Goal: Information Seeking & Learning: Find specific page/section

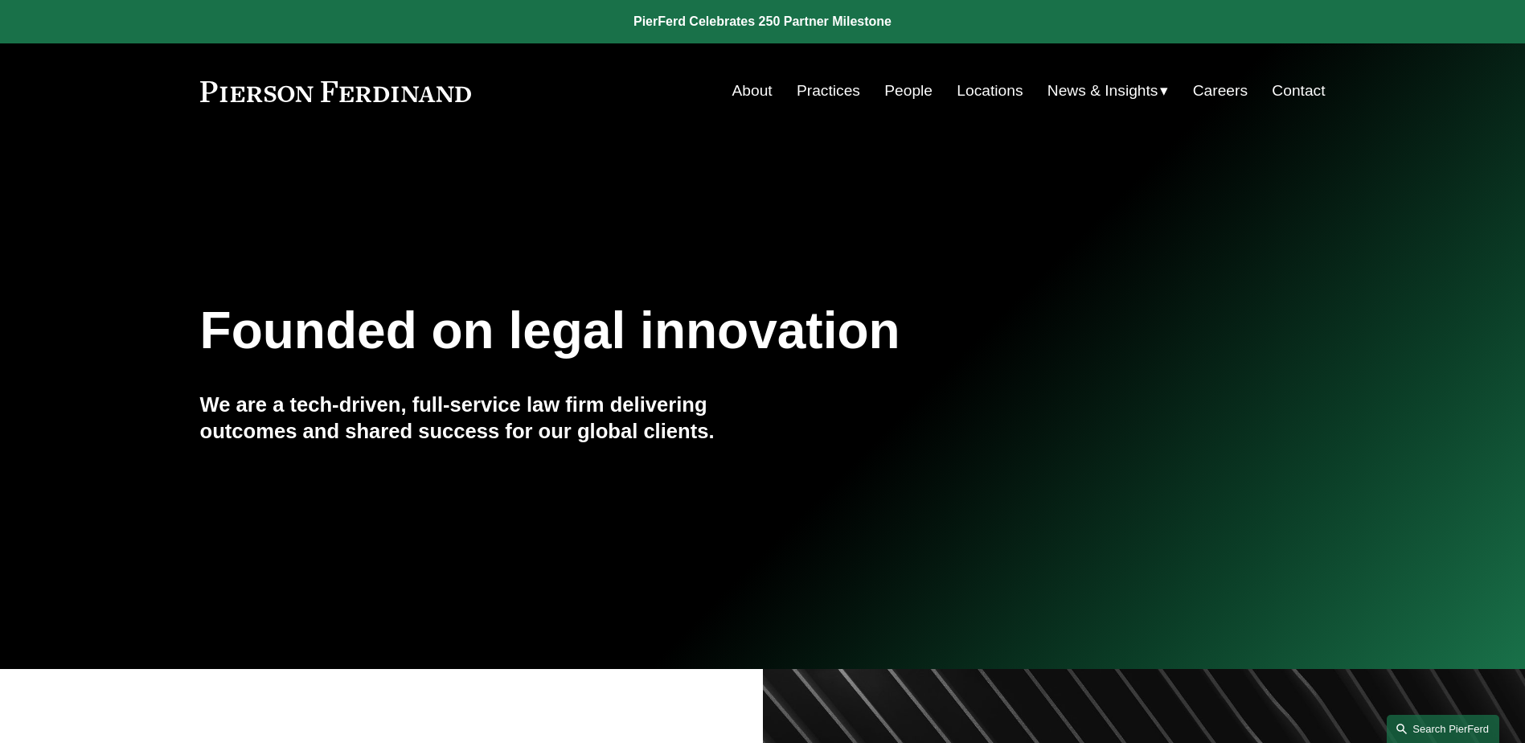
click at [1451, 725] on link "Search this site" at bounding box center [1443, 729] width 113 height 28
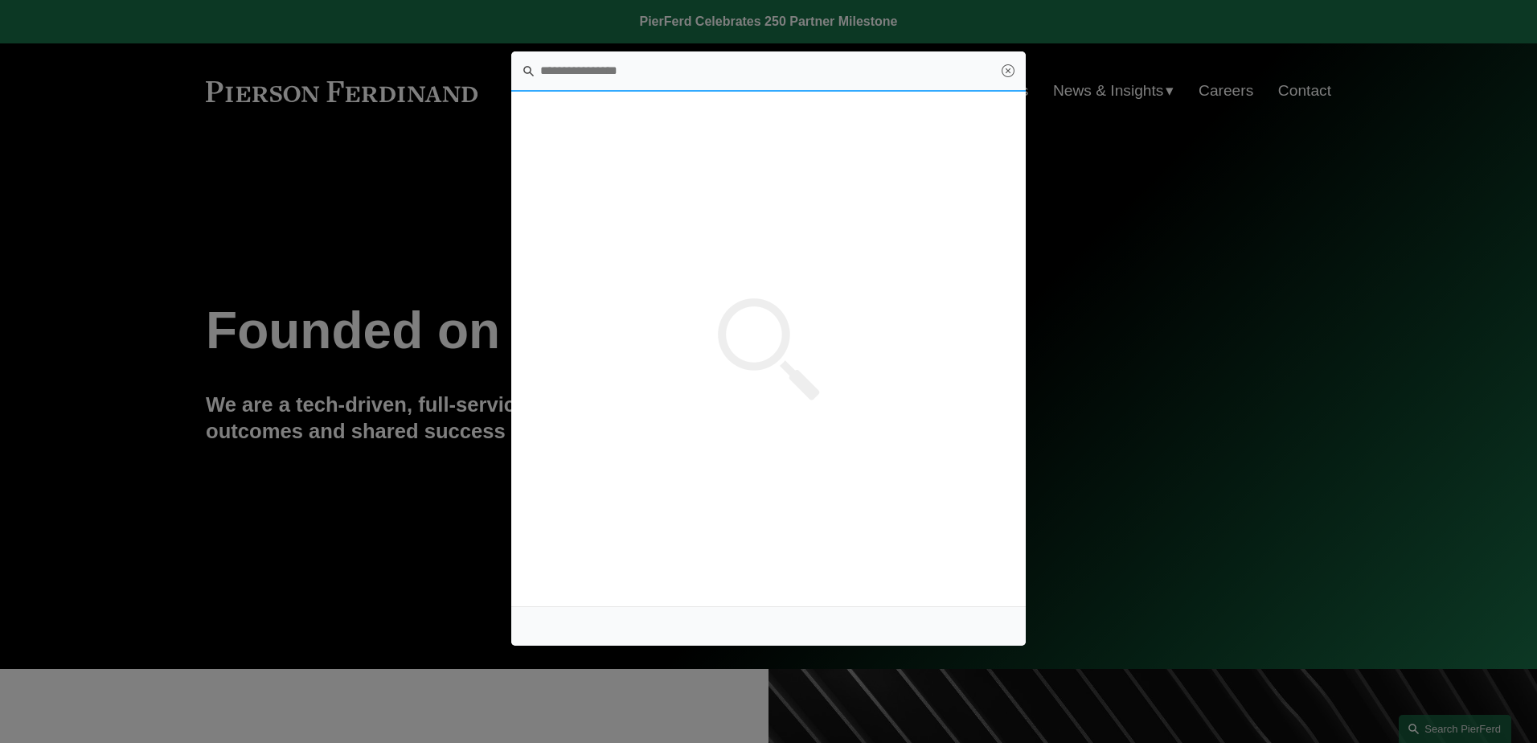
click at [613, 63] on input "Search this site" at bounding box center [768, 71] width 515 height 40
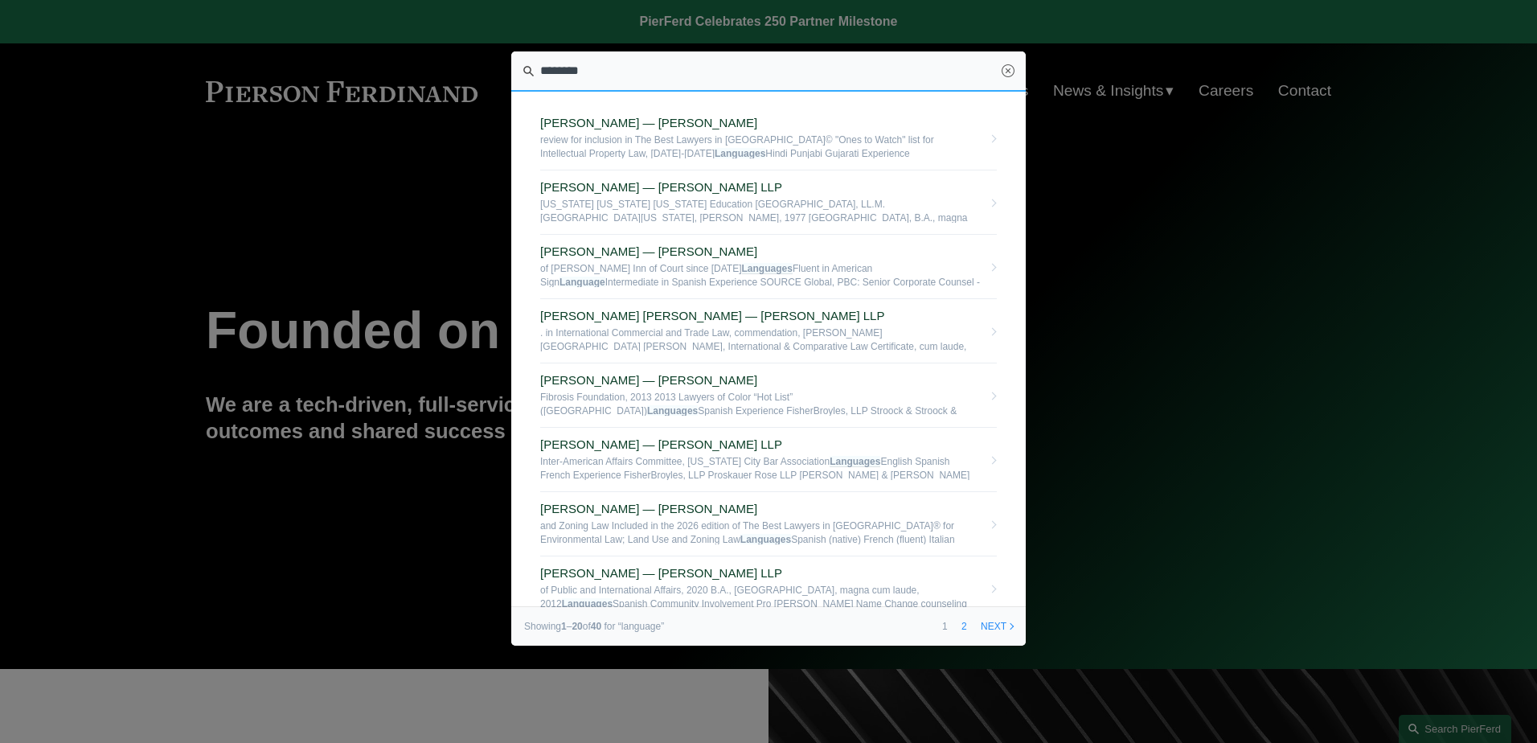
click at [655, 74] on input "********" at bounding box center [768, 71] width 515 height 40
click at [655, 74] on input "*********" at bounding box center [768, 71] width 515 height 40
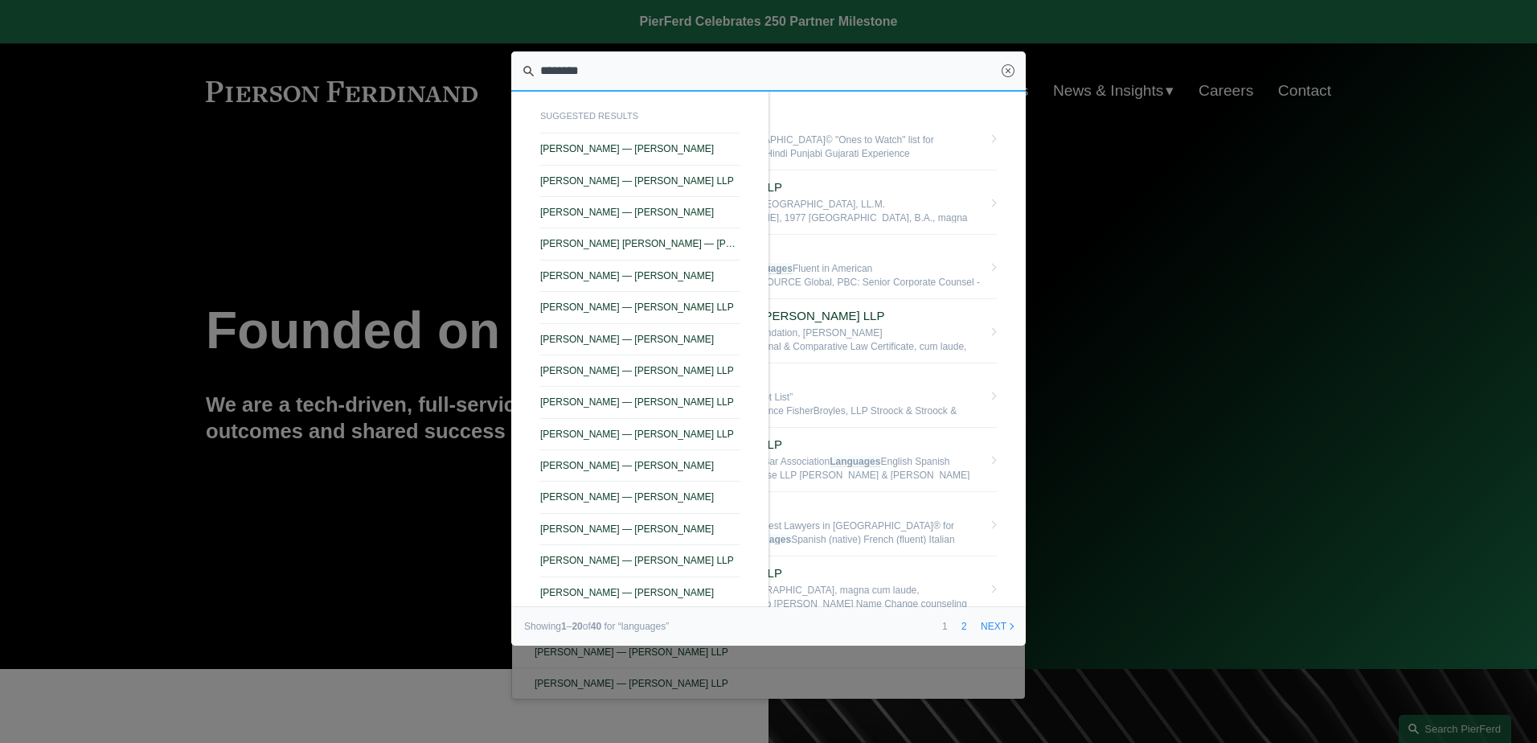
type input "*********"
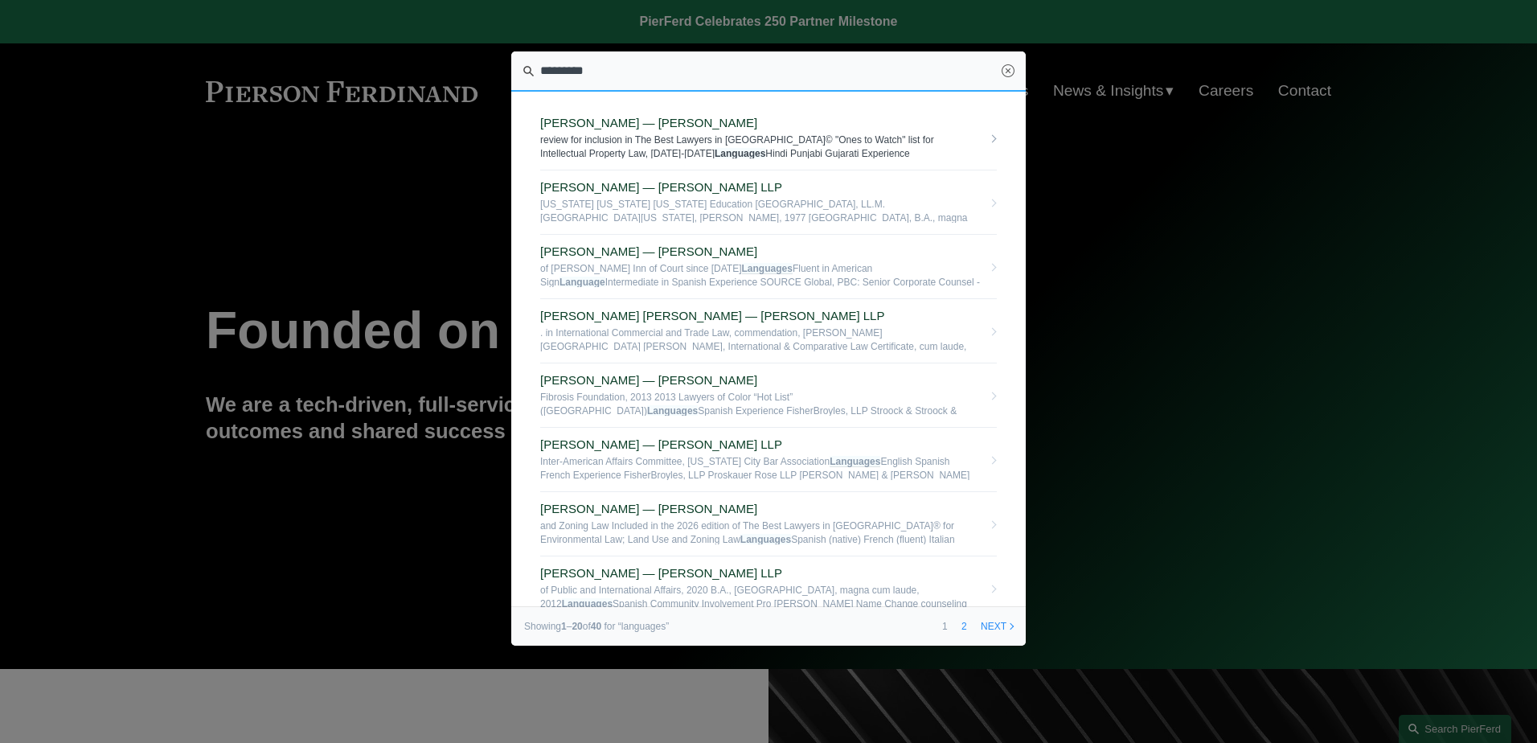
click at [979, 137] on link "Sid Kapoor — Pierson Ferdinand LLP review for inclusion in The Best Lawyers in …" at bounding box center [768, 138] width 457 height 64
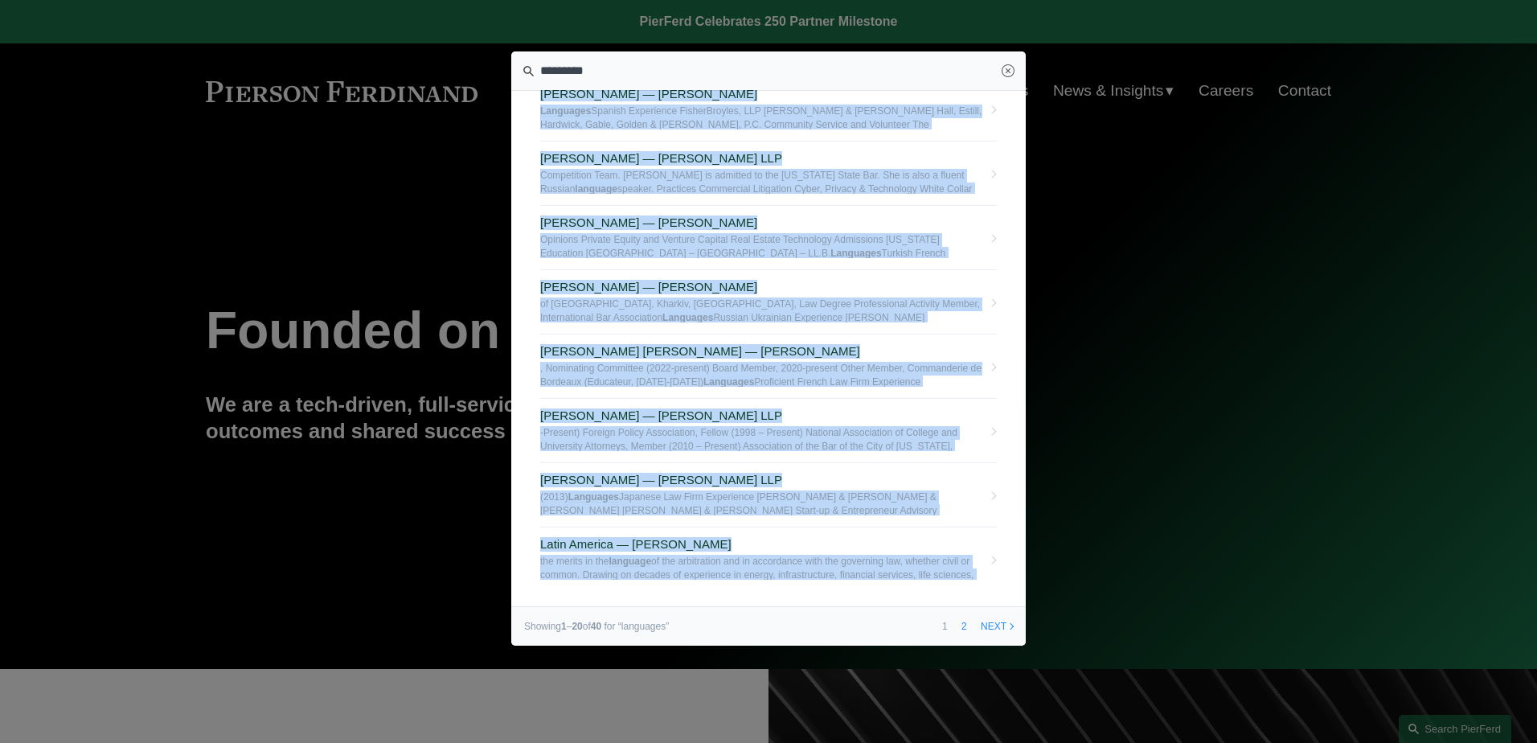
scroll to position [853, 0]
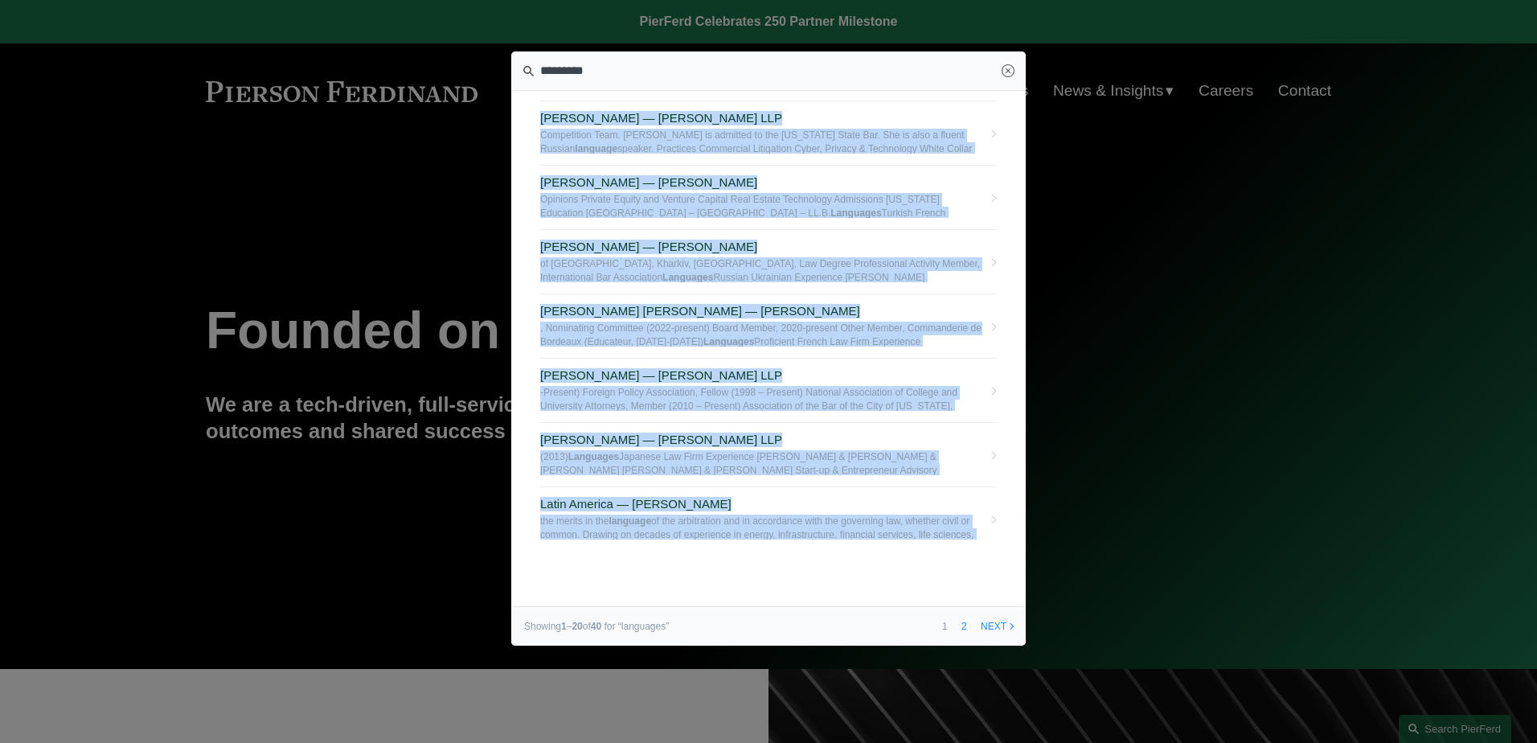
drag, startPoint x: 535, startPoint y: 121, endPoint x: 855, endPoint y: 625, distance: 596.4
click at [855, 625] on div "********* Close suggested results Sid Kapoor — Pierson Ferdinand LLP Thomas F. …" at bounding box center [768, 348] width 515 height 594
copy div "Sid Kapoor — Pierson Ferdinand LLP review for inclusion in The Best Lawyers in …"
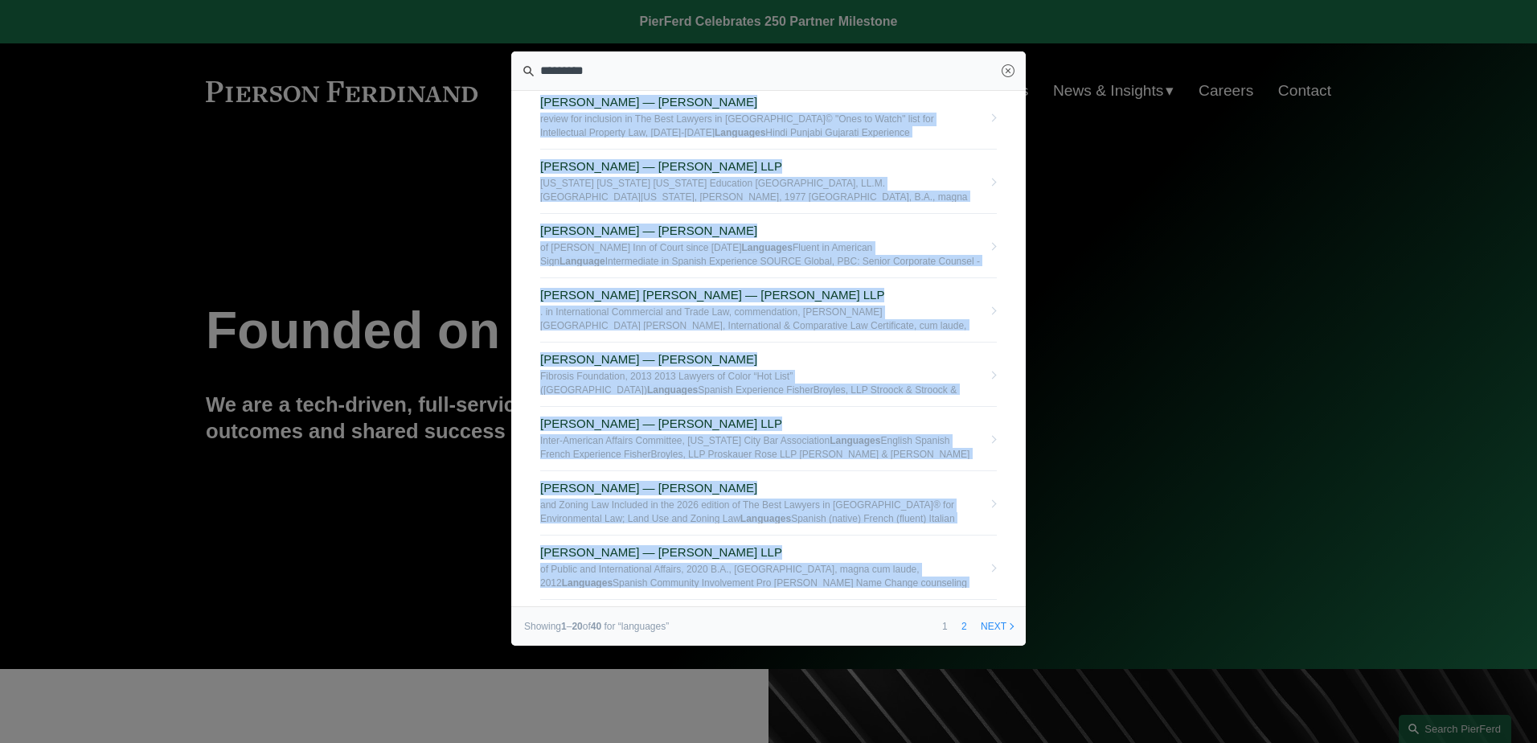
scroll to position [4, 0]
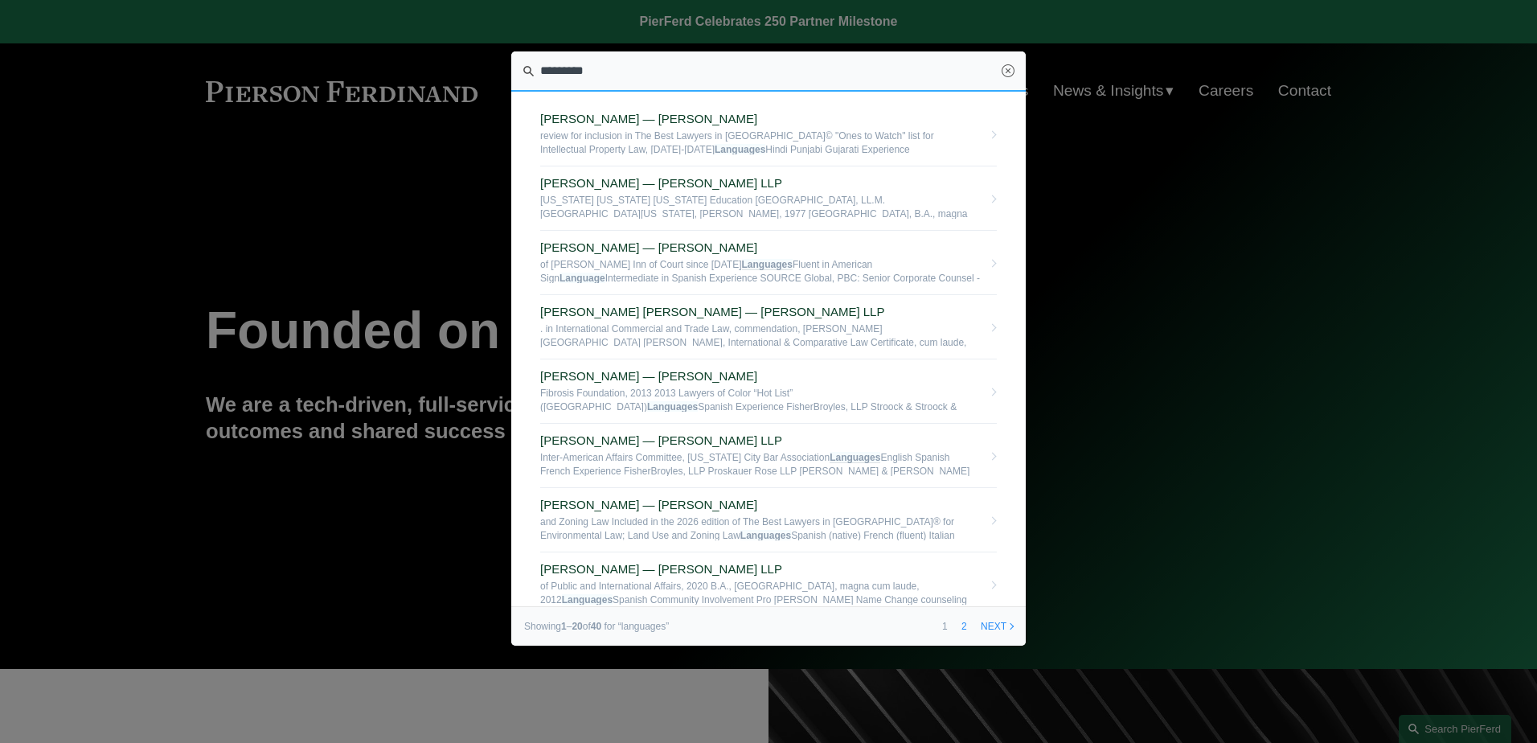
click at [915, 57] on input "*********" at bounding box center [768, 71] width 515 height 40
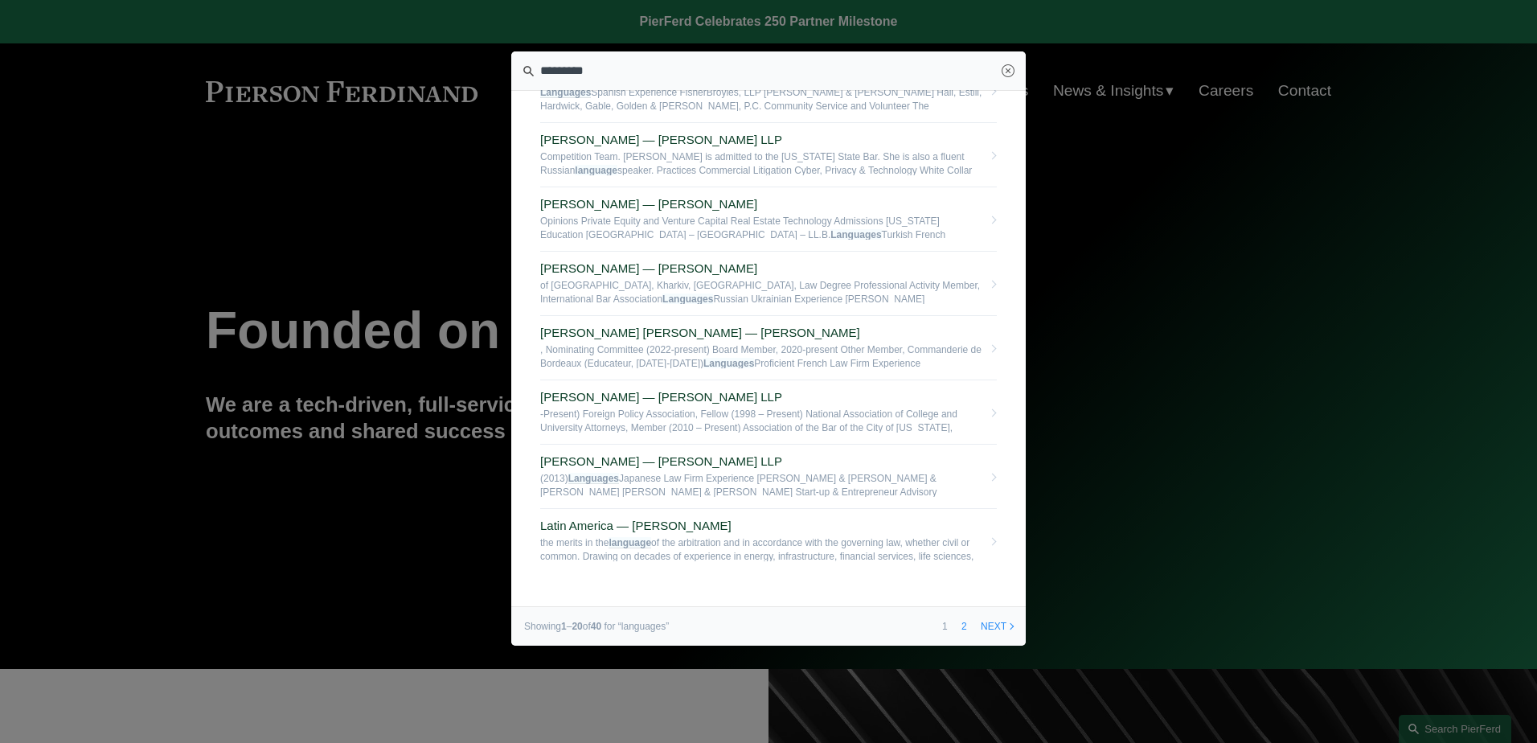
scroll to position [853, 0]
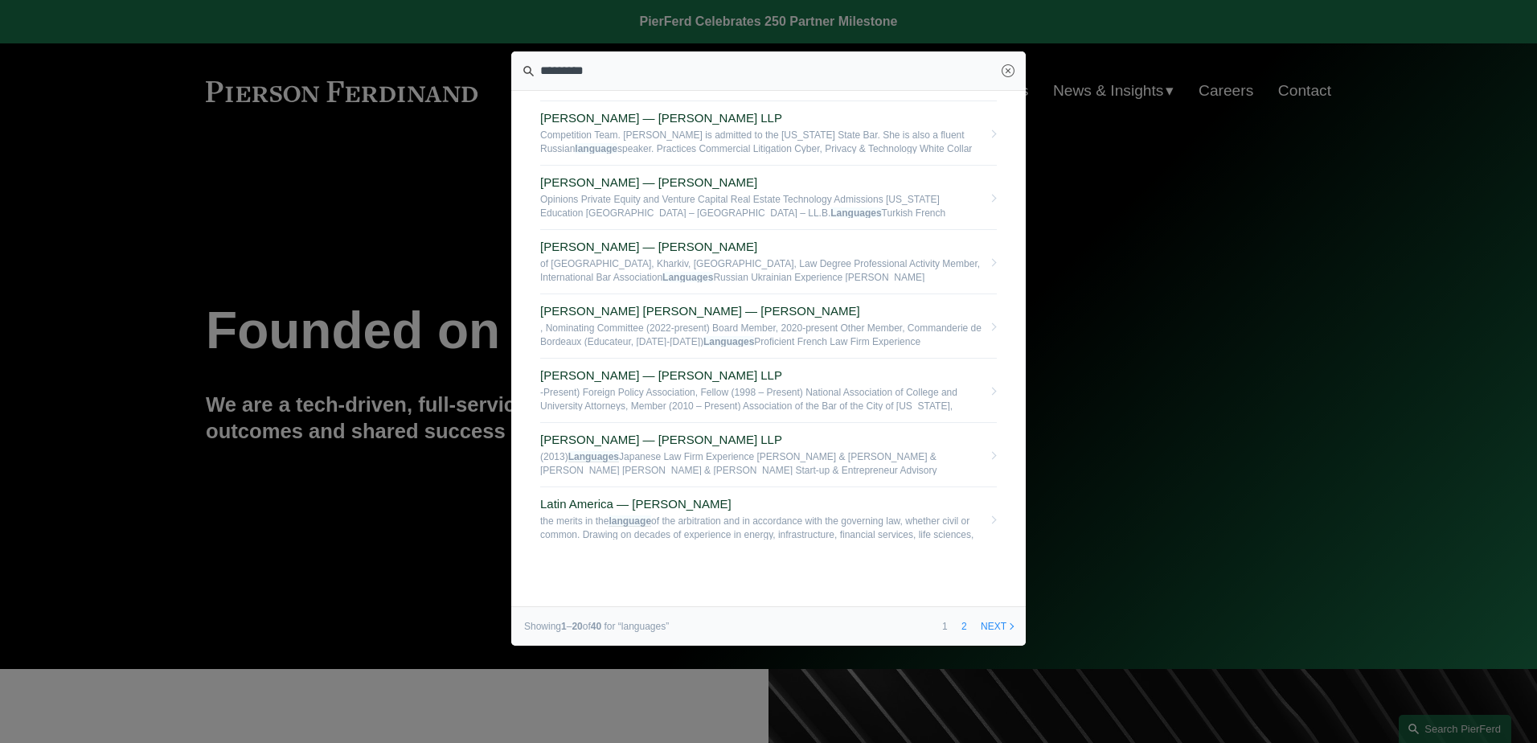
click at [962, 623] on link "2" at bounding box center [964, 626] width 17 height 39
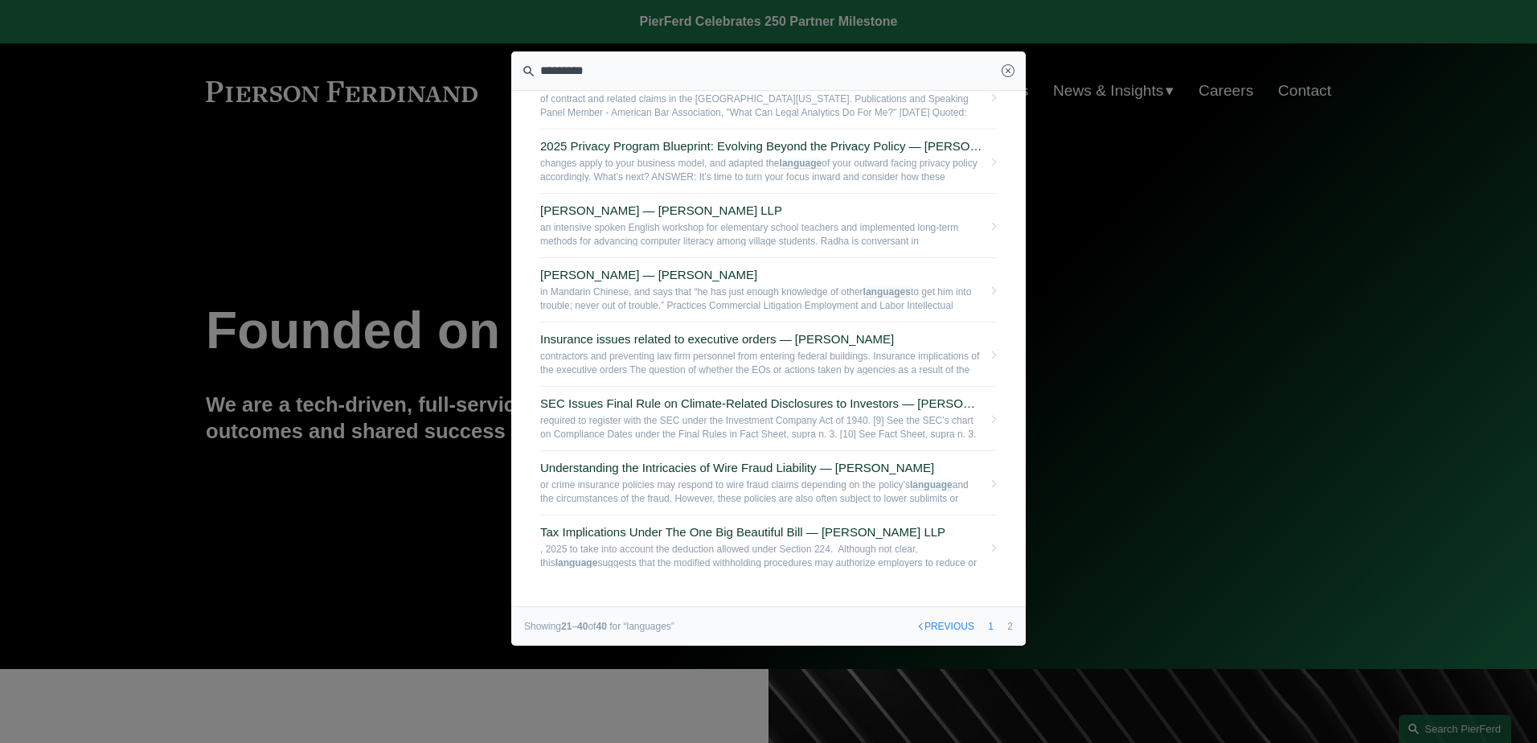
scroll to position [853, 0]
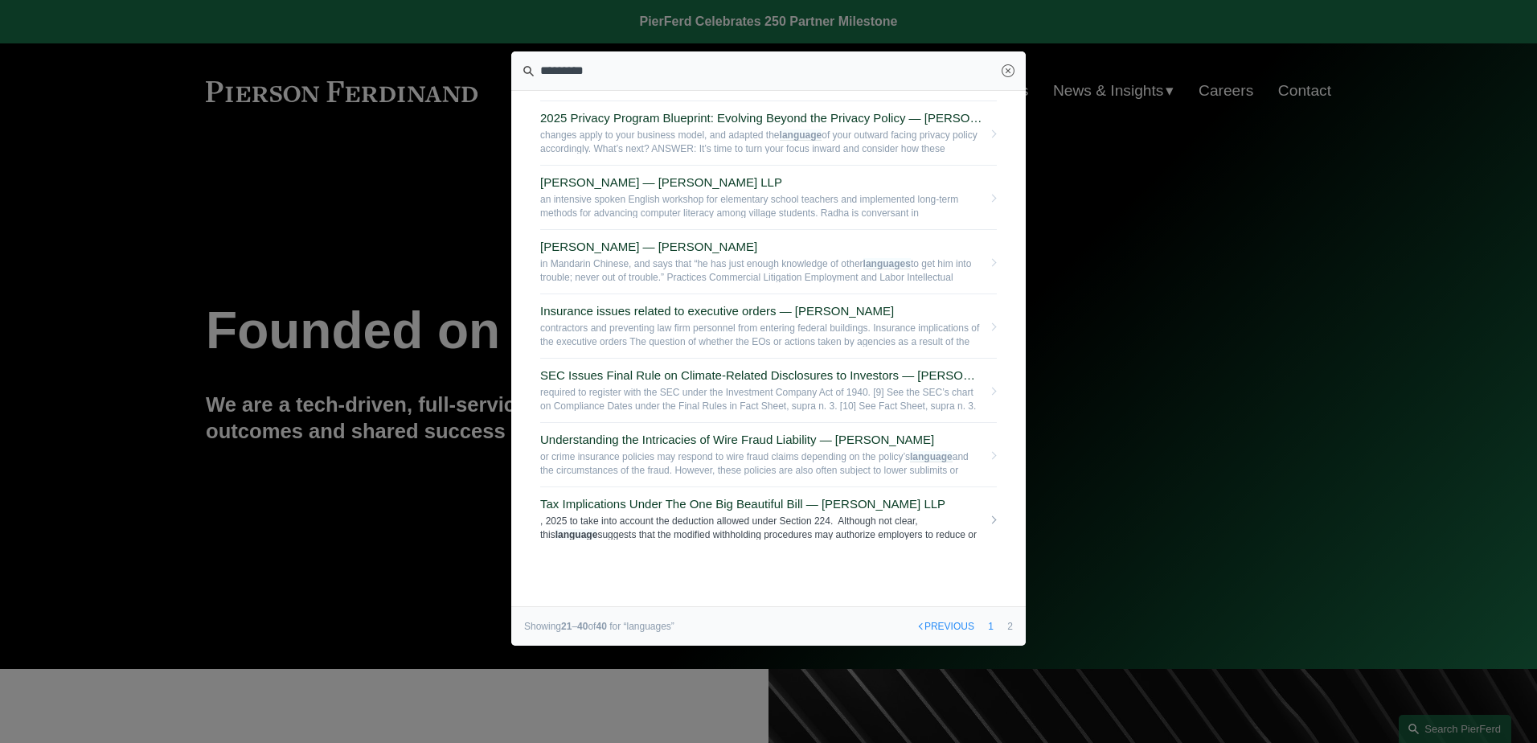
click at [787, 515] on span ", 2025 to take into account the deduction allowed under Section 224. Although n…" at bounding box center [761, 527] width 442 height 25
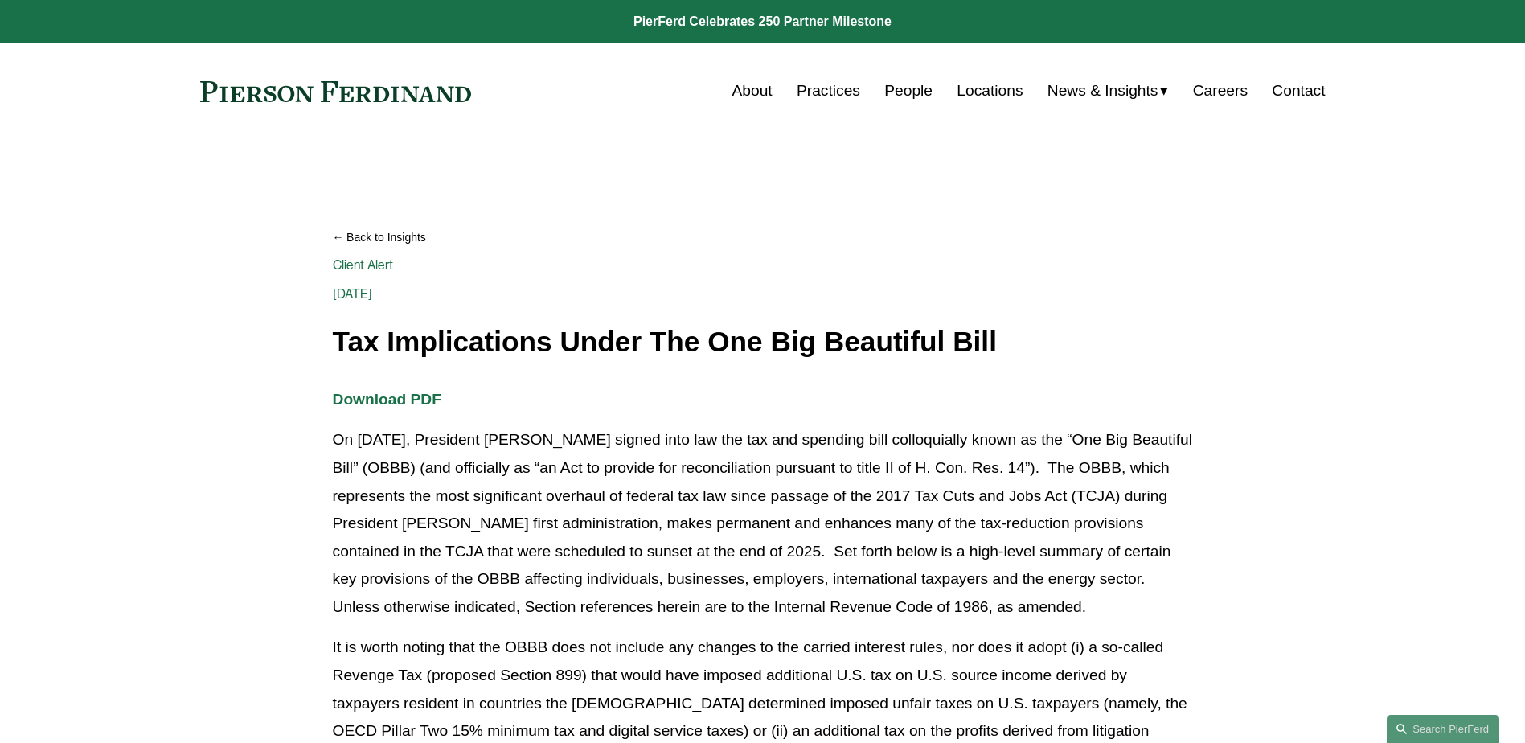
click at [765, 226] on link "Back to Insights" at bounding box center [763, 238] width 860 height 28
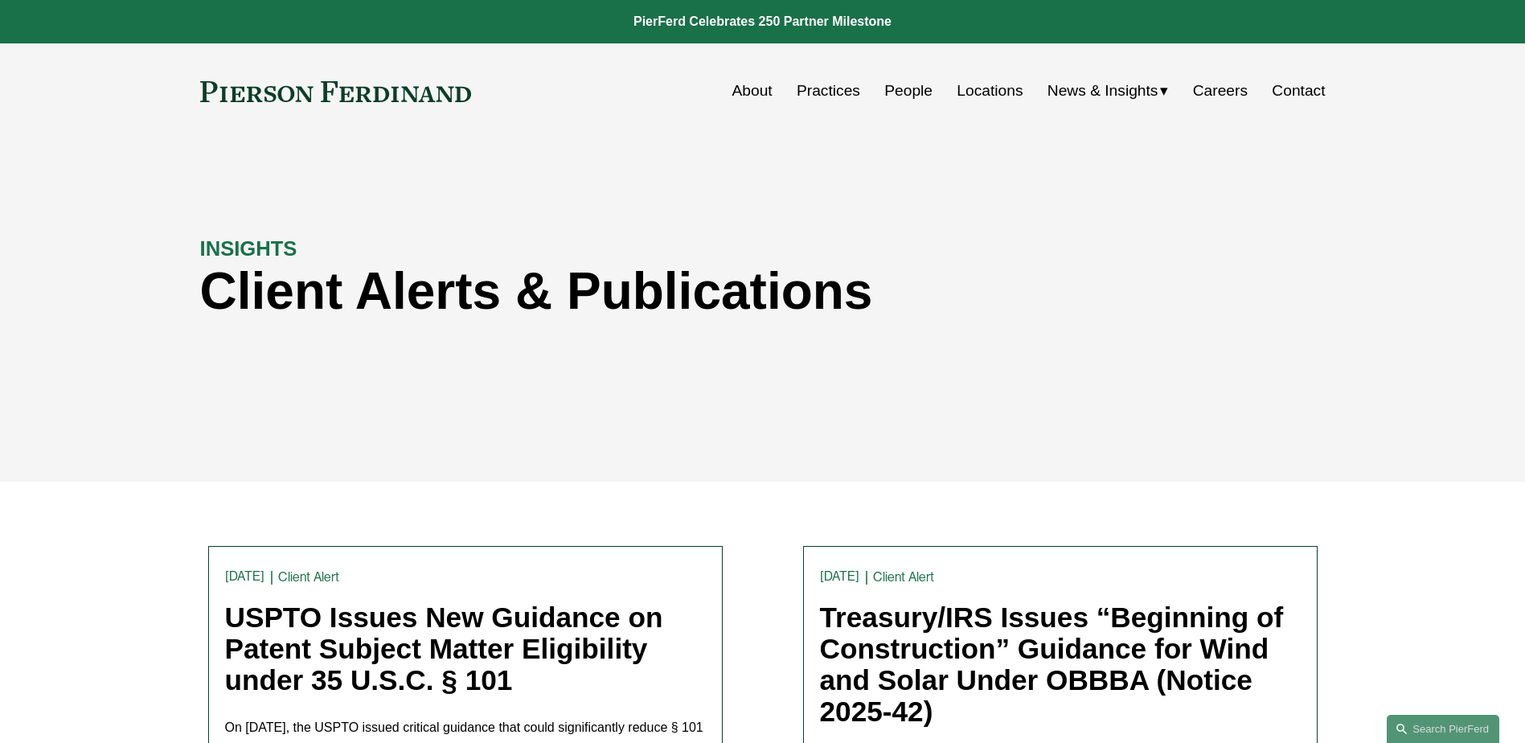
click at [896, 92] on link "People" at bounding box center [908, 91] width 48 height 31
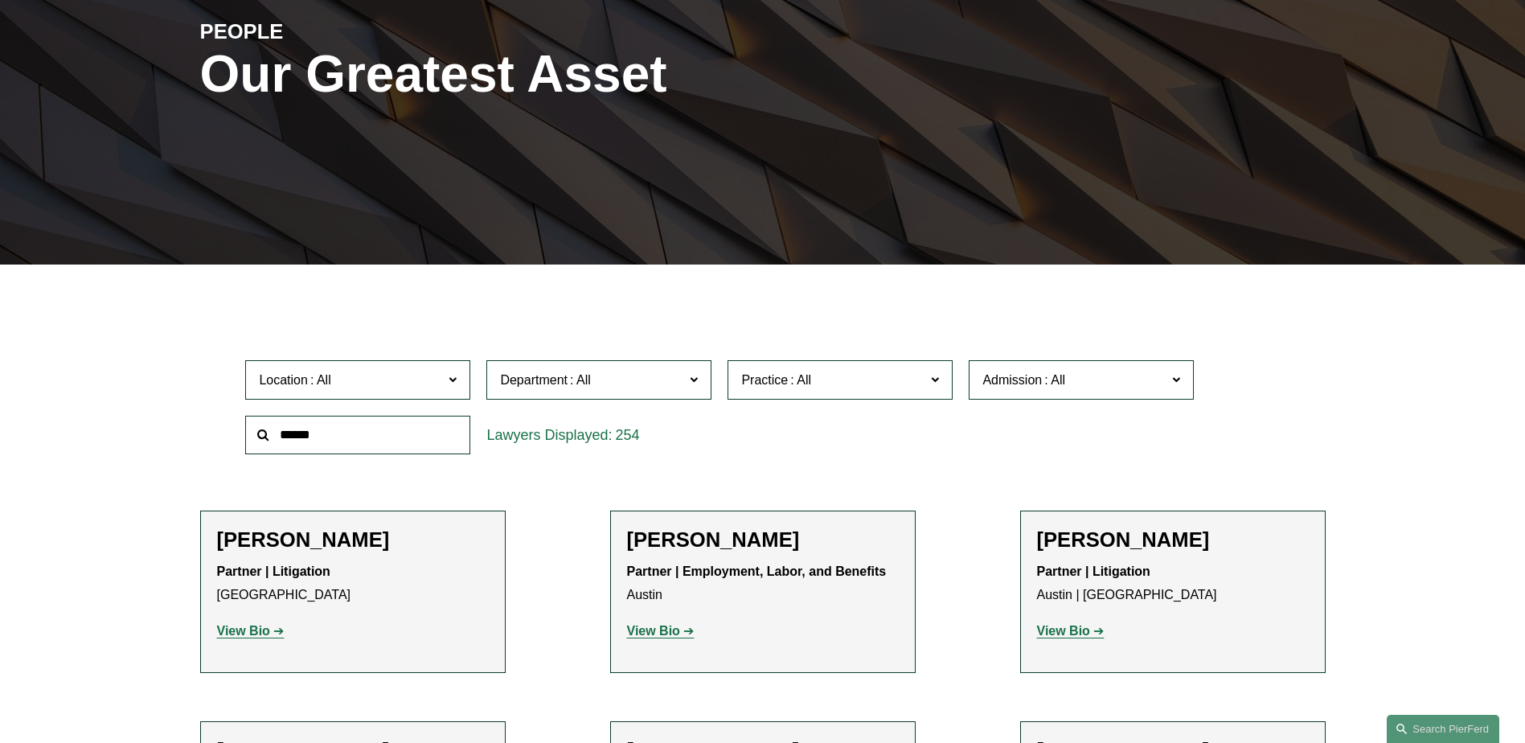
scroll to position [322, 0]
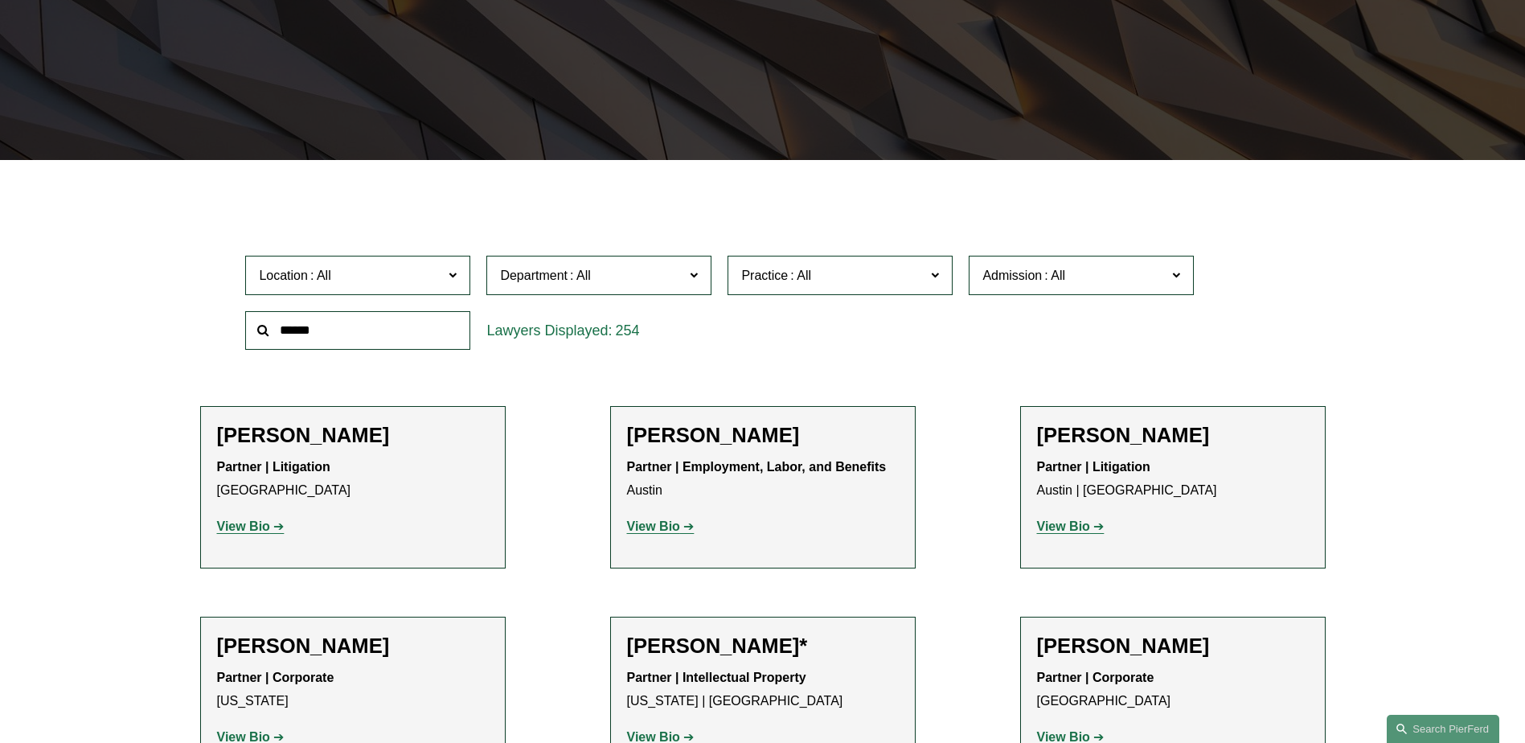
drag, startPoint x: 363, startPoint y: 337, endPoint x: 367, endPoint y: 328, distance: 10.1
click at [363, 337] on input "text" at bounding box center [357, 330] width 225 height 39
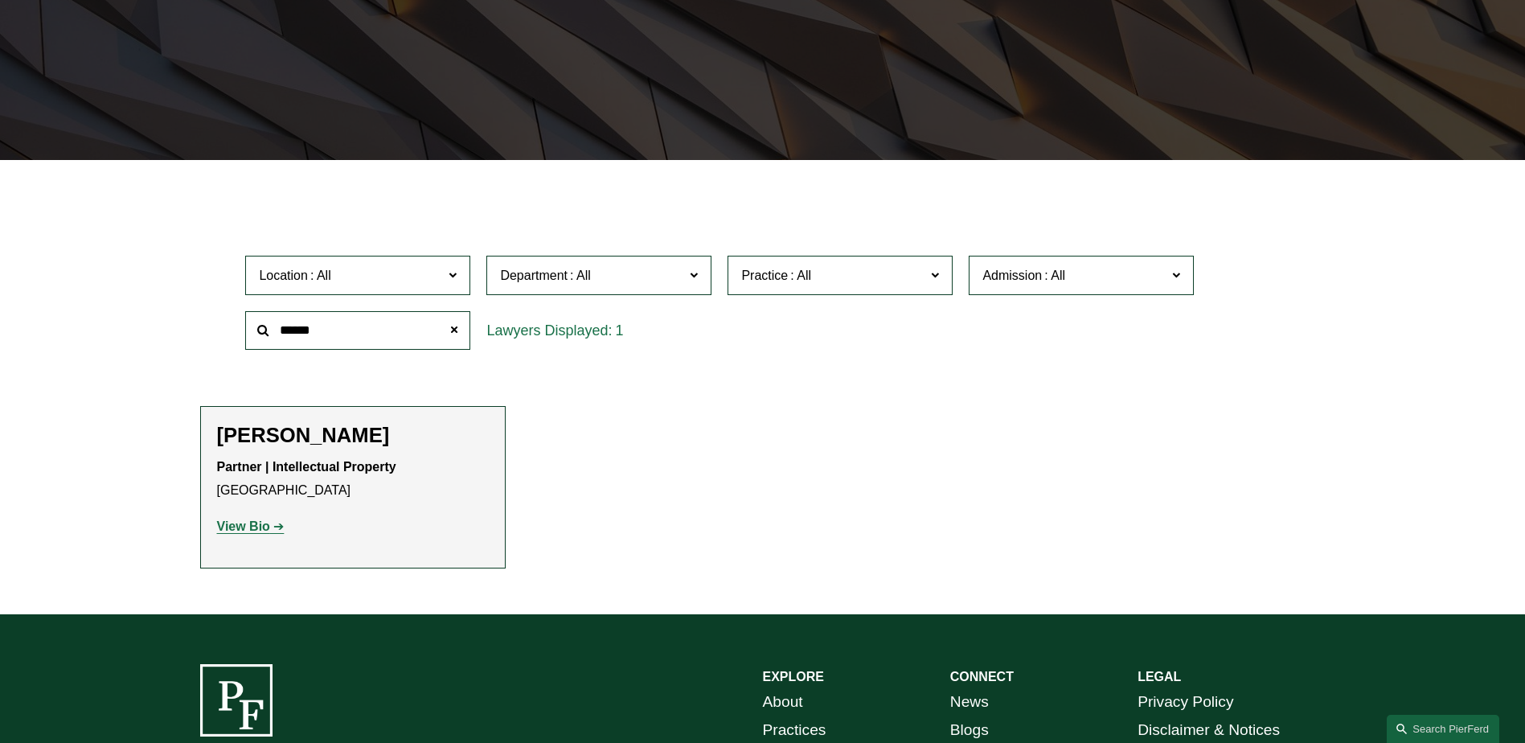
type input "******"
click at [241, 533] on strong "View Bio" at bounding box center [243, 526] width 53 height 14
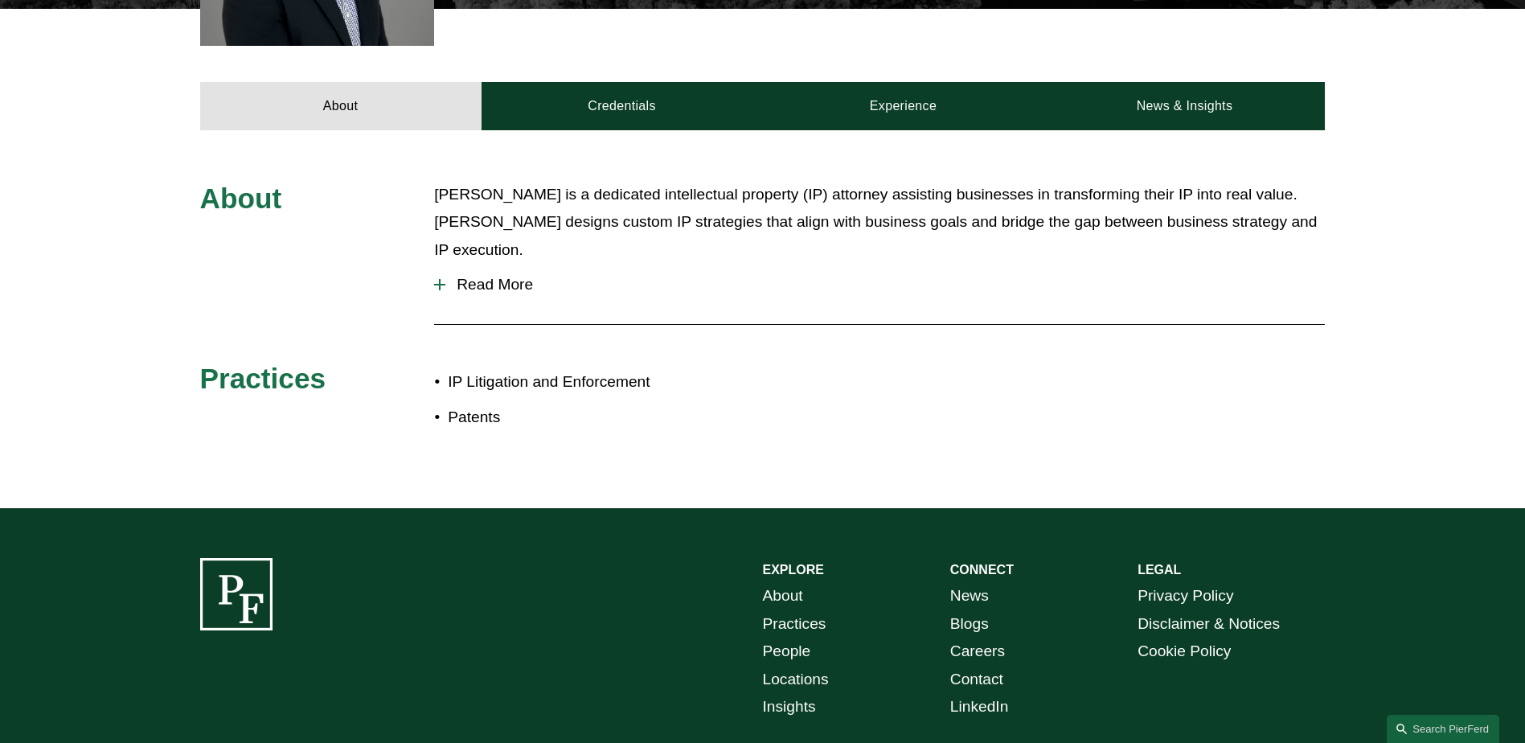
scroll to position [643, 0]
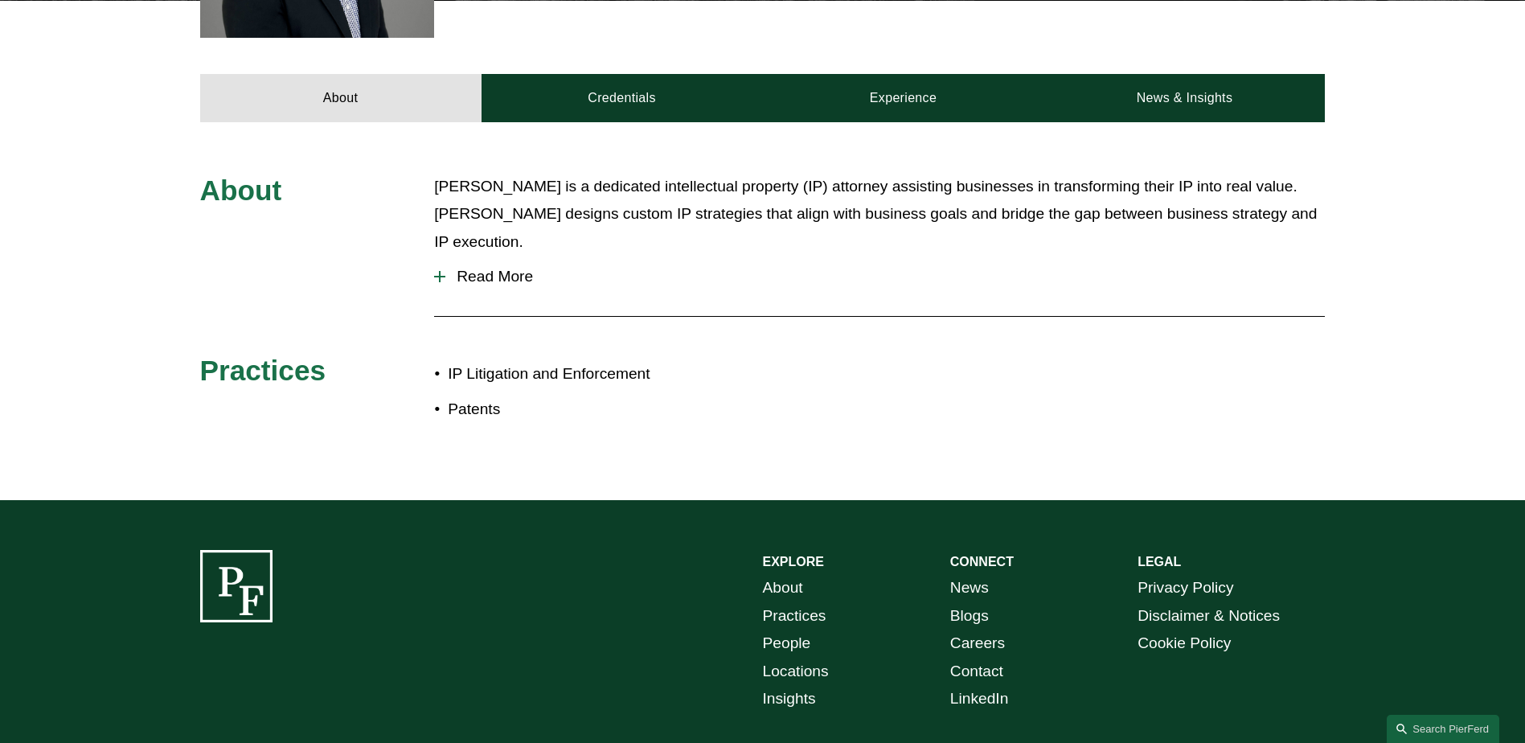
click at [470, 268] on span "Read More" at bounding box center [885, 277] width 880 height 18
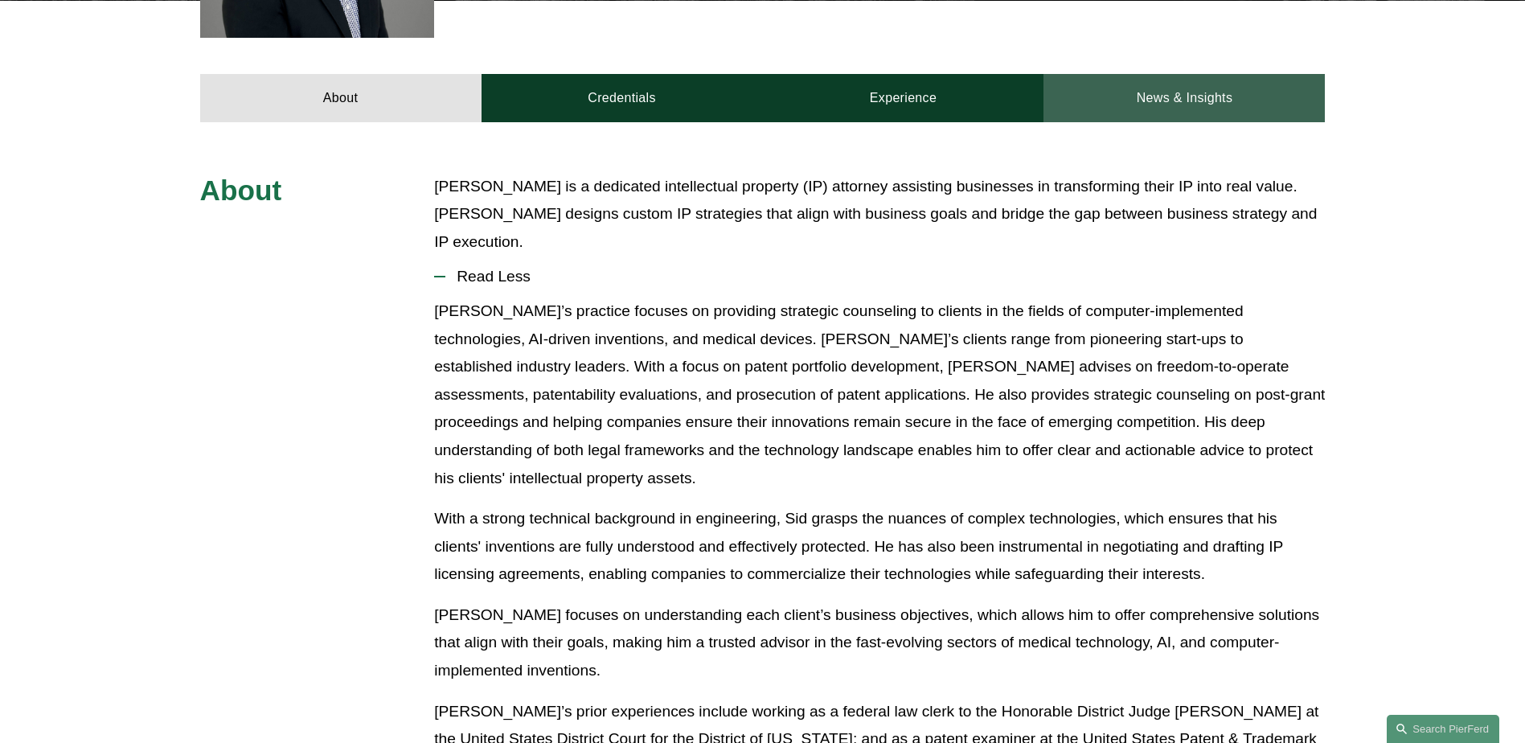
click at [1167, 98] on link "News & Insights" at bounding box center [1184, 98] width 281 height 48
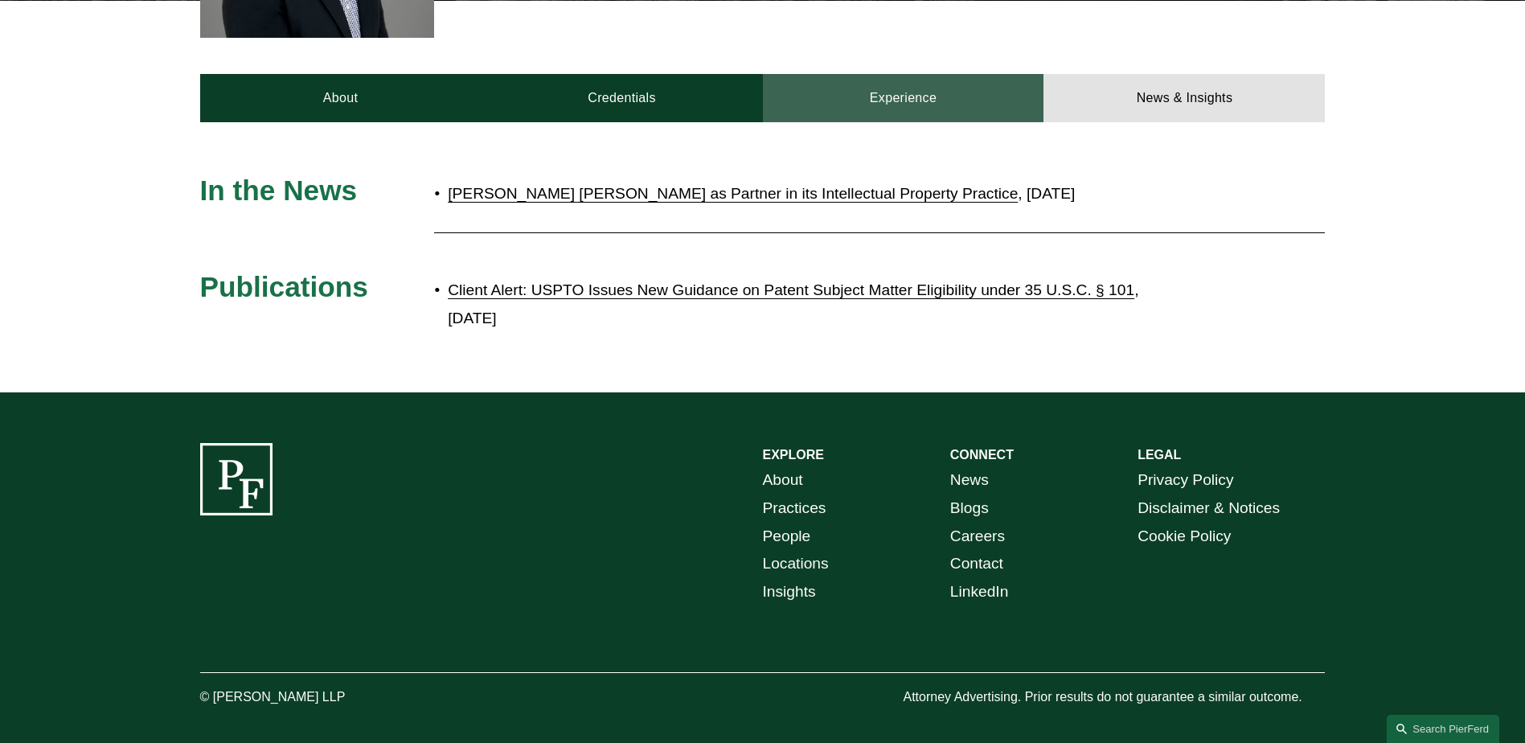
click at [897, 100] on link "Experience" at bounding box center [903, 98] width 281 height 48
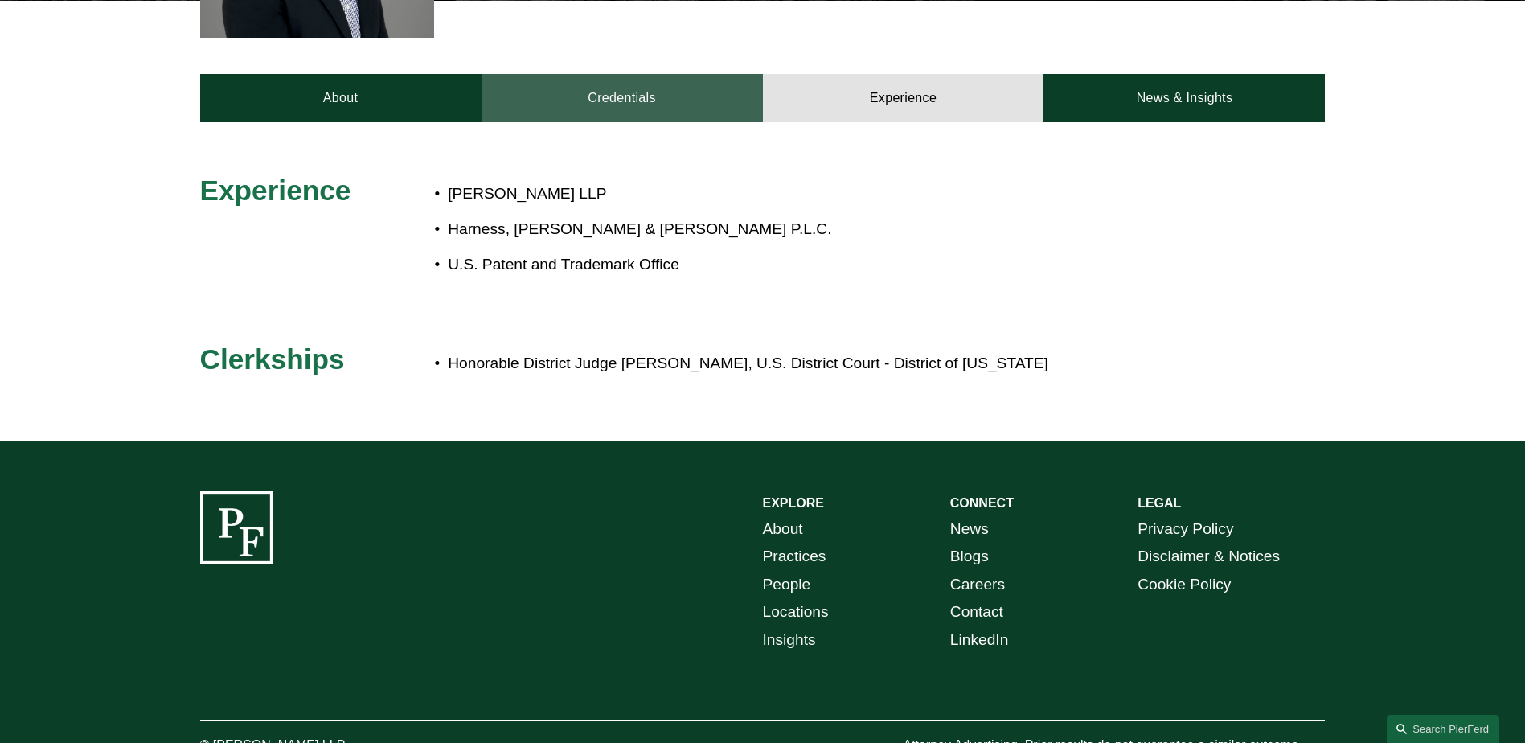
click at [613, 100] on link "Credentials" at bounding box center [622, 98] width 281 height 48
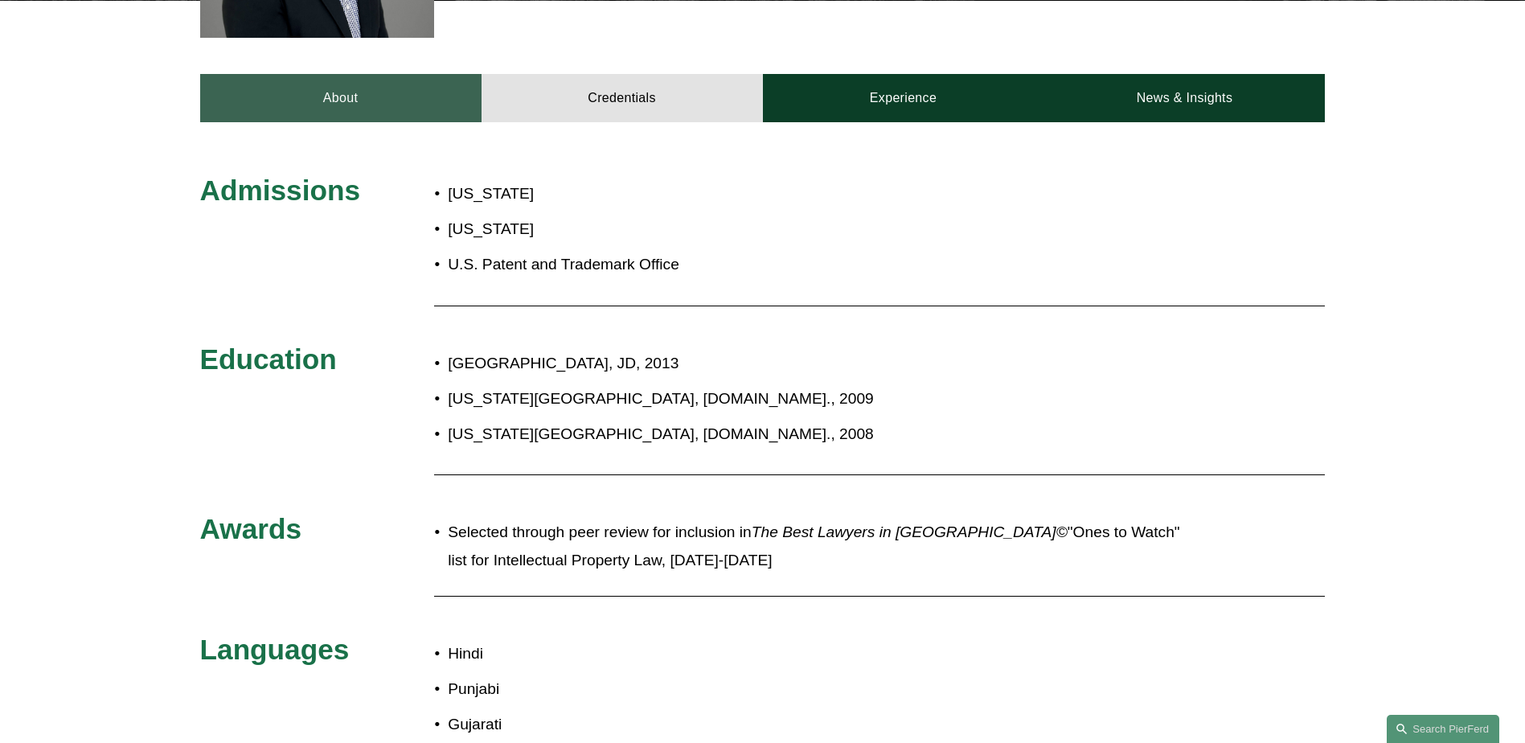
click at [344, 103] on link "About" at bounding box center [340, 98] width 281 height 48
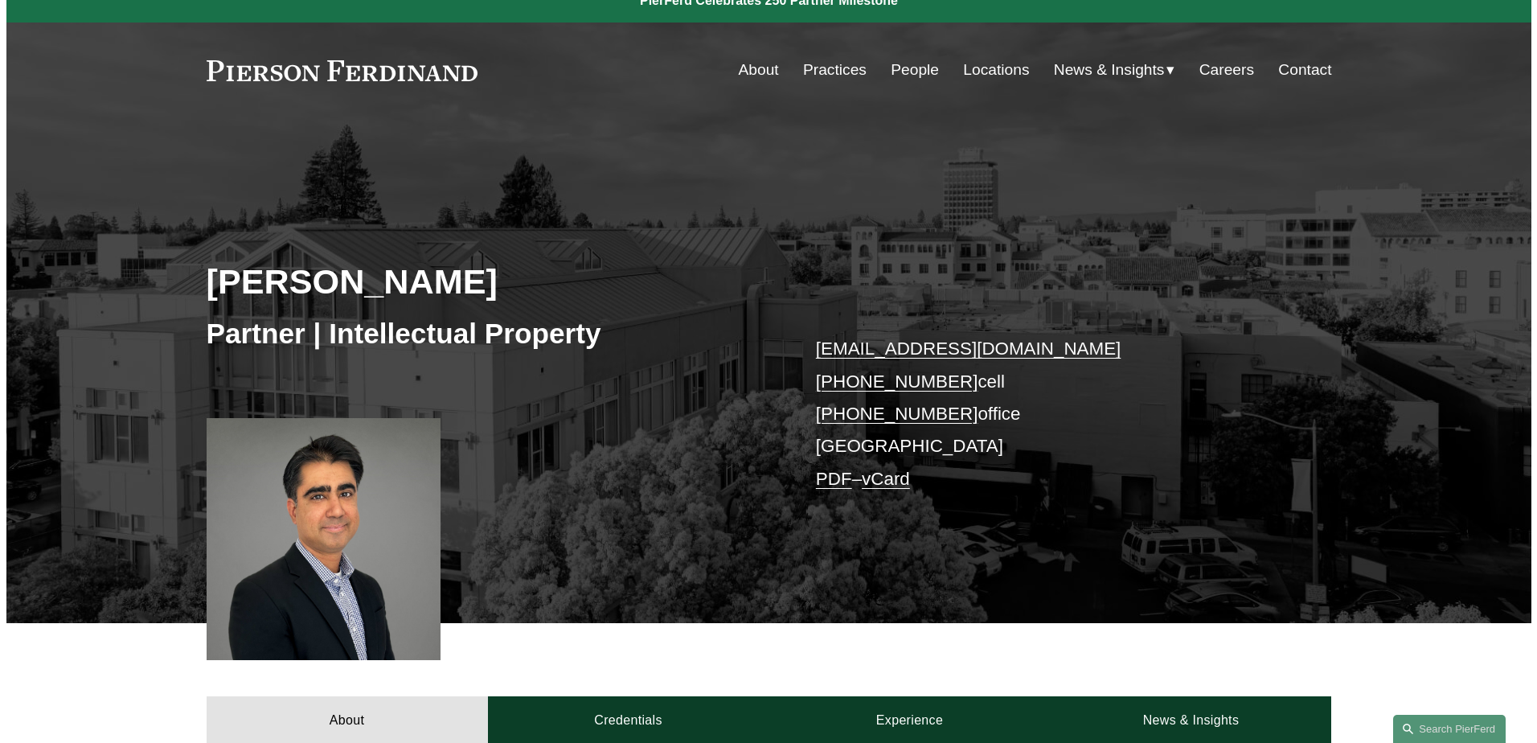
scroll to position [0, 0]
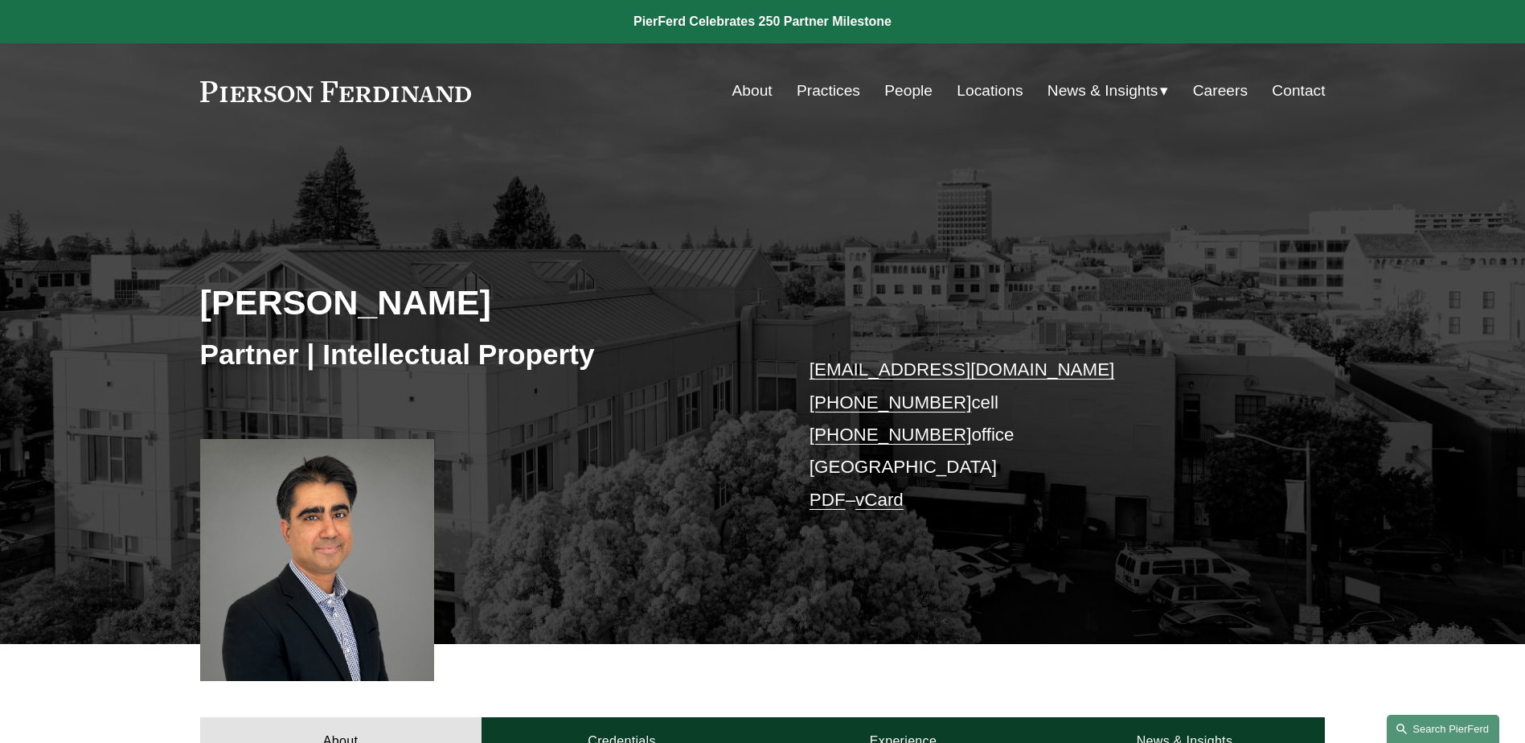
click at [1440, 720] on link "Search this site" at bounding box center [1443, 729] width 113 height 28
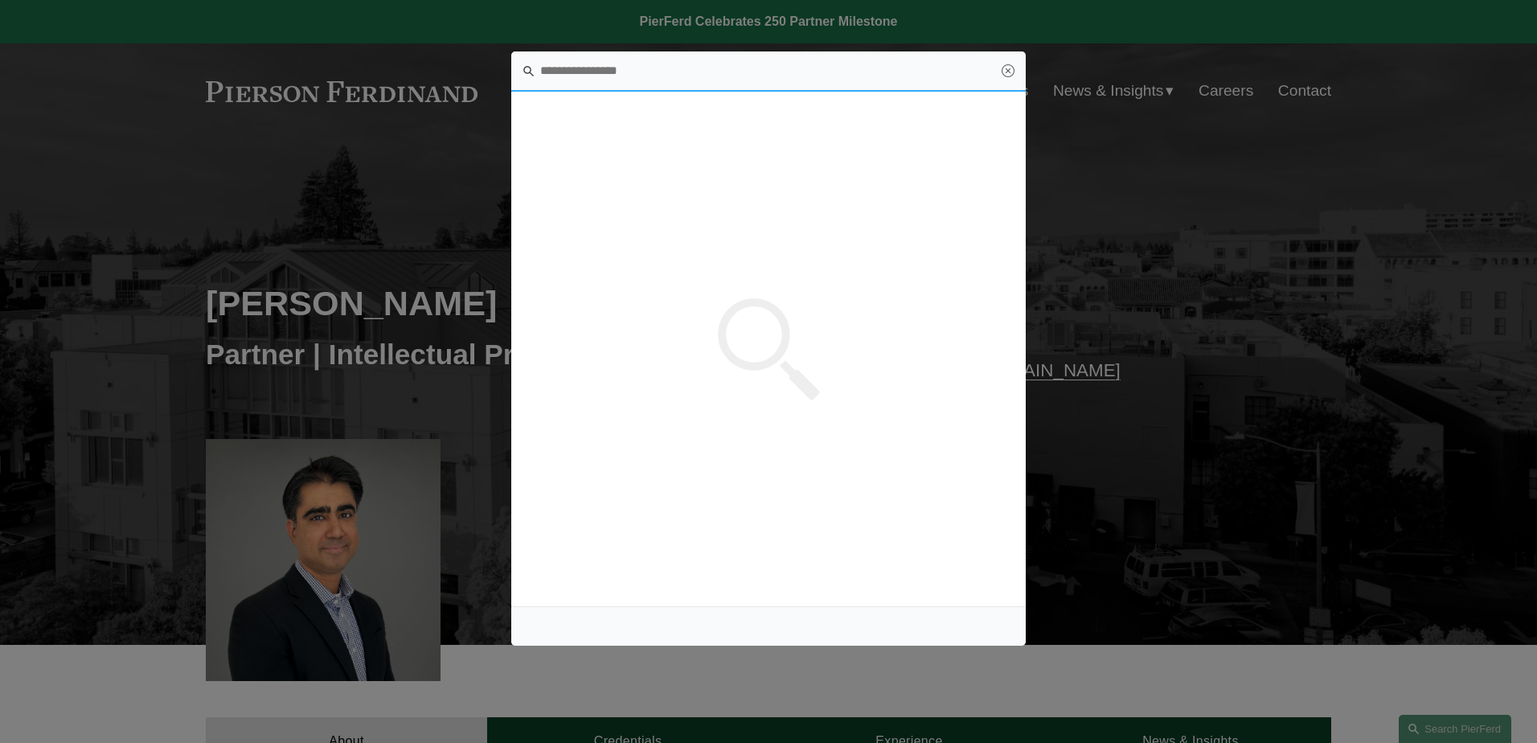
click at [663, 68] on input "Search this site" at bounding box center [768, 71] width 515 height 40
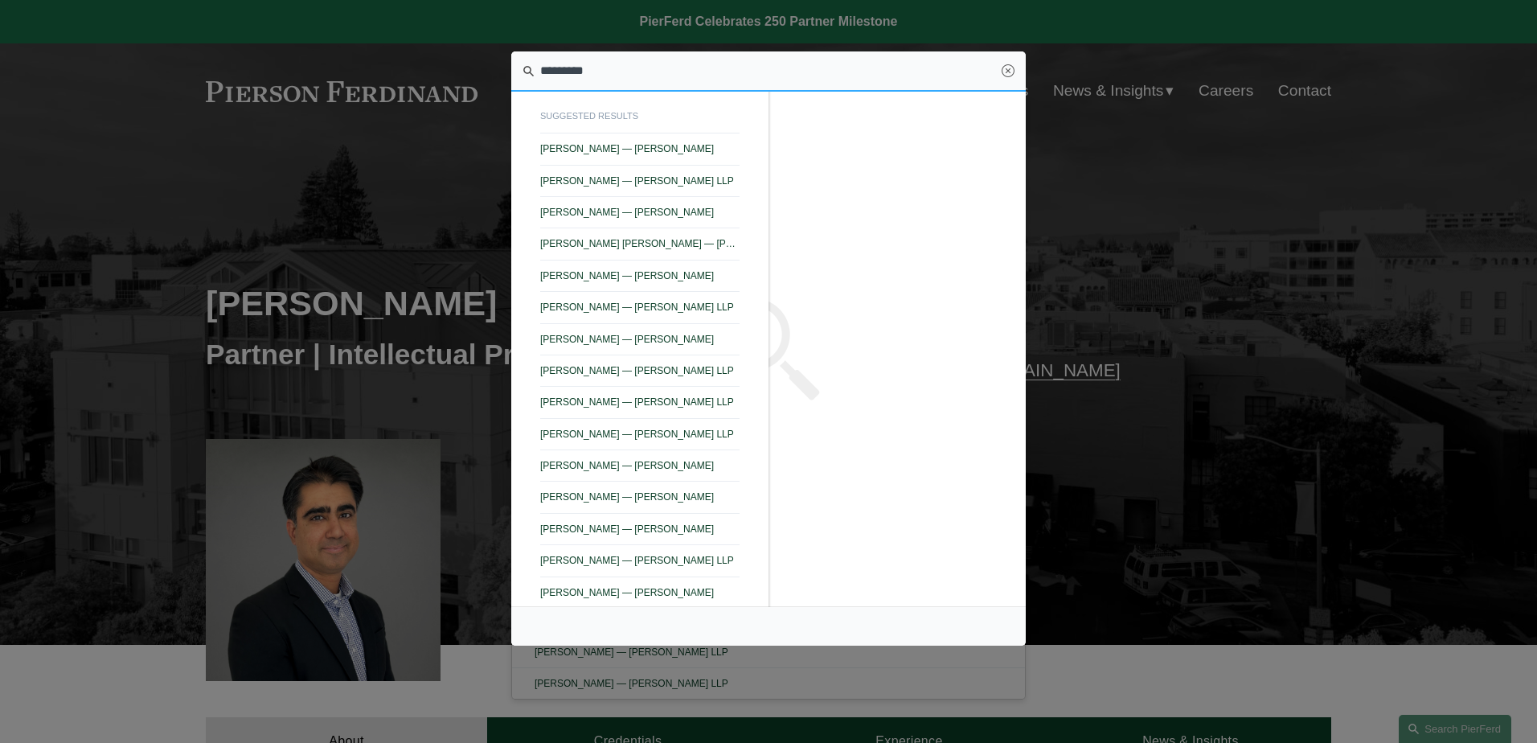
type input "*********"
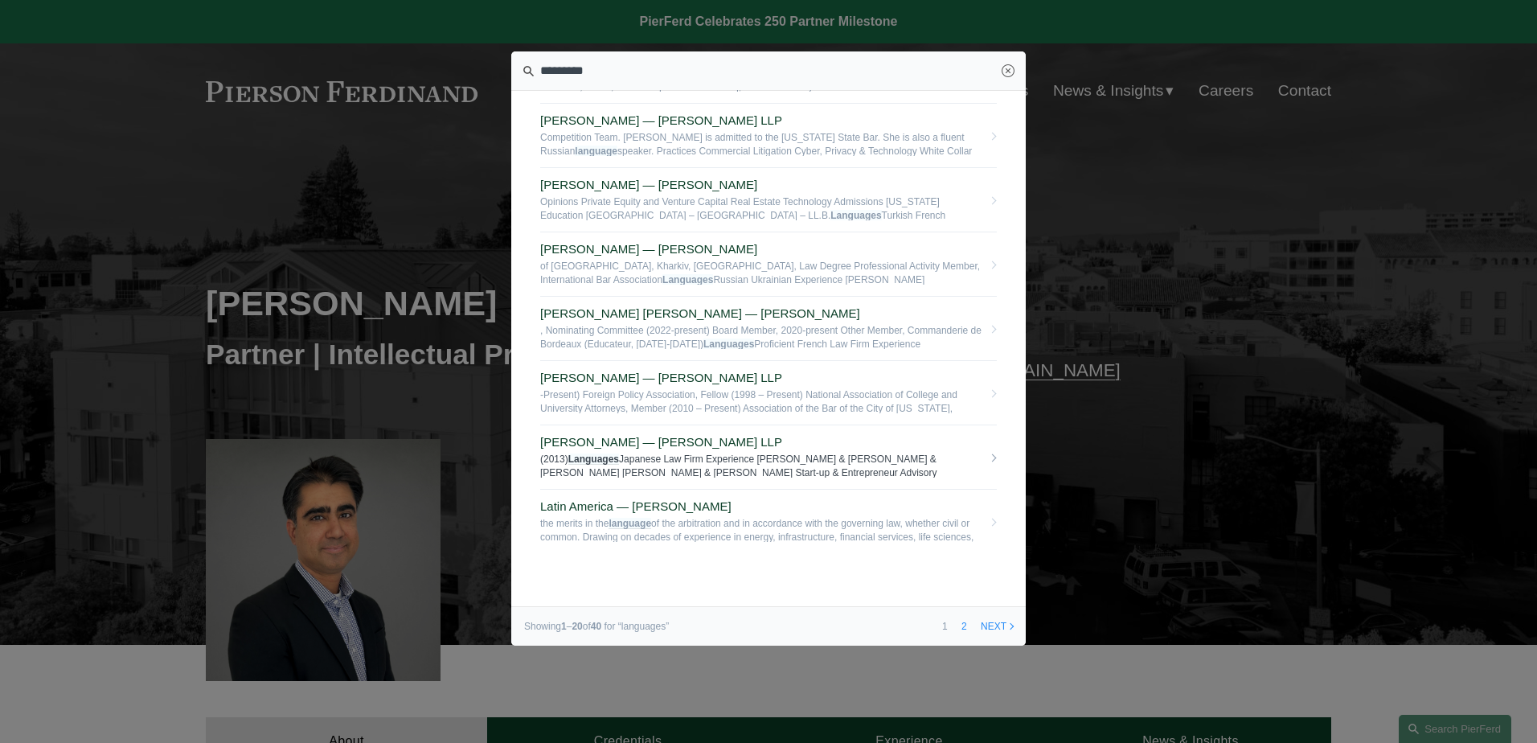
scroll to position [853, 0]
click at [961, 625] on link "2" at bounding box center [964, 626] width 17 height 39
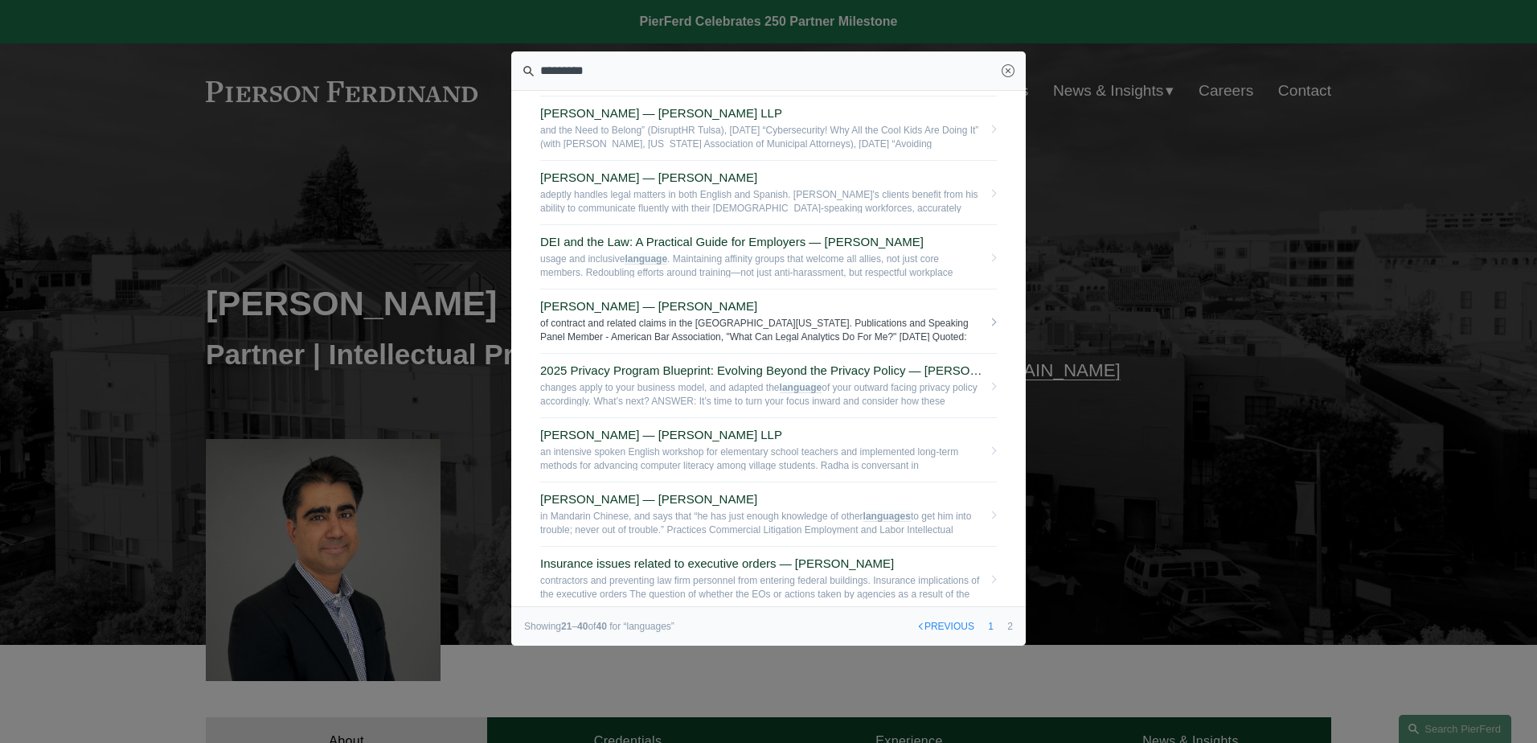
scroll to position [643, 0]
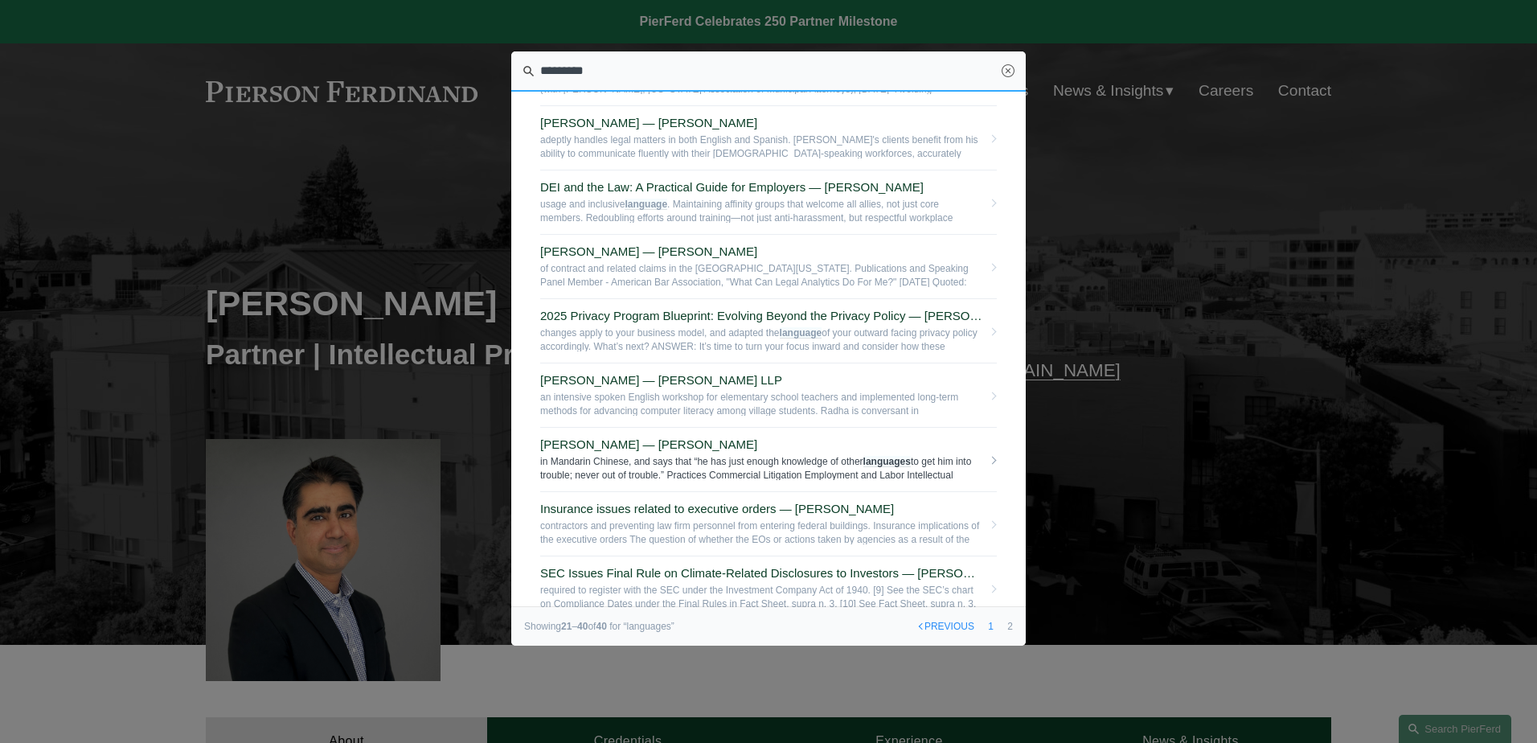
click at [727, 455] on span "in Mandarin Chinese, and says that “he has just enough knowledge of other langu…" at bounding box center [761, 467] width 442 height 25
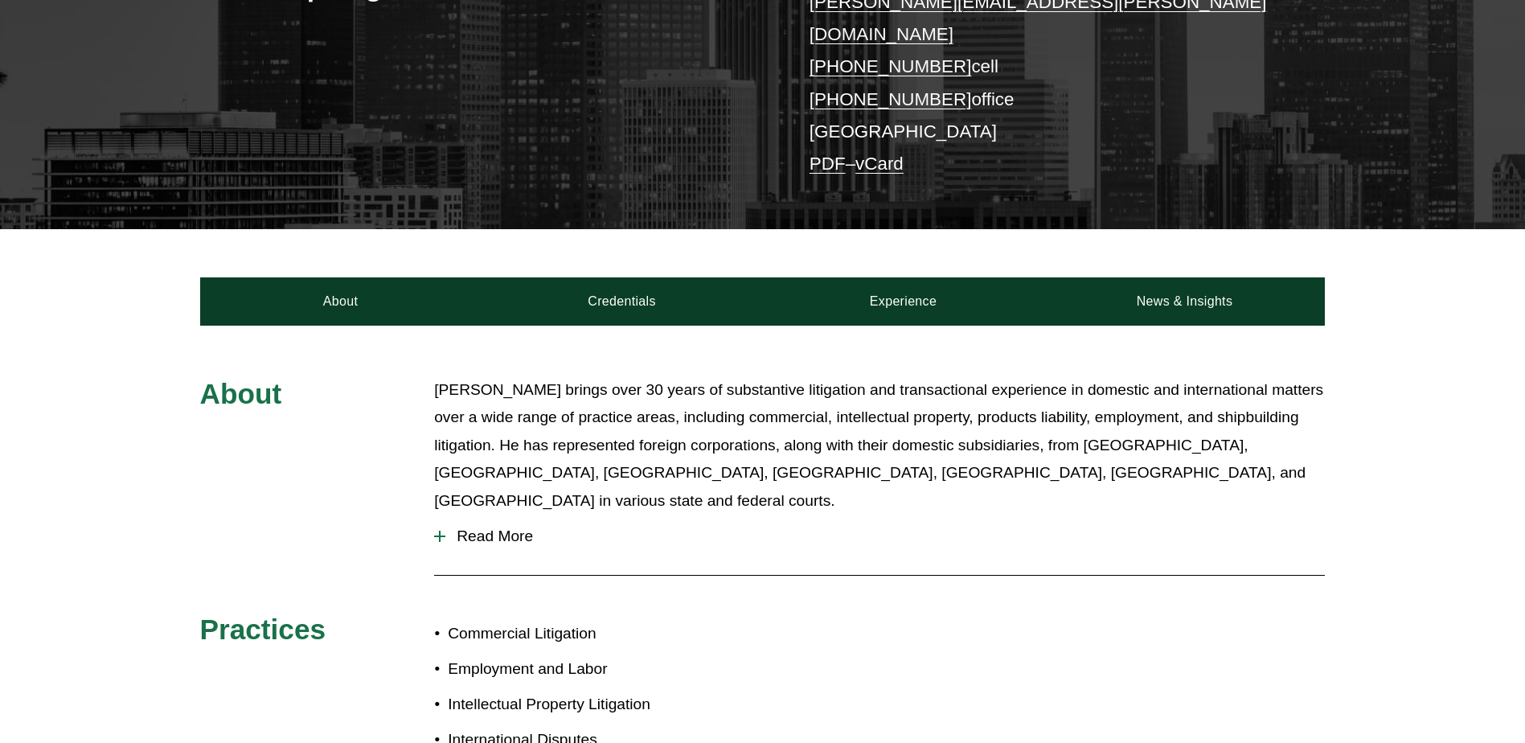
scroll to position [482, 0]
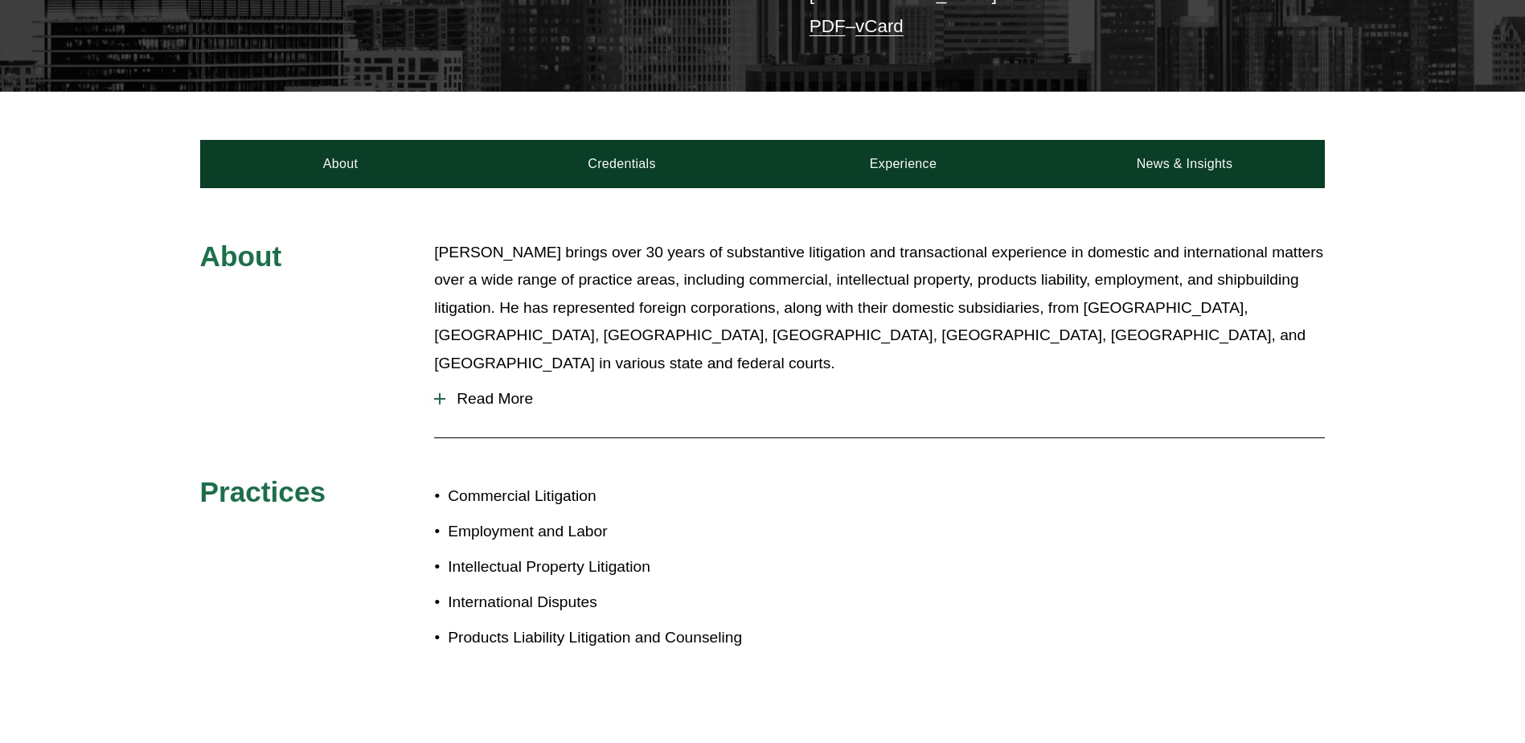
click at [480, 390] on span "Read More" at bounding box center [885, 399] width 880 height 18
click at [440, 393] on div at bounding box center [440, 398] width 2 height 11
click at [470, 390] on span "Read More" at bounding box center [885, 399] width 880 height 18
click at [437, 393] on div at bounding box center [439, 398] width 11 height 11
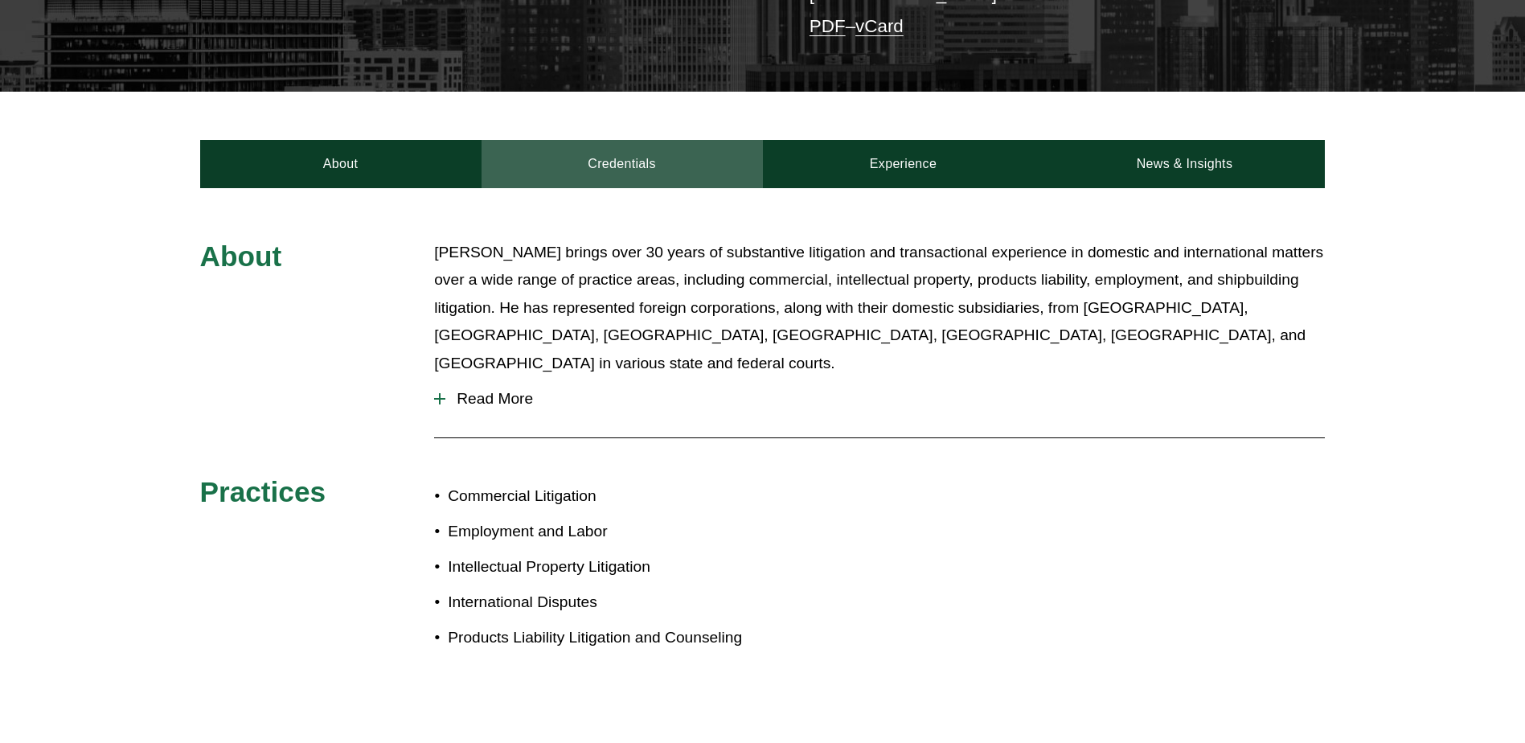
click at [621, 140] on link "Credentials" at bounding box center [622, 164] width 281 height 48
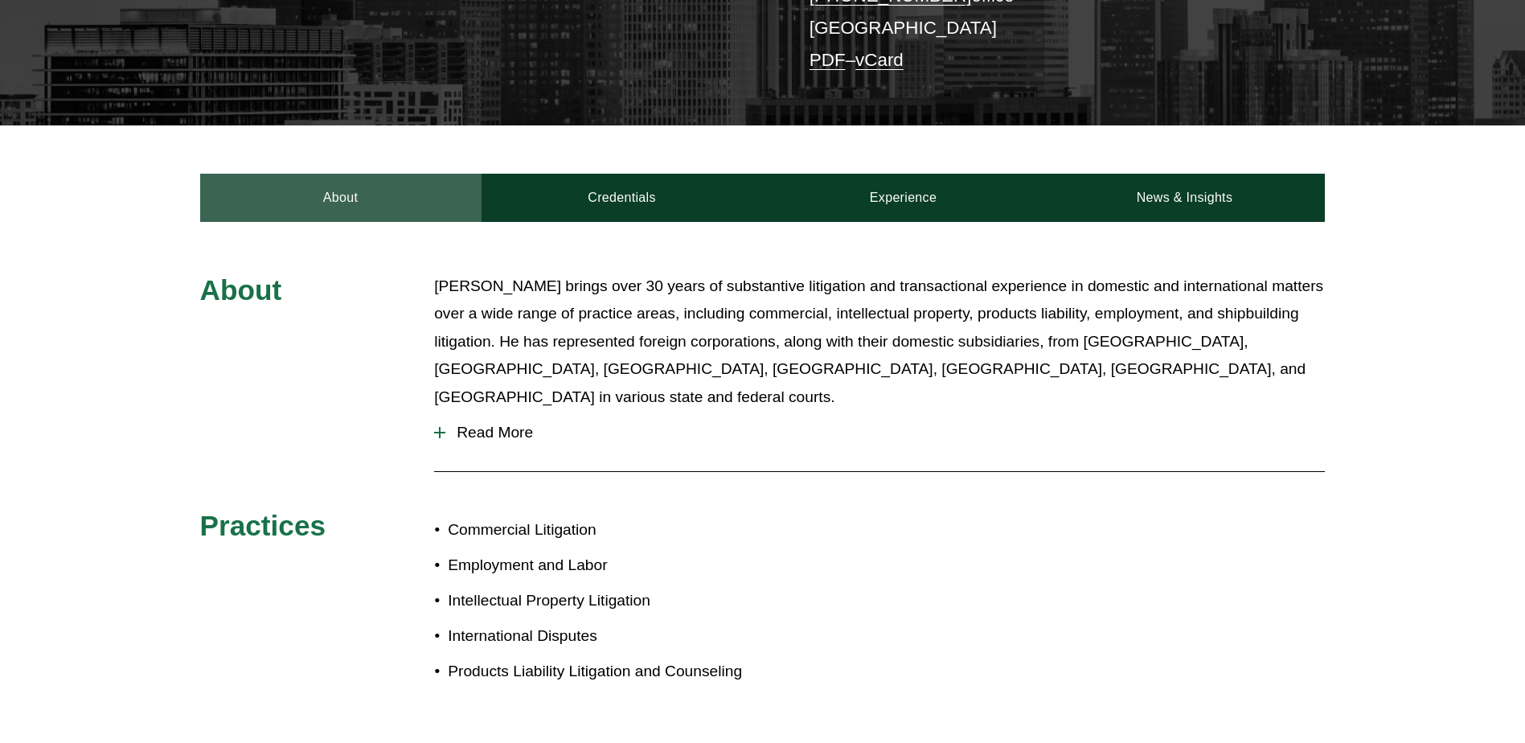
scroll to position [482, 0]
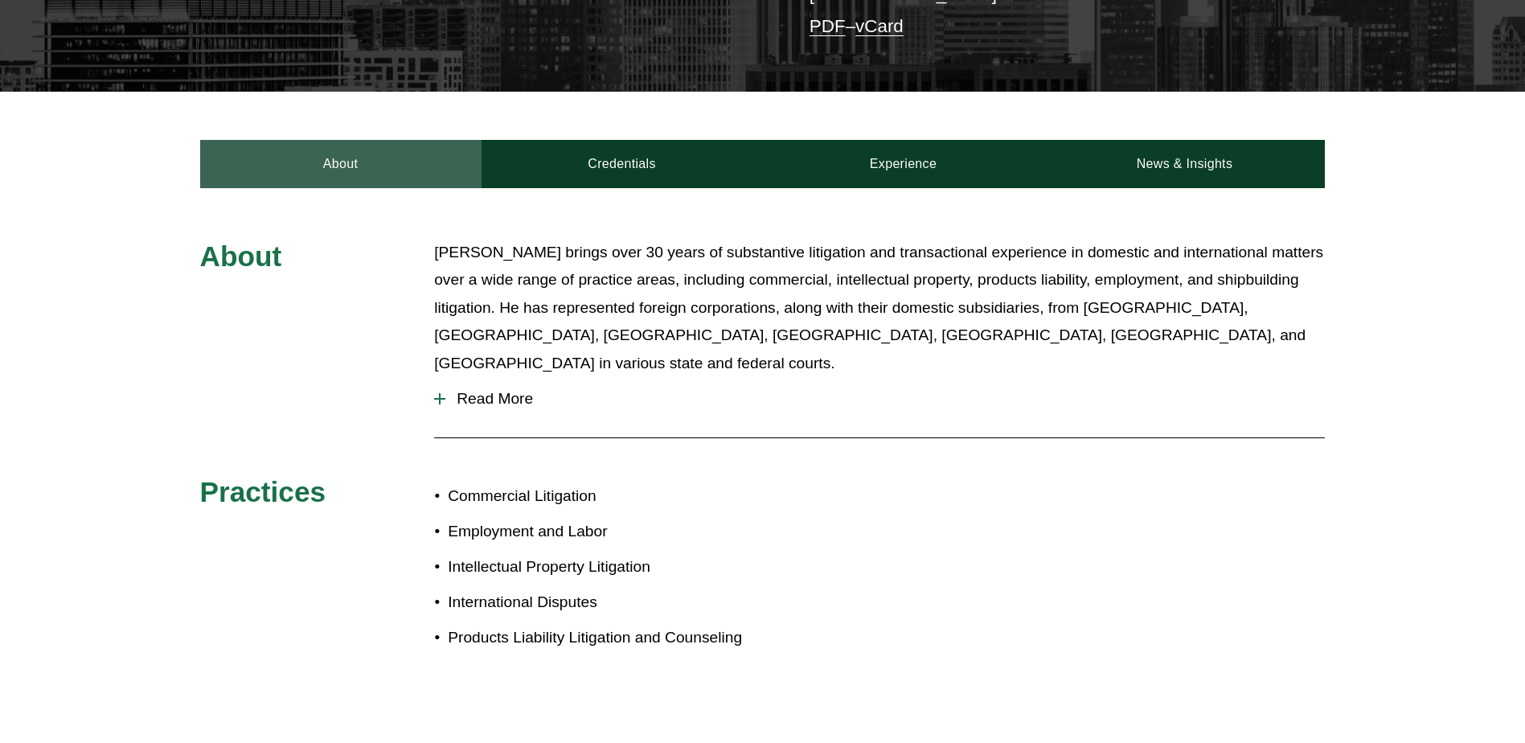
click at [325, 140] on link "About" at bounding box center [340, 164] width 281 height 48
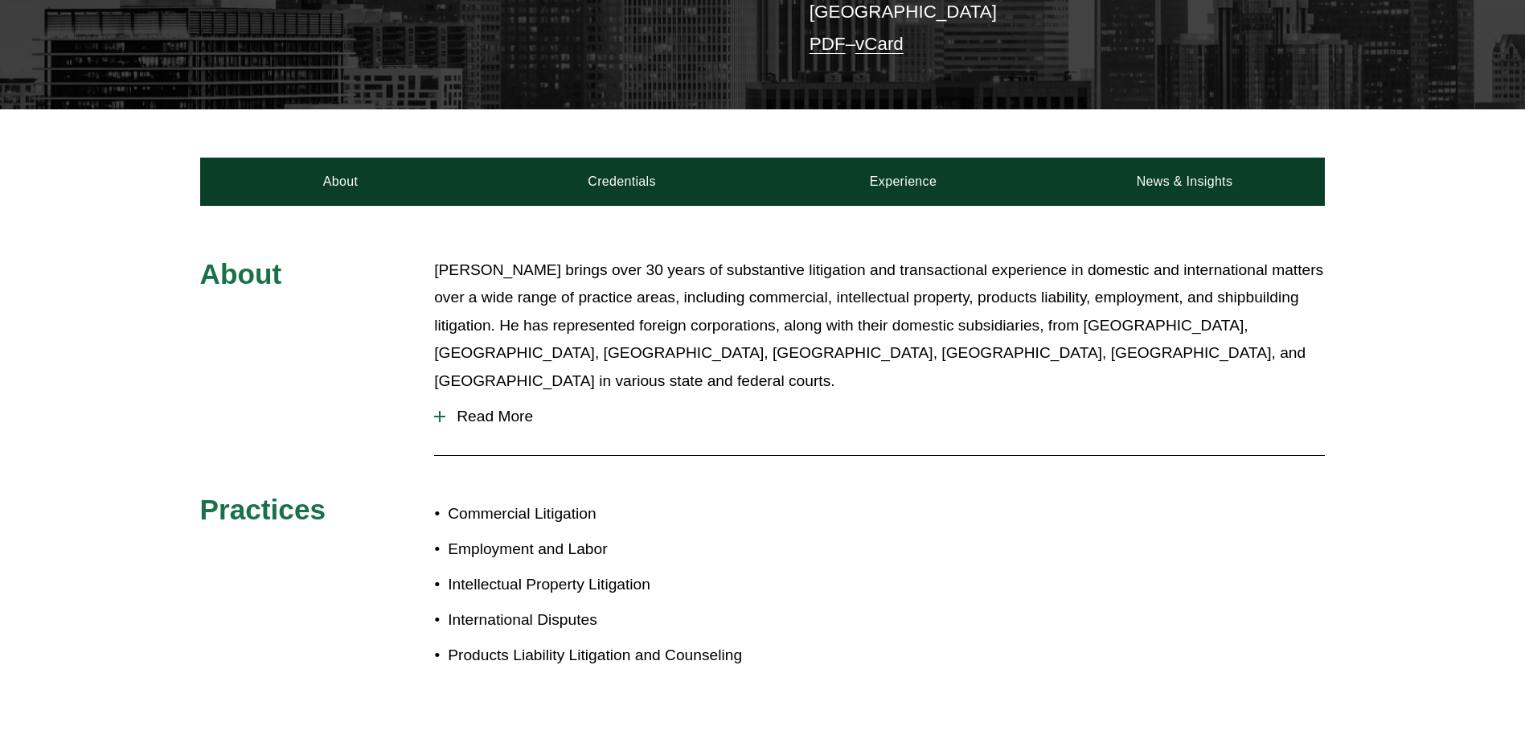
scroll to position [482, 0]
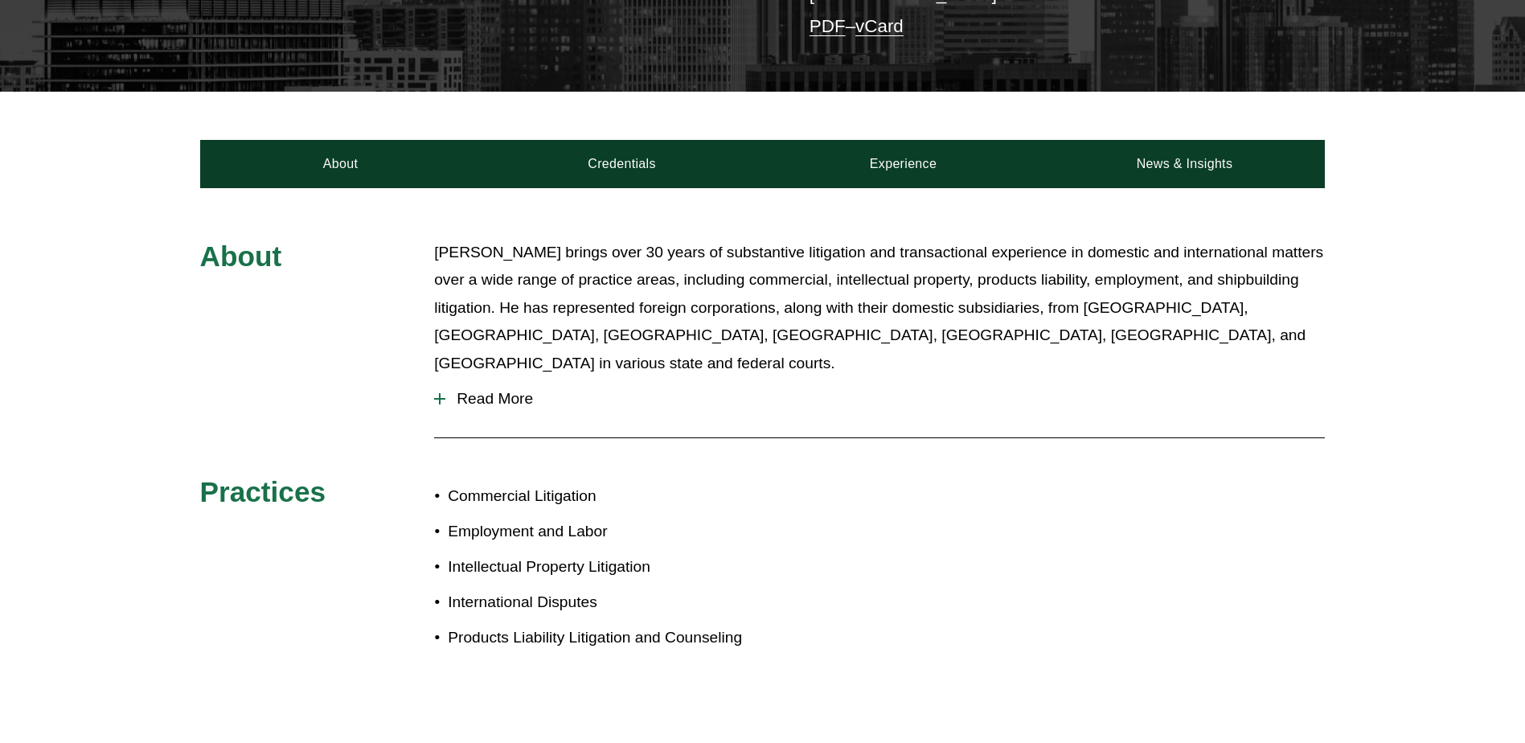
click at [439, 393] on div at bounding box center [440, 398] width 2 height 11
click at [491, 390] on span "Read More" at bounding box center [885, 399] width 880 height 18
click at [536, 390] on span "Read More" at bounding box center [885, 399] width 880 height 18
click at [504, 390] on span "Read More" at bounding box center [885, 399] width 880 height 18
click at [497, 390] on span "Read More" at bounding box center [885, 399] width 880 height 18
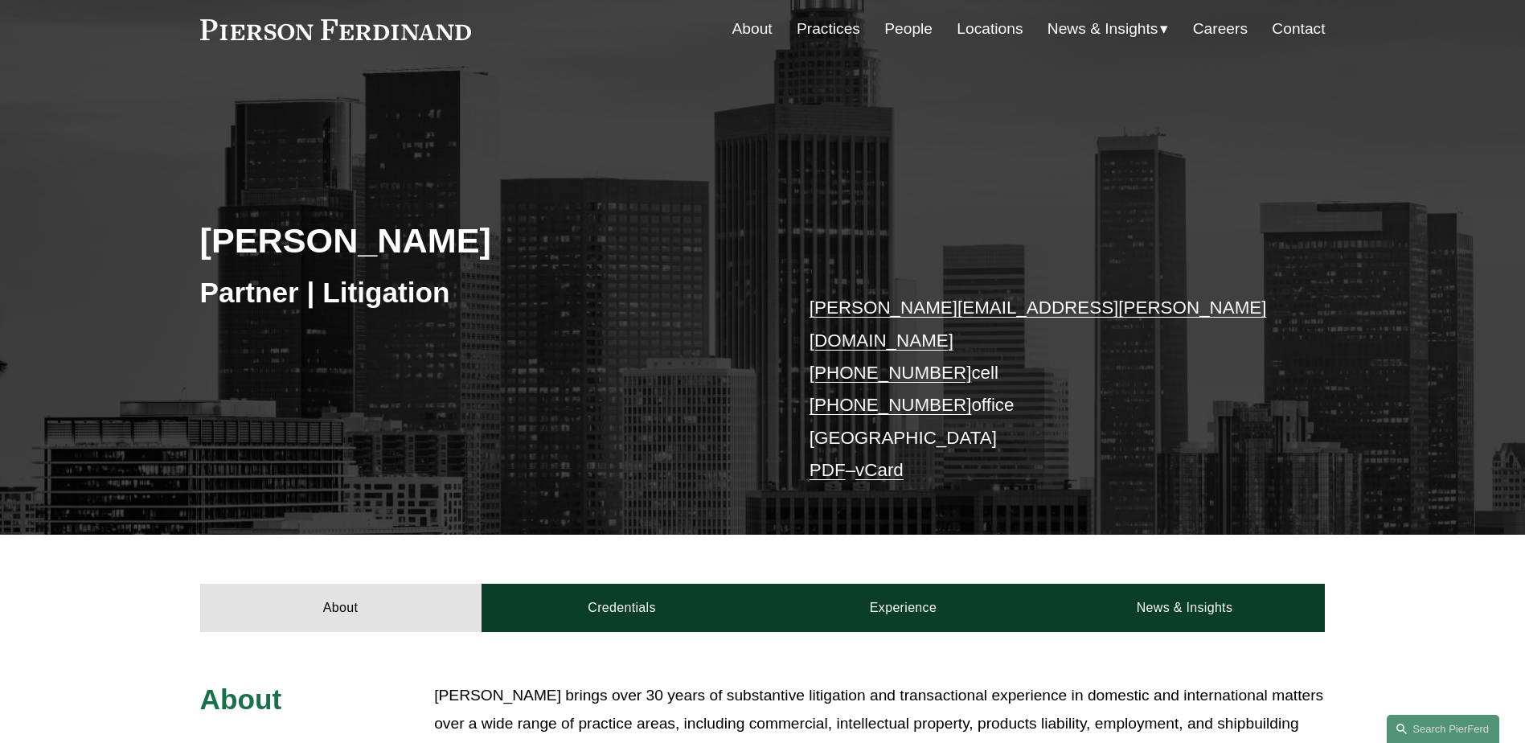
scroll to position [0, 0]
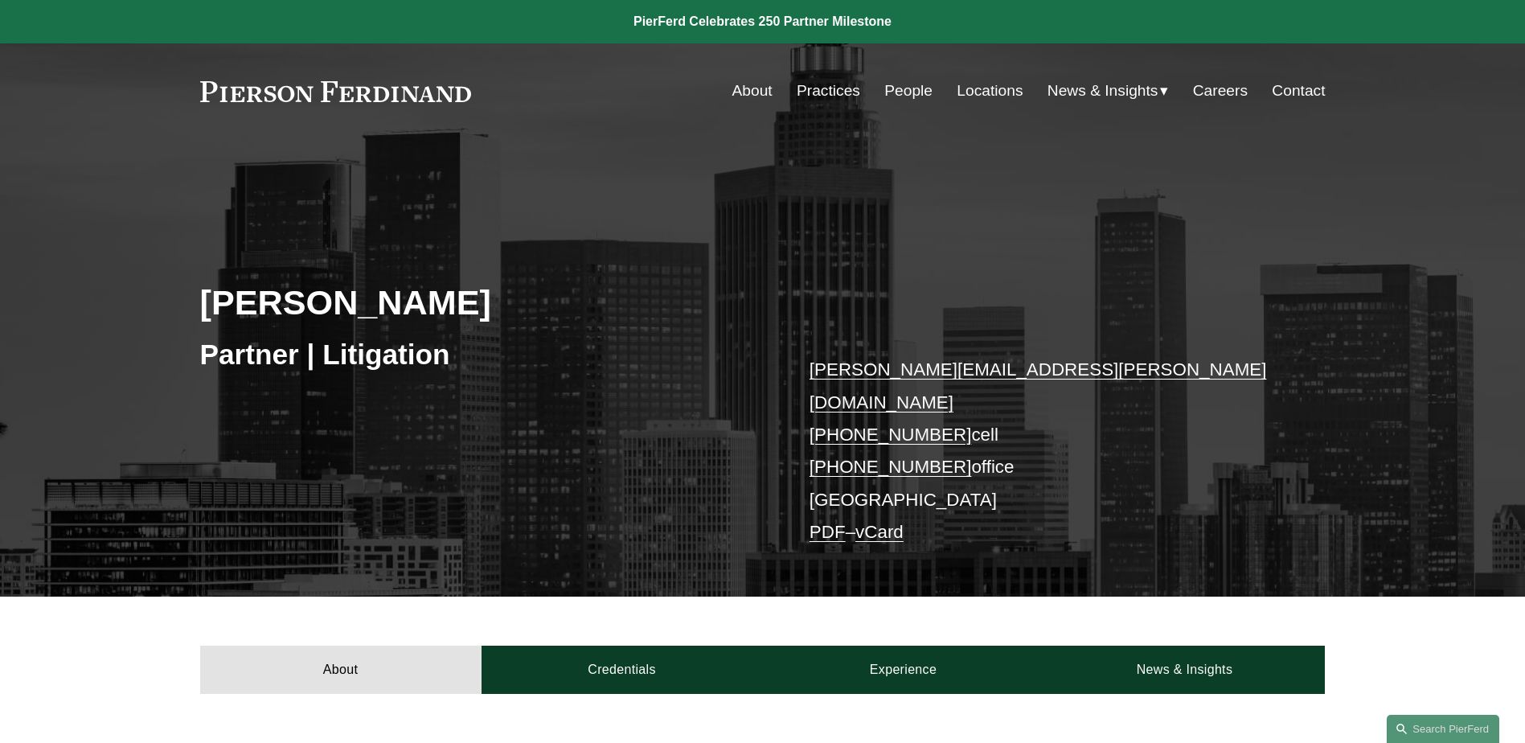
click at [0, 0] on span "Blogs" at bounding box center [0, 0] width 0 height 0
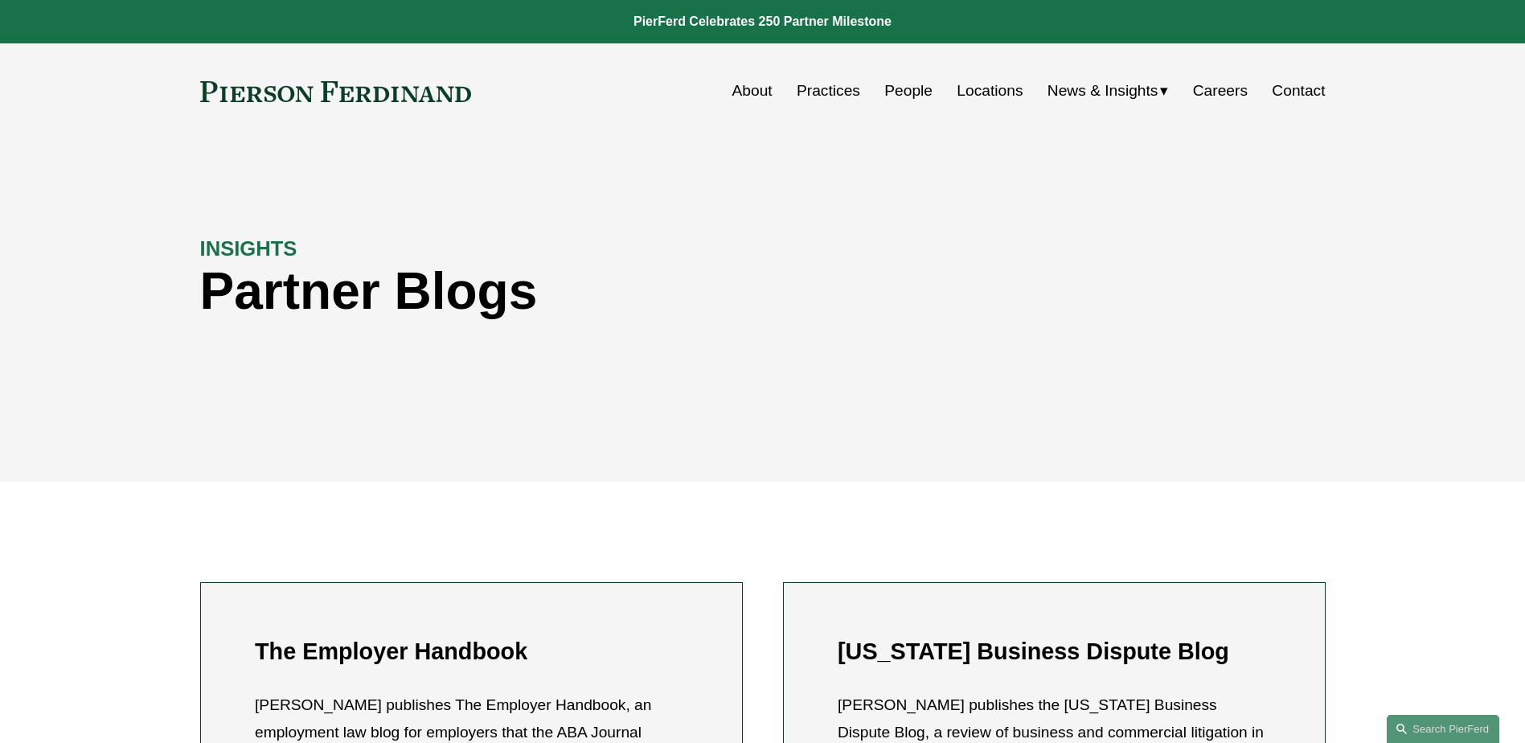
click at [0, 0] on span "Insights" at bounding box center [0, 0] width 0 height 0
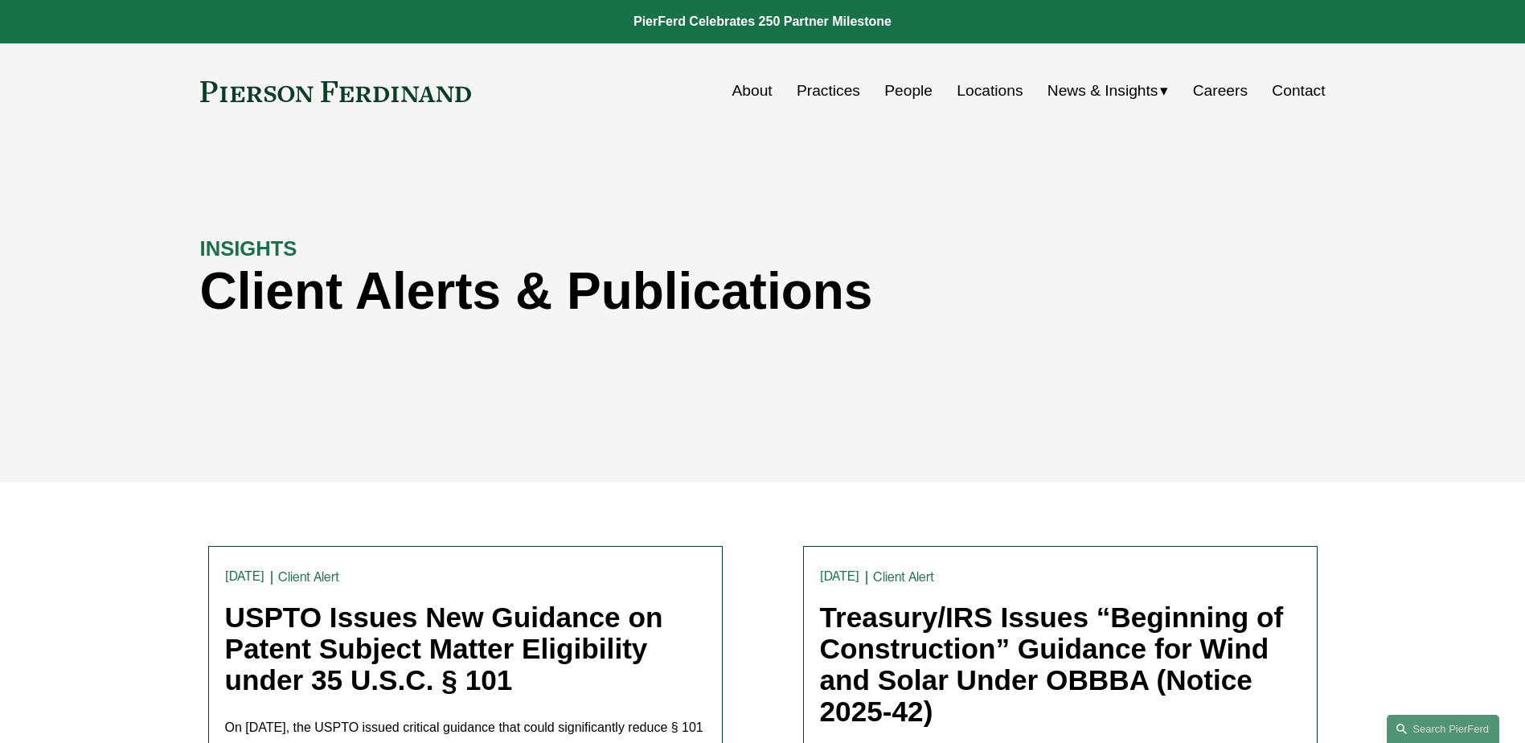
click at [0, 0] on span "News" at bounding box center [0, 0] width 0 height 0
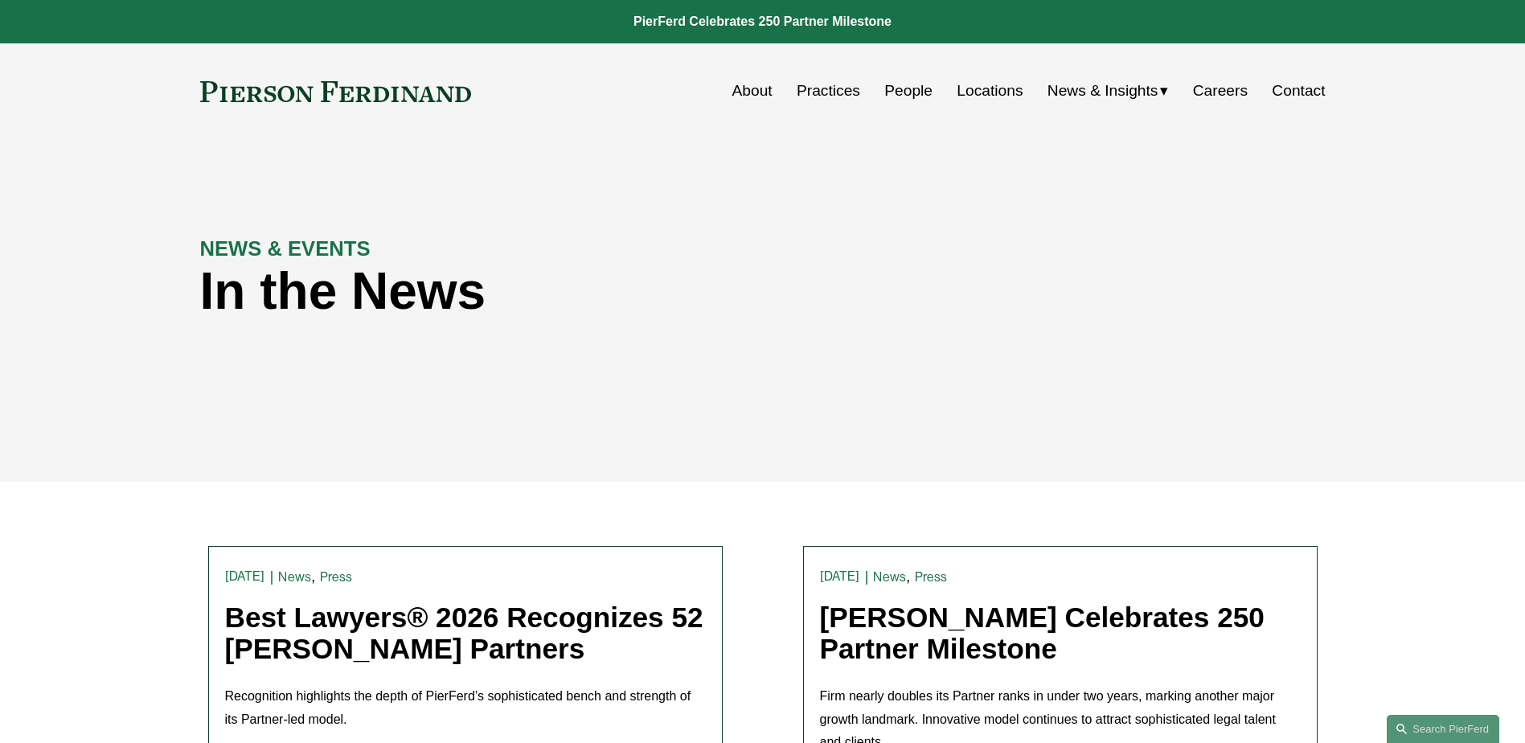
click at [753, 86] on link "About" at bounding box center [752, 91] width 40 height 31
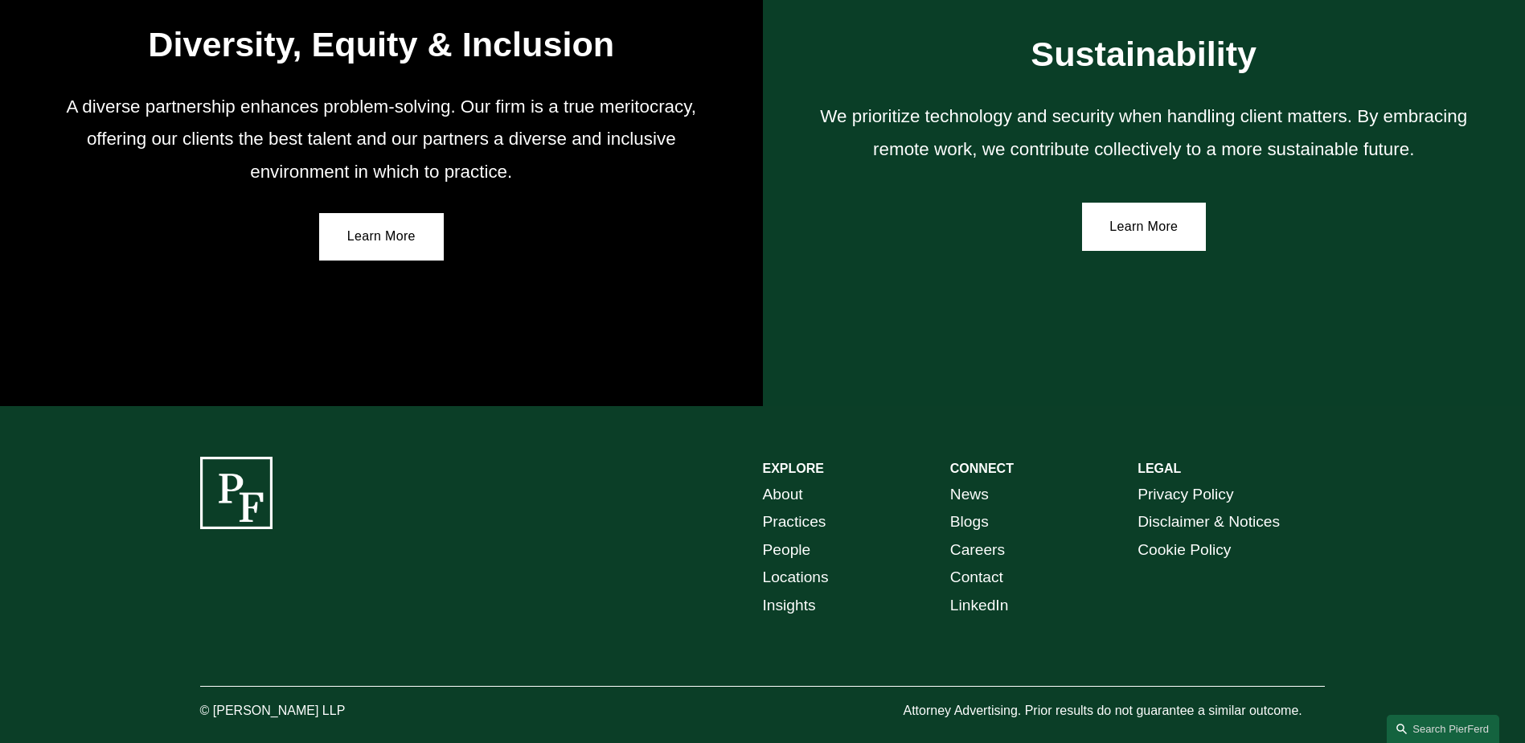
scroll to position [2955, 0]
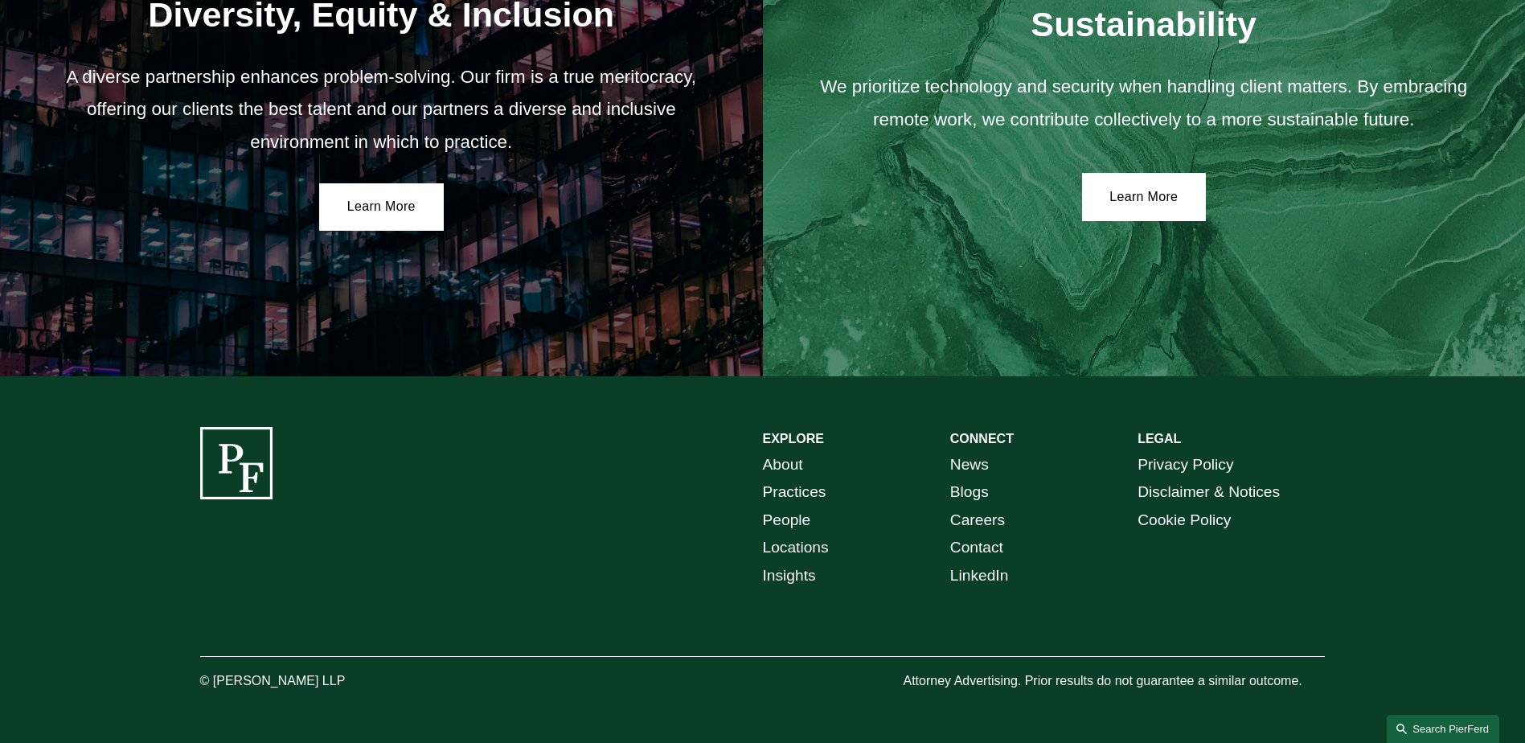
click at [1446, 725] on link "Search this site" at bounding box center [1443, 729] width 113 height 28
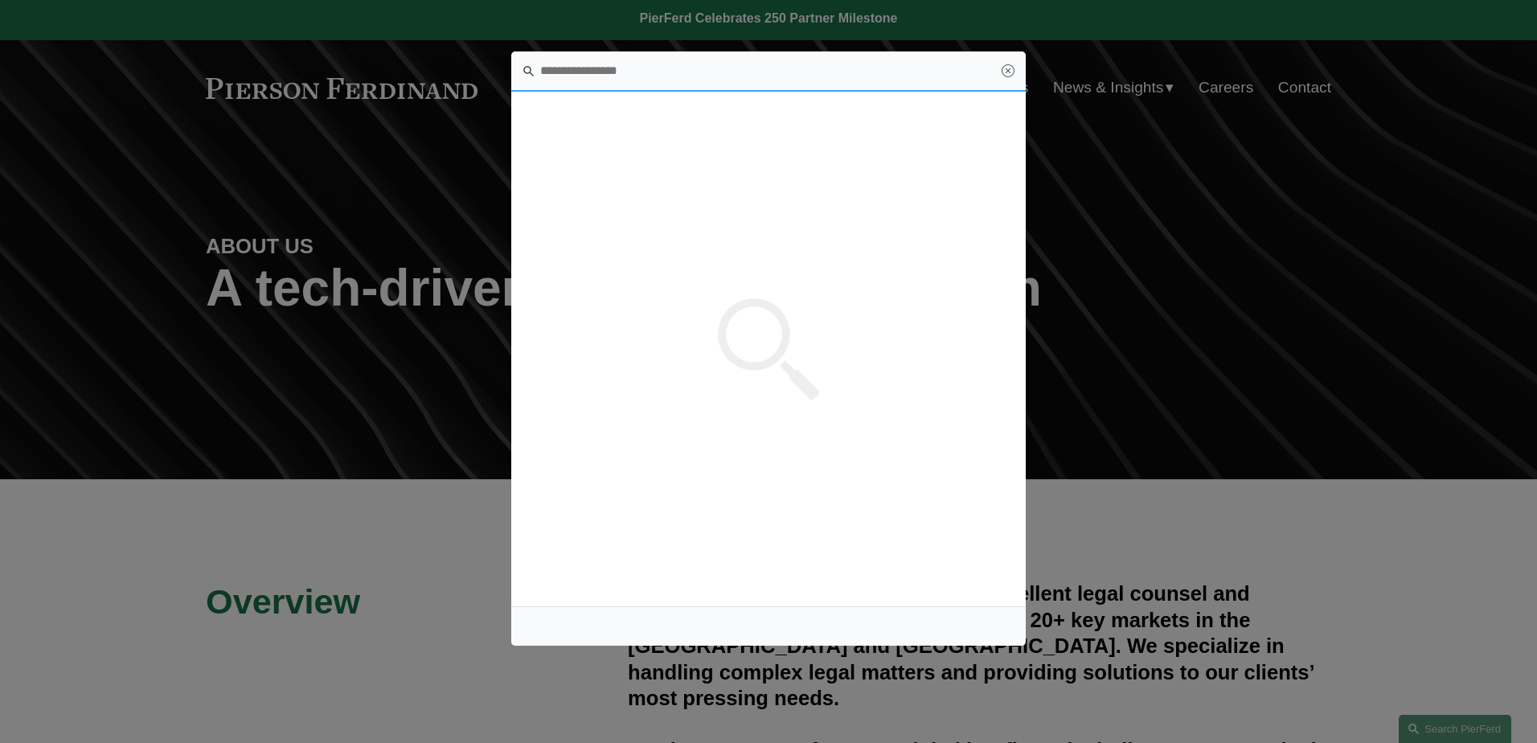
scroll to position [0, 0]
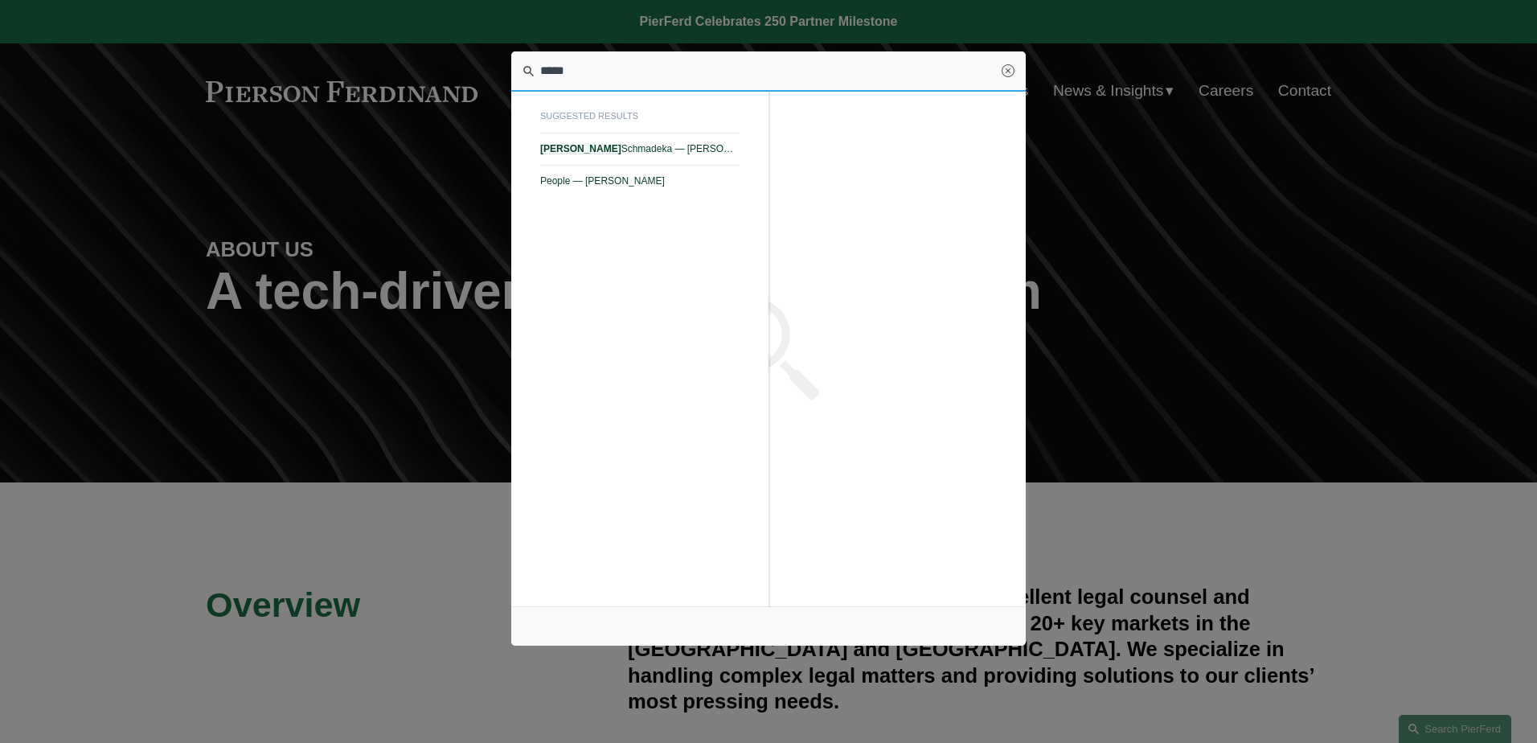
drag, startPoint x: 591, startPoint y: 74, endPoint x: 517, endPoint y: 69, distance: 74.1
click at [517, 69] on input "*****" at bounding box center [768, 71] width 515 height 40
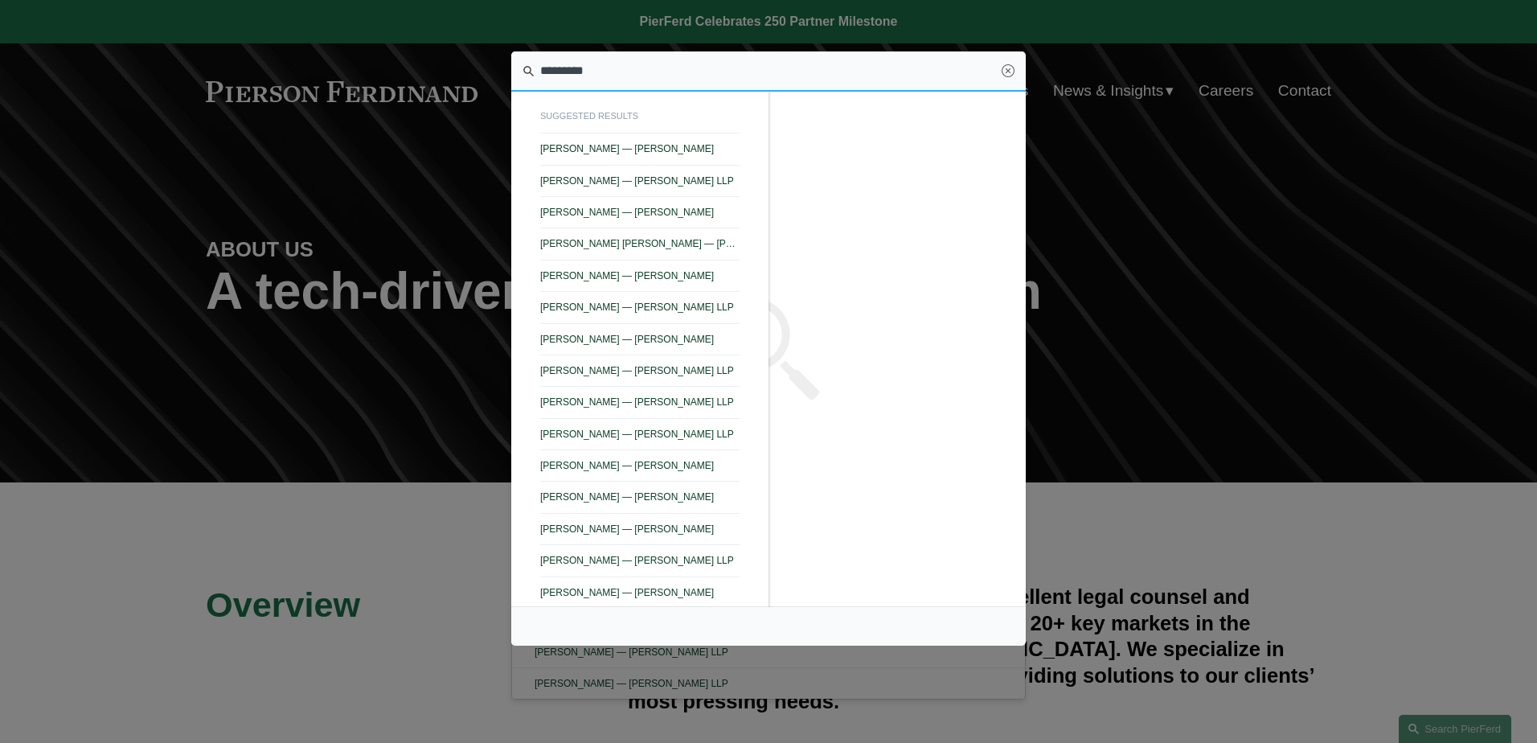
type input "*********"
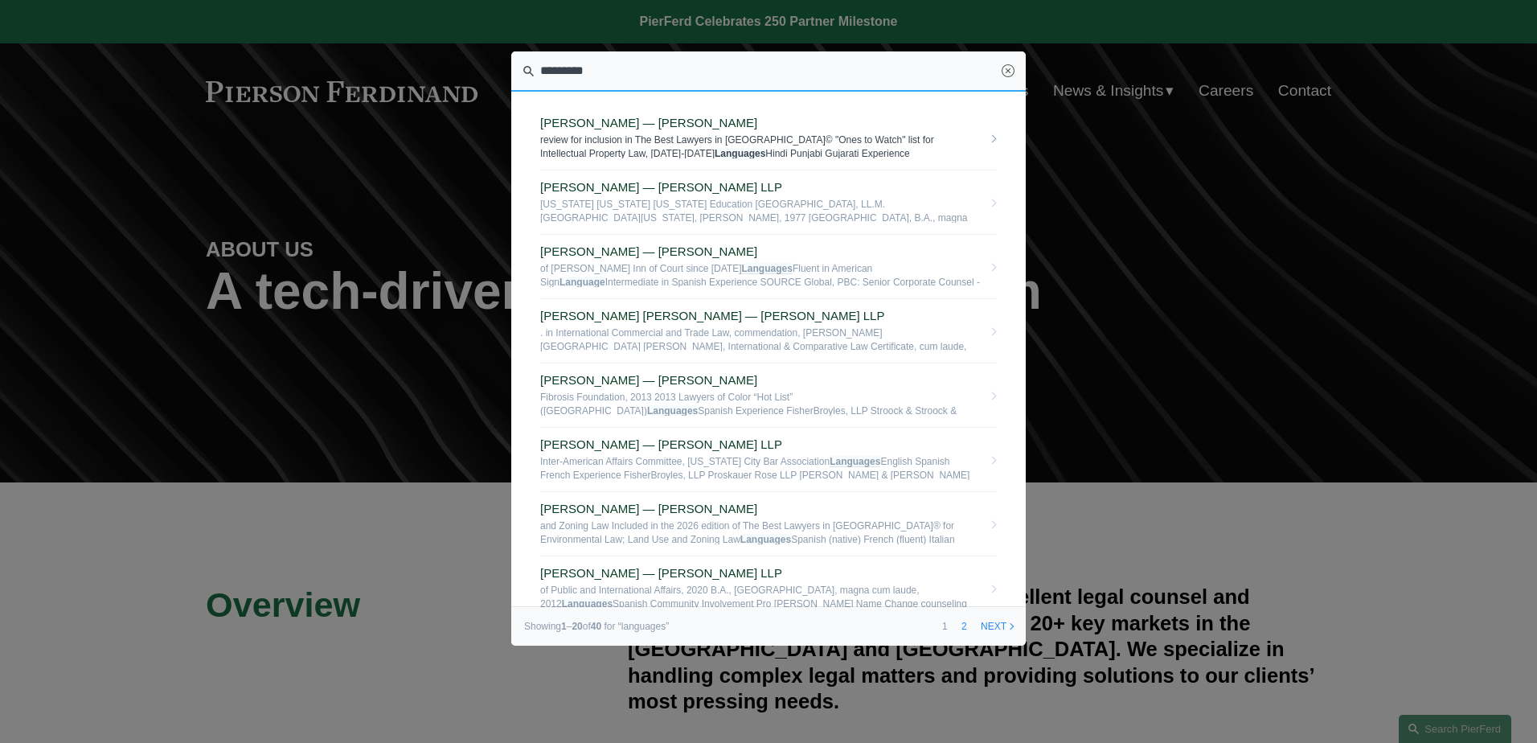
click at [984, 137] on link "Sid Kapoor — Pierson Ferdinand LLP review for inclusion in The Best Lawyers in …" at bounding box center [768, 138] width 457 height 64
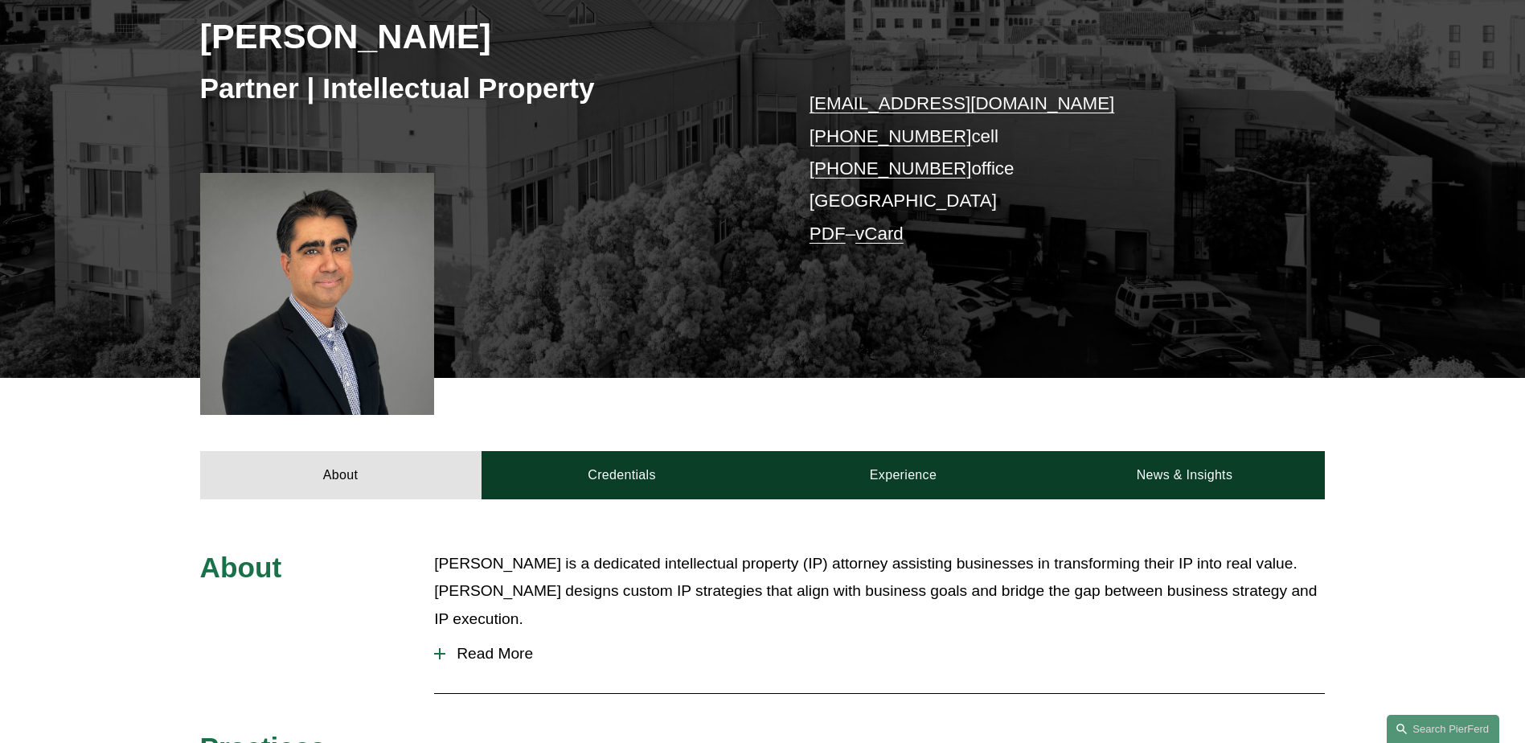
scroll to position [482, 0]
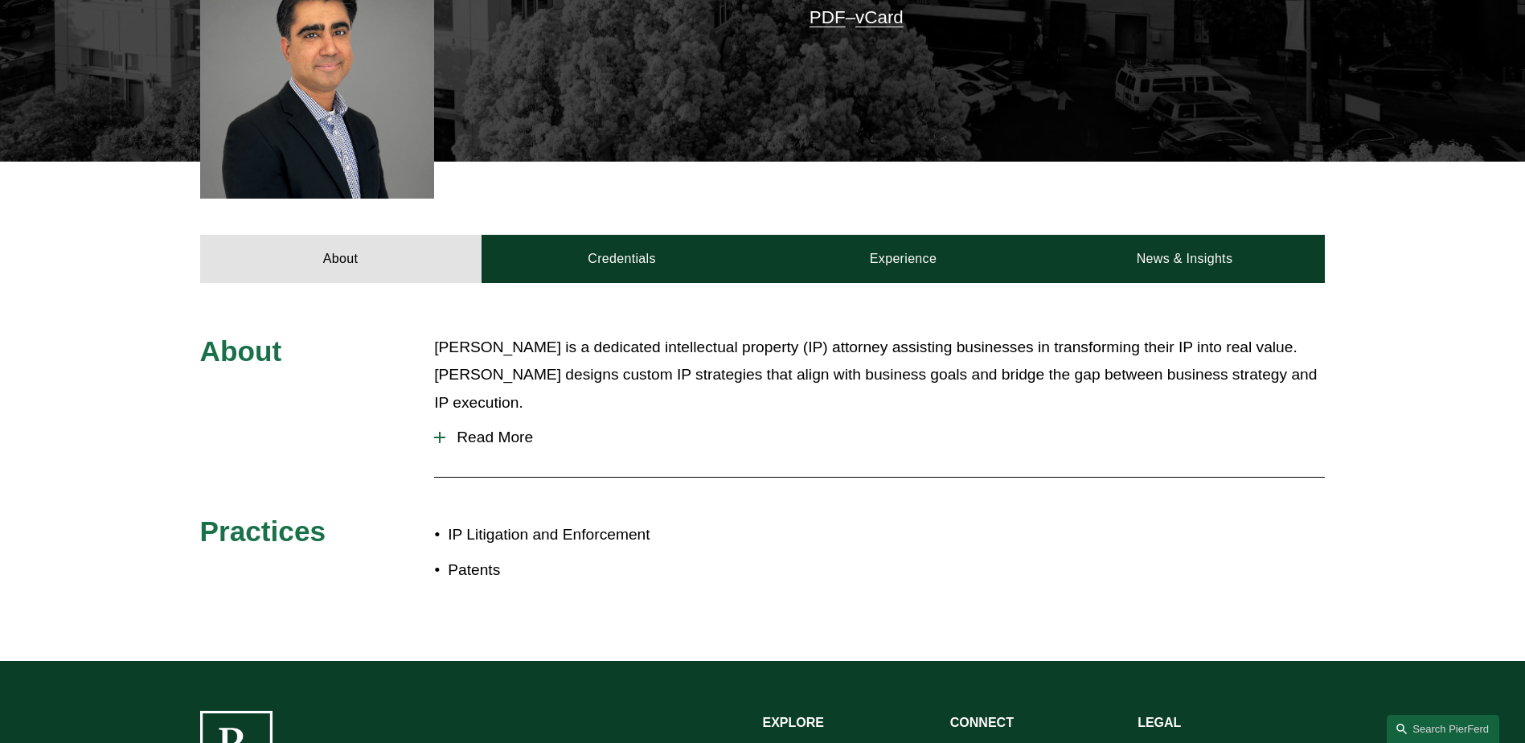
click at [466, 430] on span "Read More" at bounding box center [885, 438] width 880 height 18
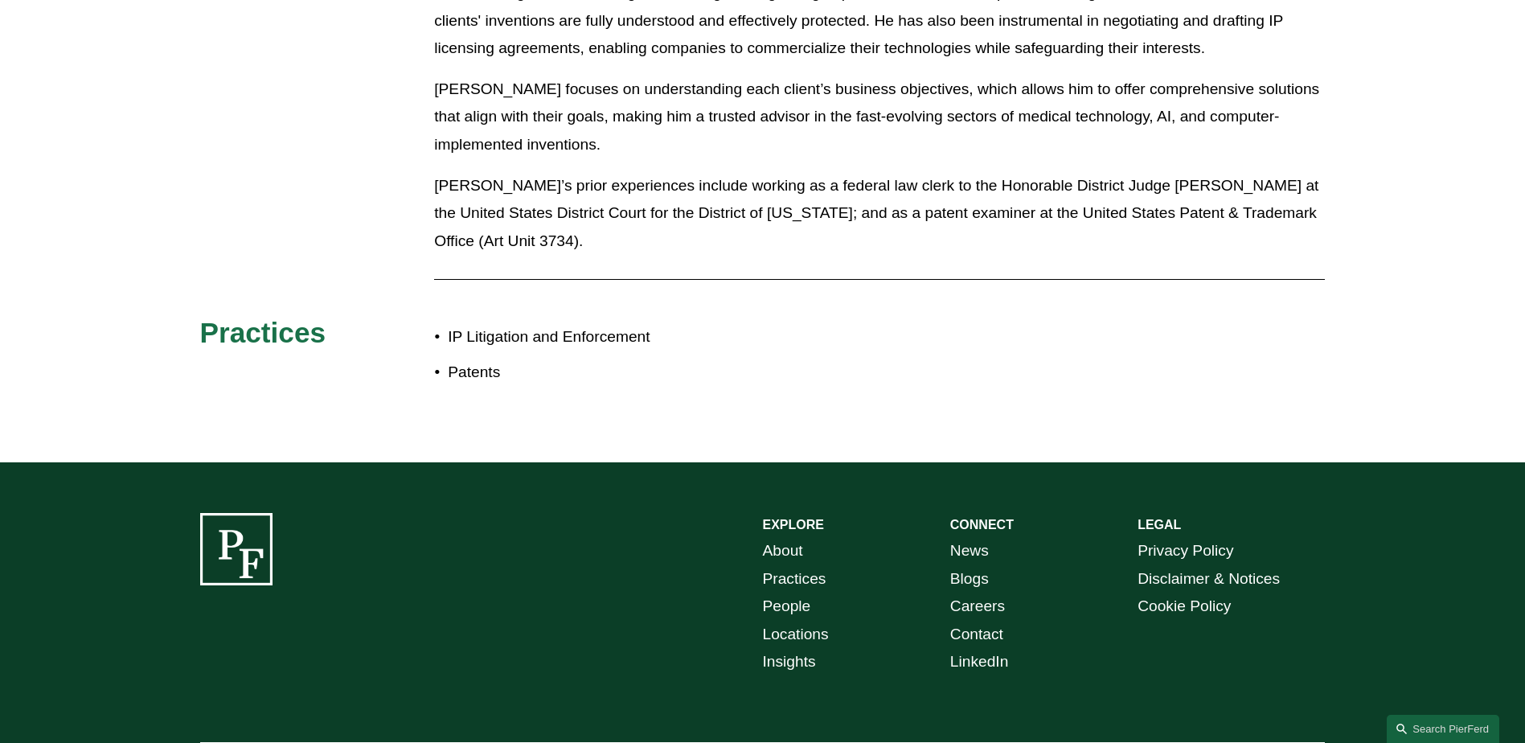
scroll to position [1191, 0]
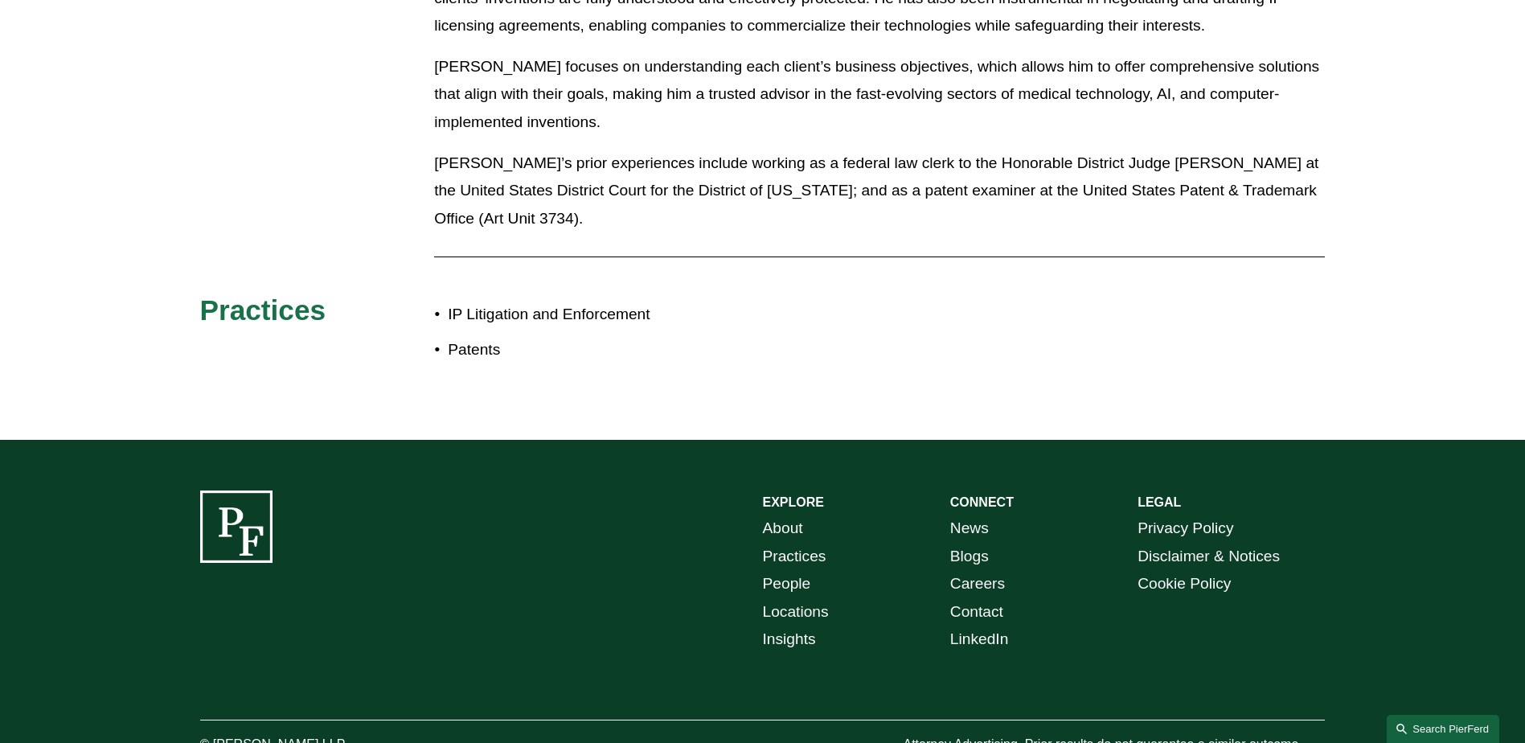
click at [1458, 736] on link "Search this site" at bounding box center [1443, 729] width 113 height 28
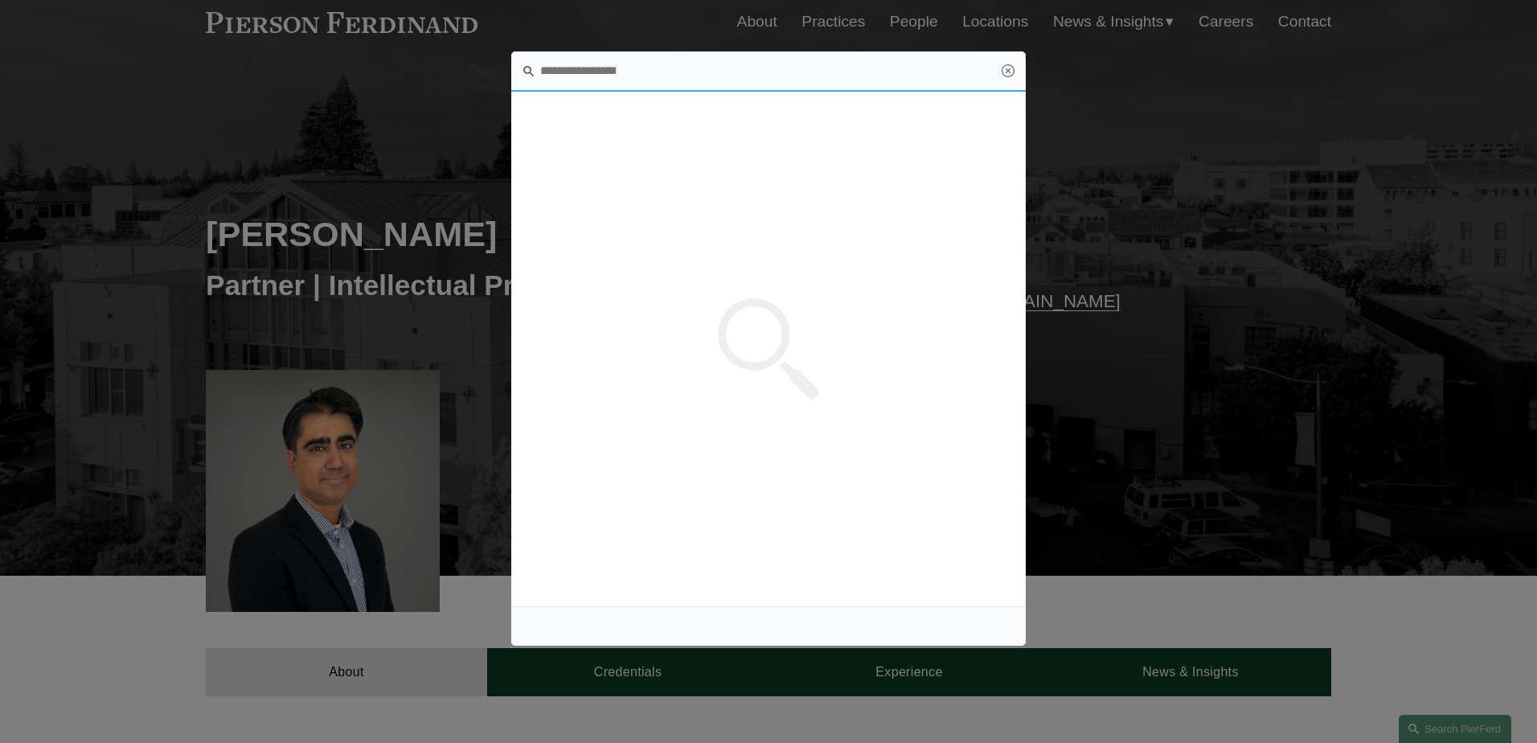
scroll to position [0, 0]
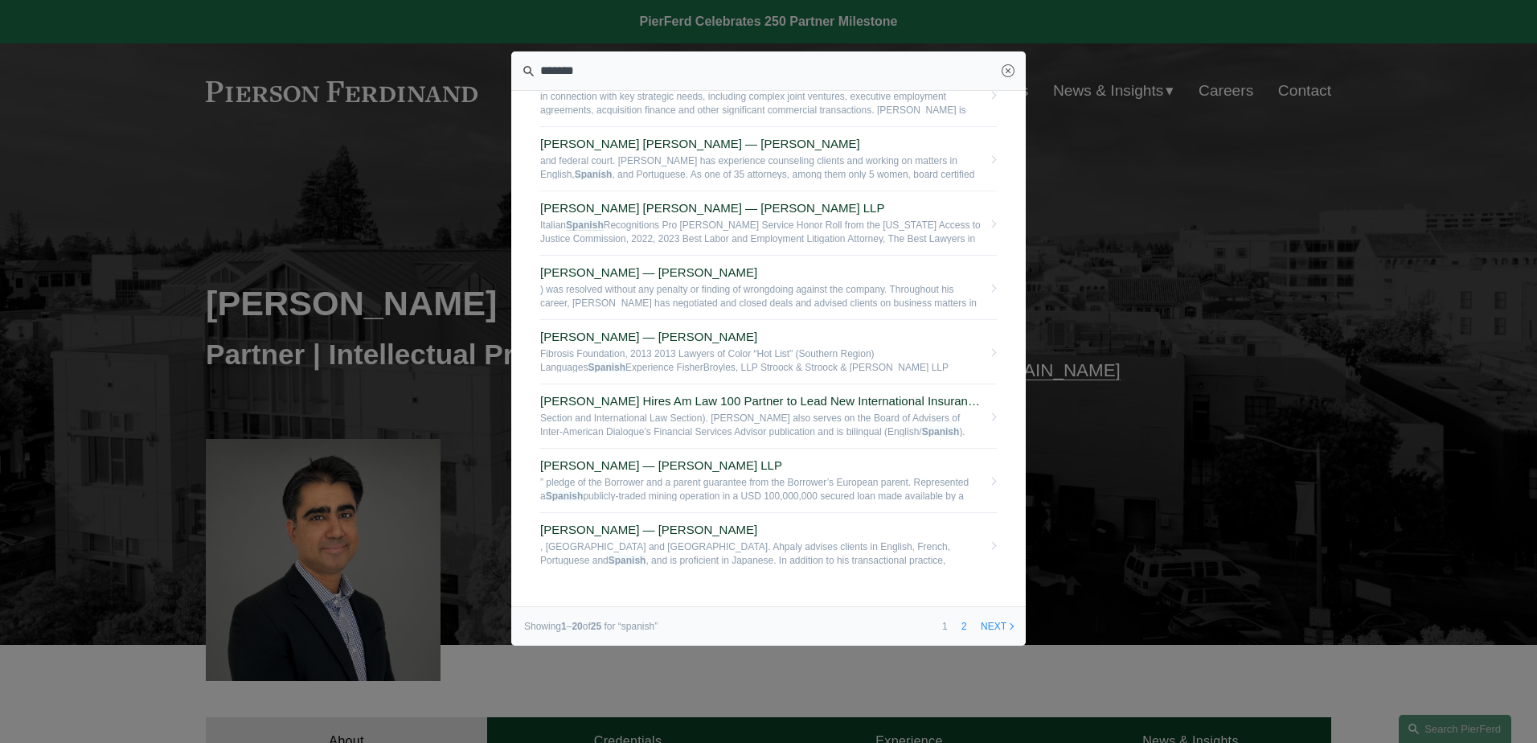
scroll to position [853, 0]
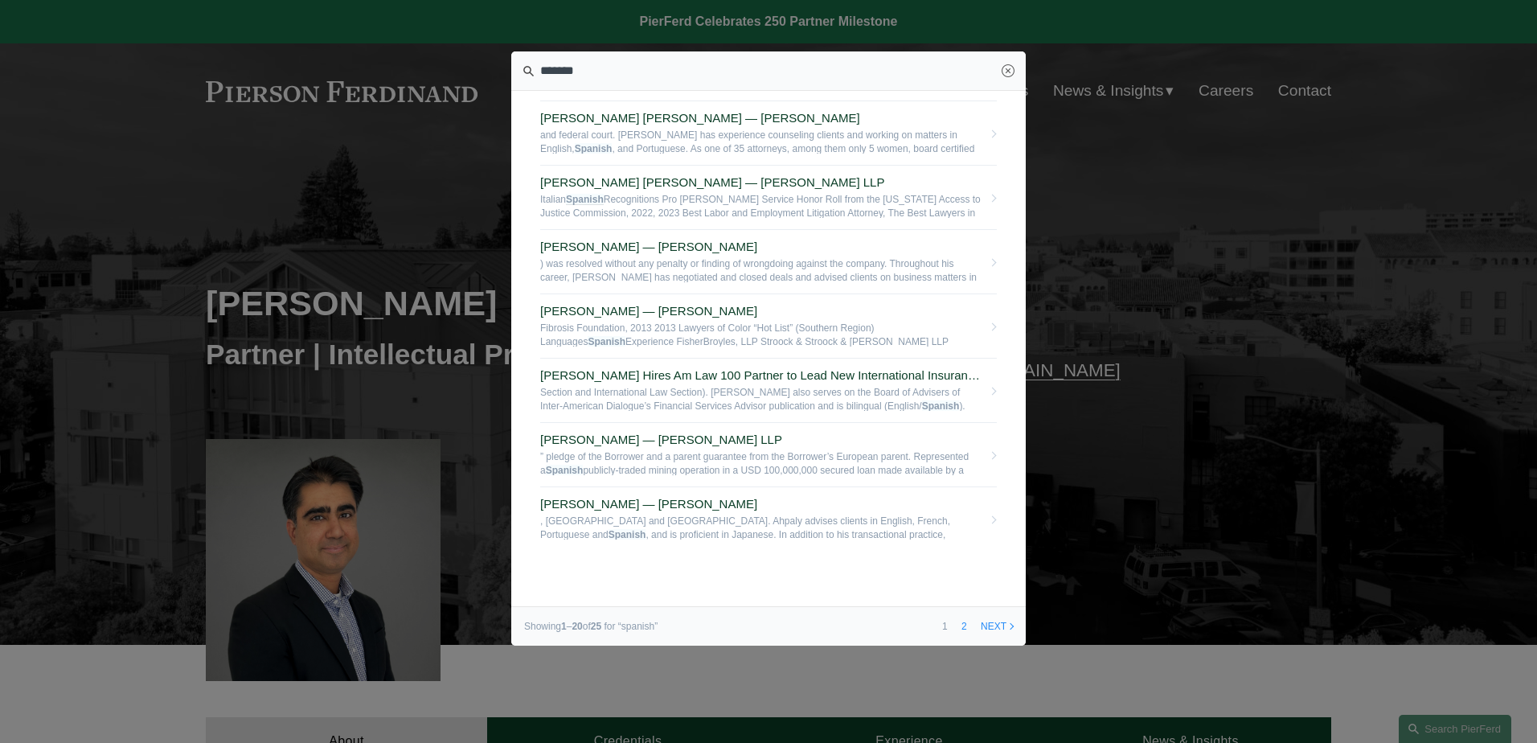
click at [965, 626] on link "2" at bounding box center [964, 626] width 17 height 39
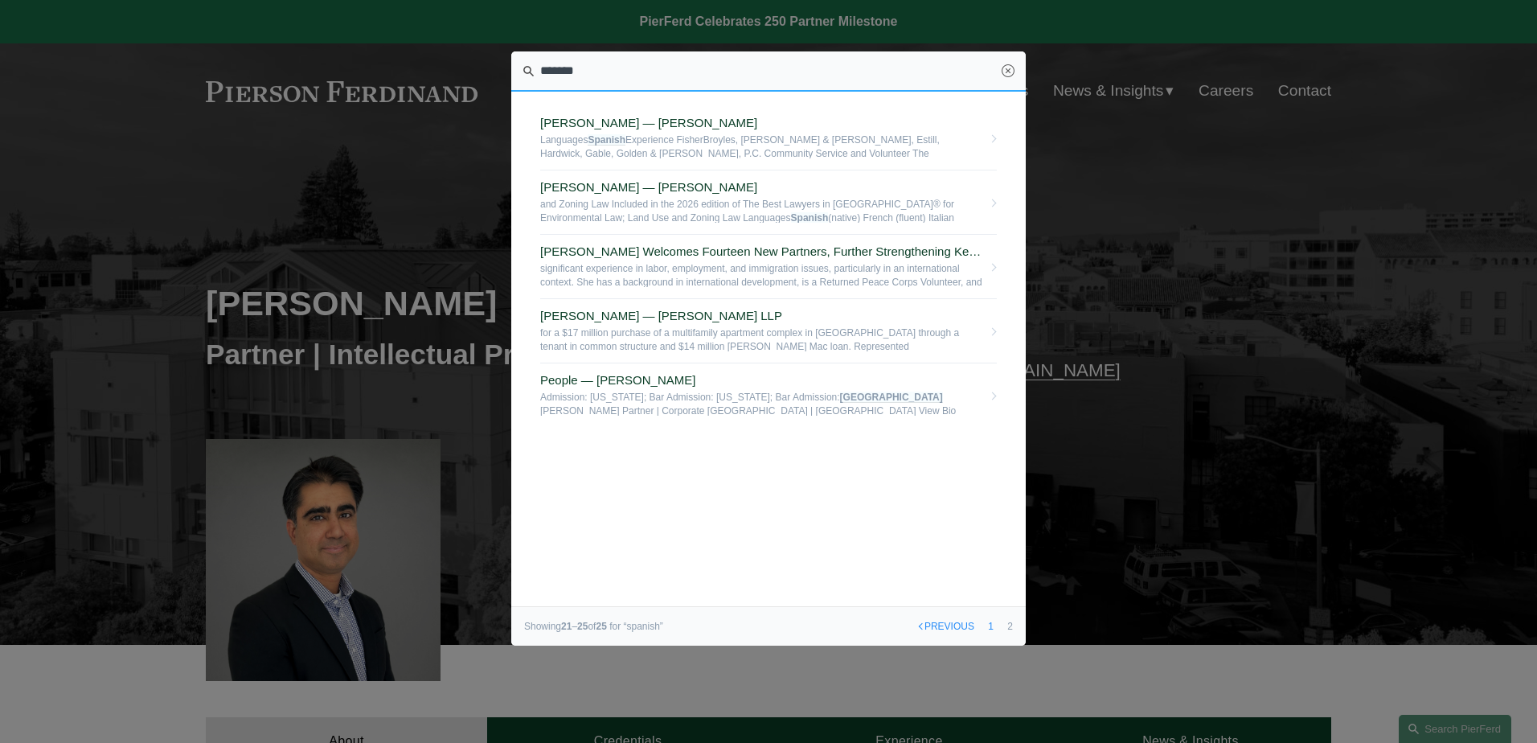
drag, startPoint x: 536, startPoint y: 72, endPoint x: 524, endPoint y: 69, distance: 12.5
click at [524, 69] on input "*******" at bounding box center [768, 71] width 515 height 40
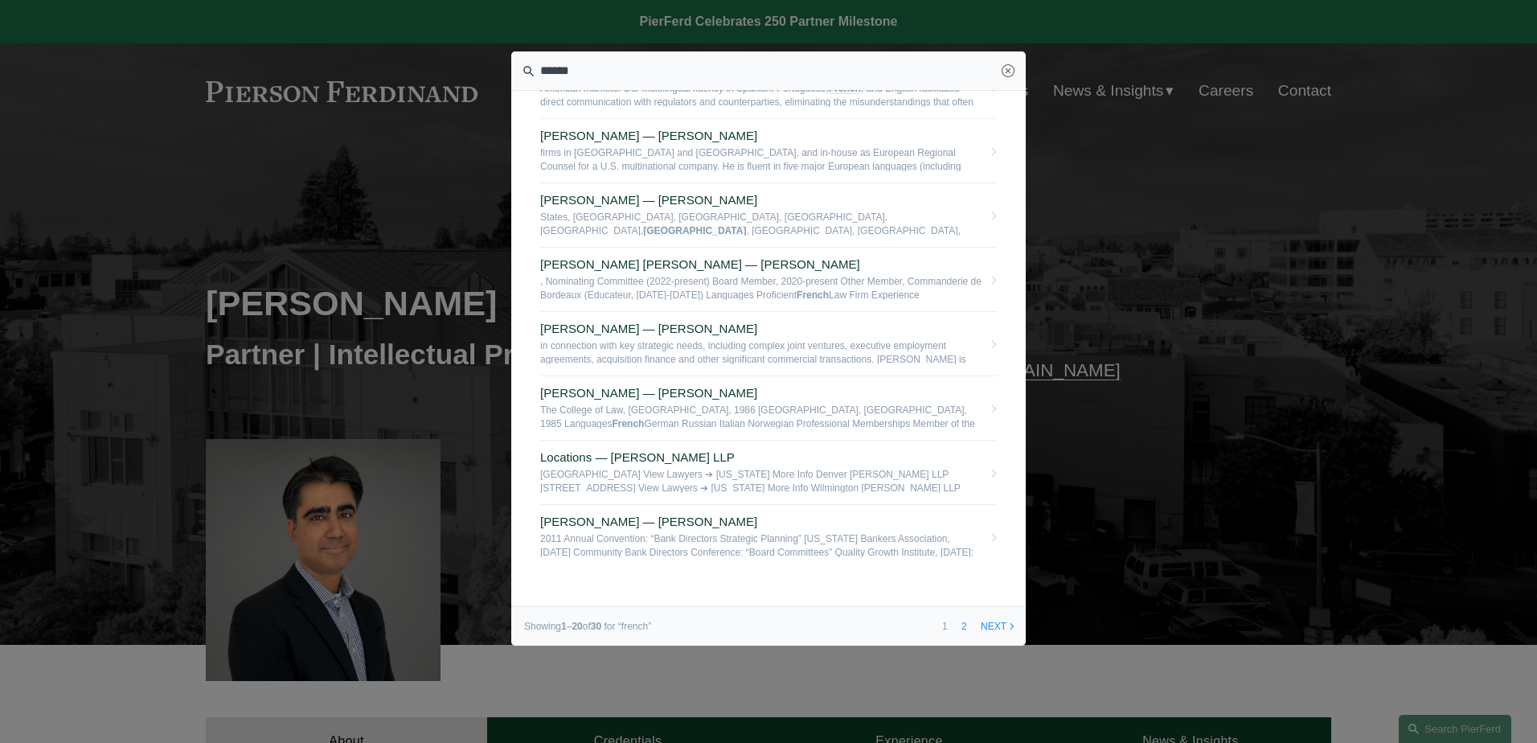
scroll to position [853, 0]
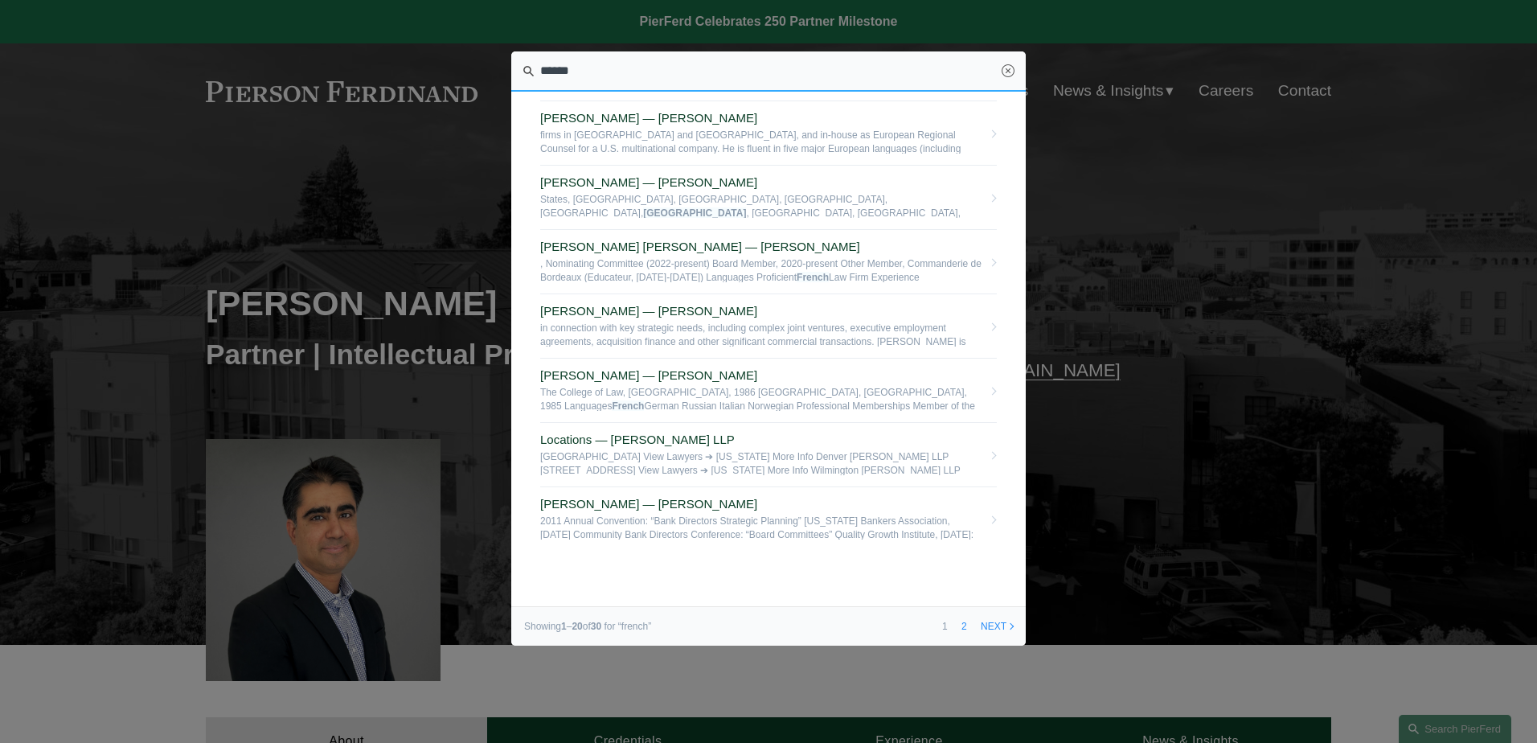
drag, startPoint x: 591, startPoint y: 80, endPoint x: 541, endPoint y: 79, distance: 49.9
click at [541, 79] on input "******" at bounding box center [768, 71] width 515 height 40
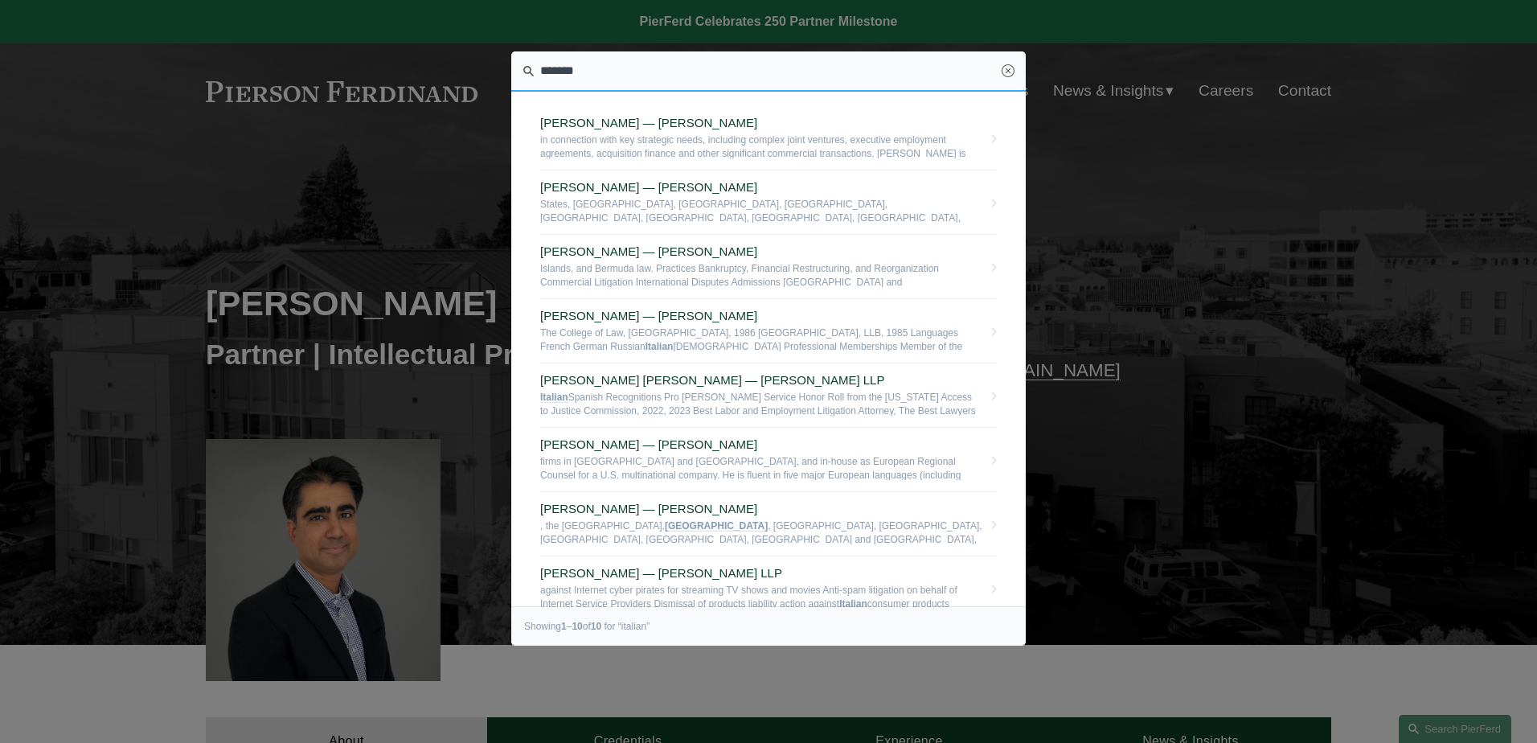
click at [552, 72] on input "*******" at bounding box center [768, 71] width 515 height 40
type input "*"
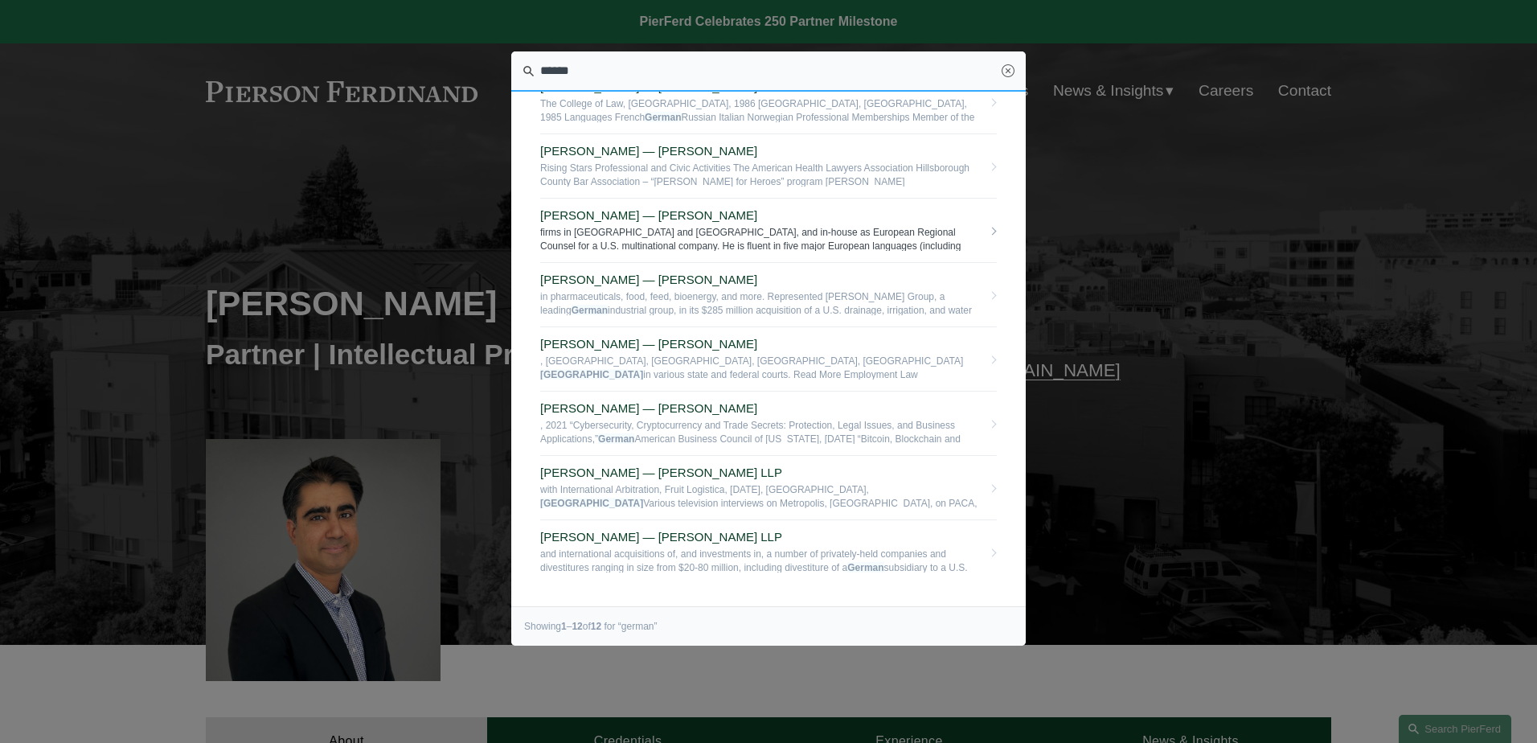
scroll to position [322, 0]
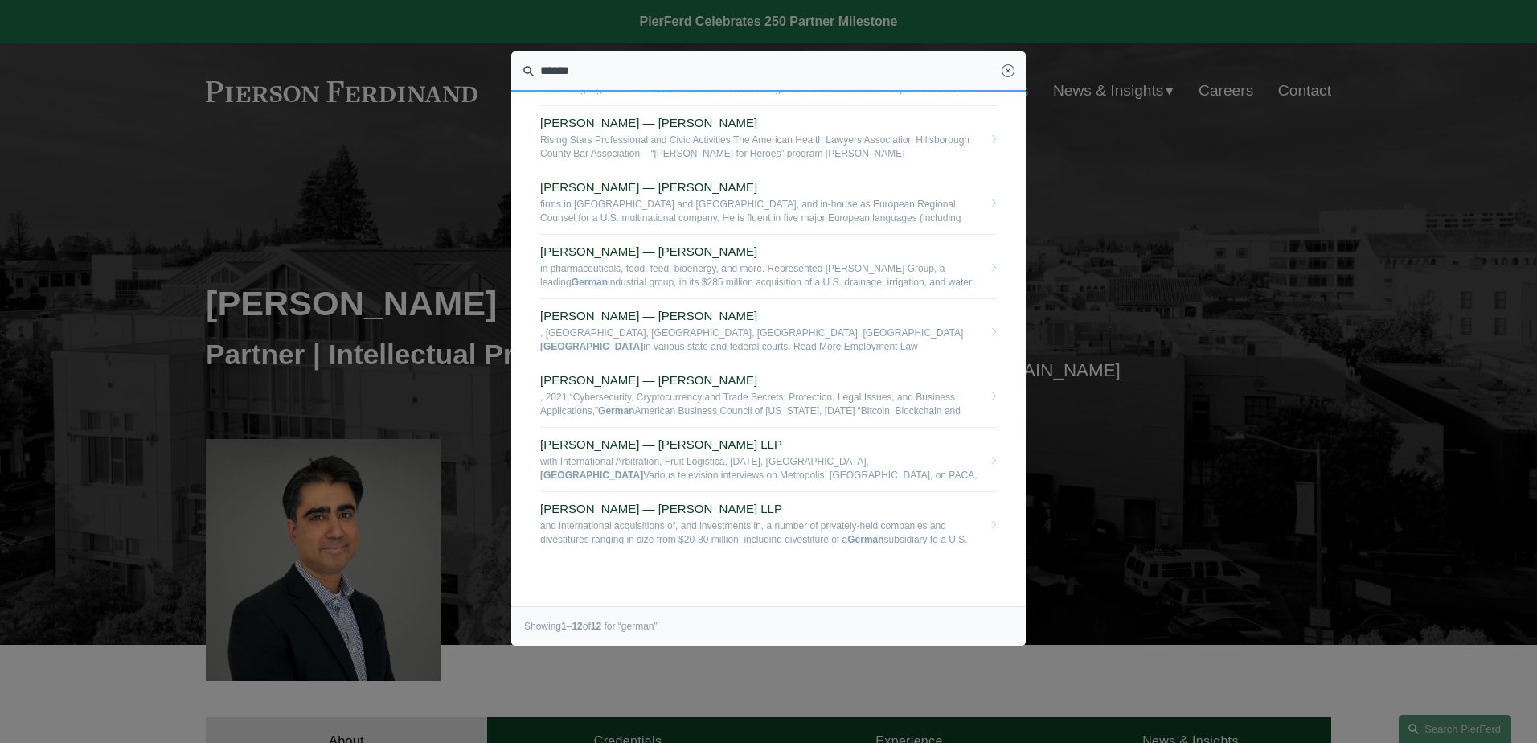
click at [560, 64] on input "******" at bounding box center [768, 71] width 515 height 40
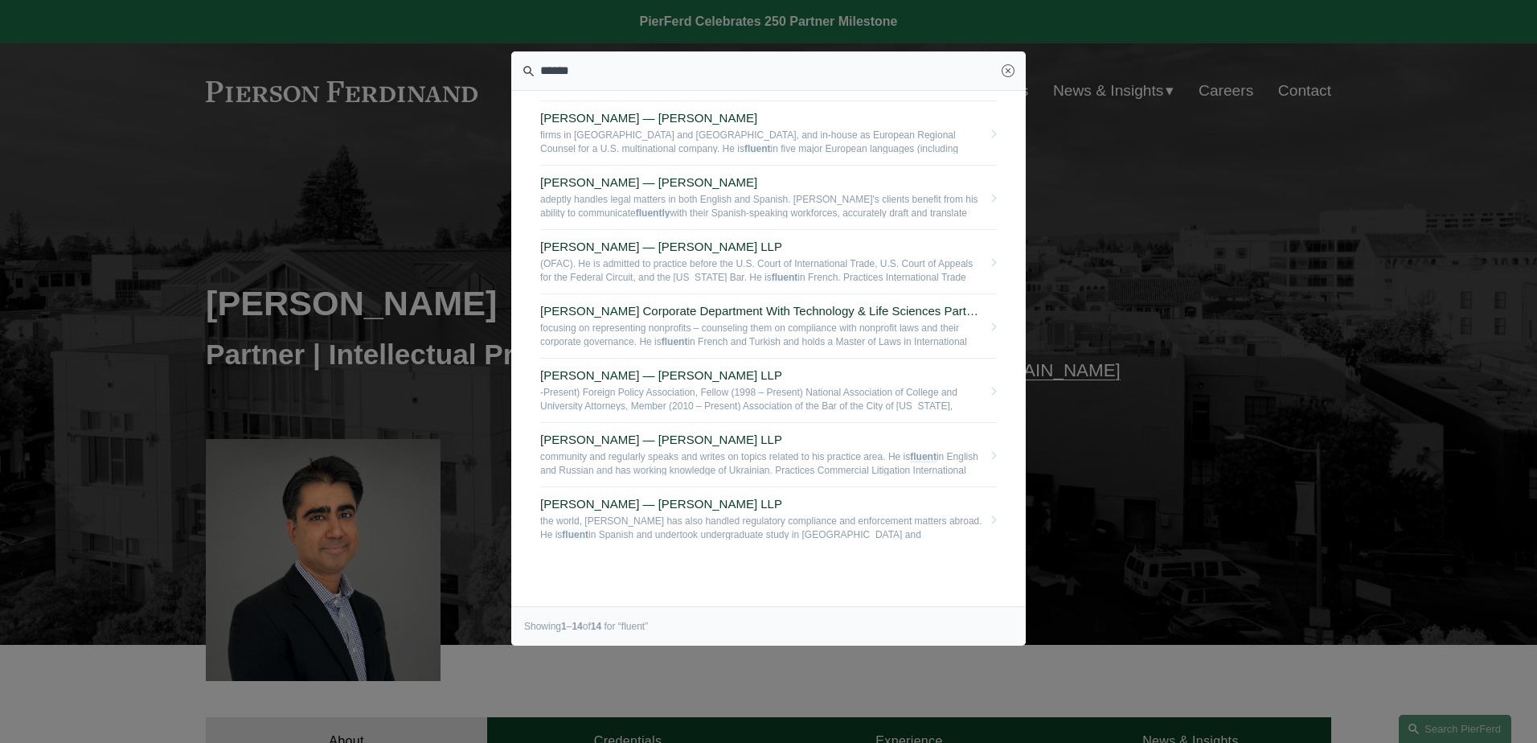
scroll to position [467, 0]
click at [572, 72] on input "******" at bounding box center [768, 71] width 515 height 40
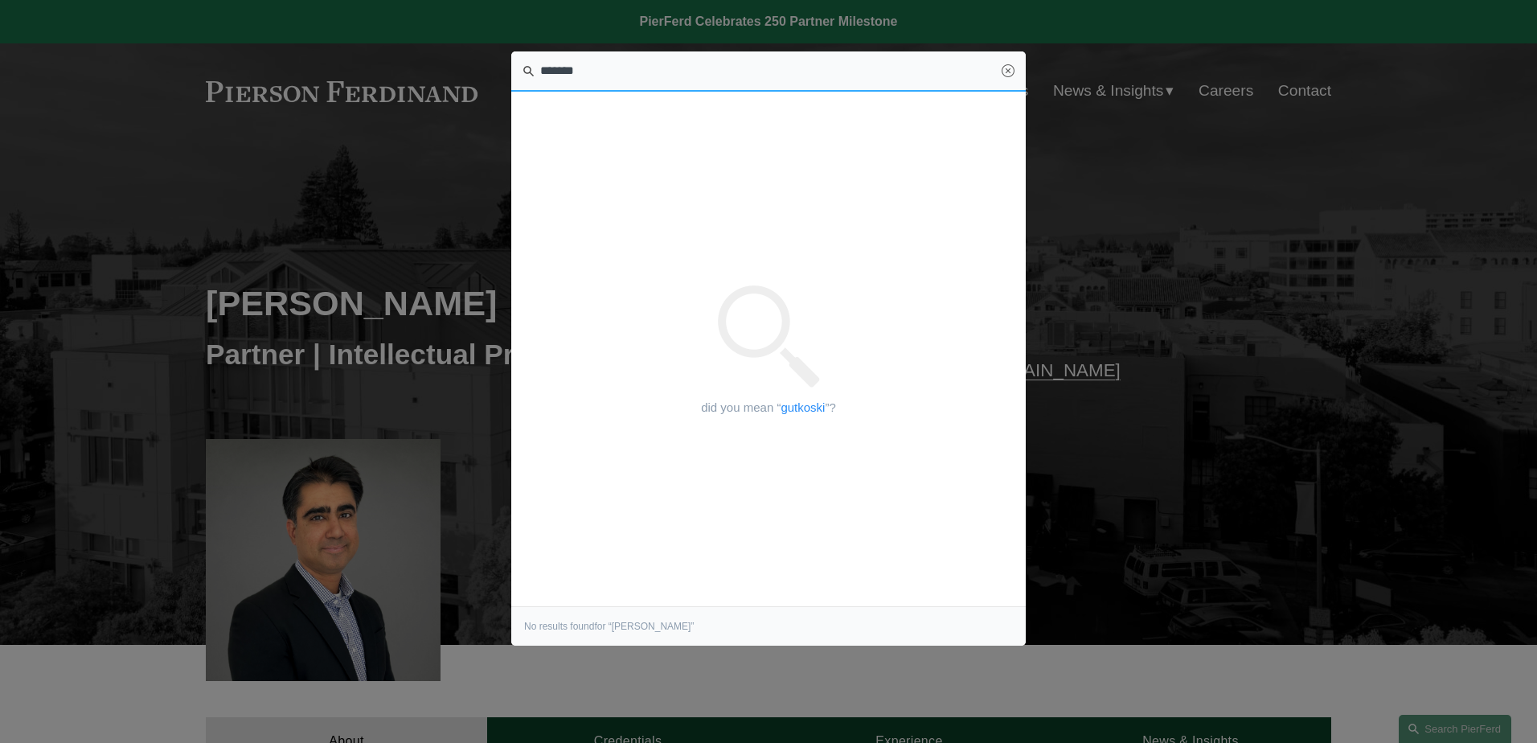
click at [560, 70] on input "*******" at bounding box center [768, 71] width 515 height 40
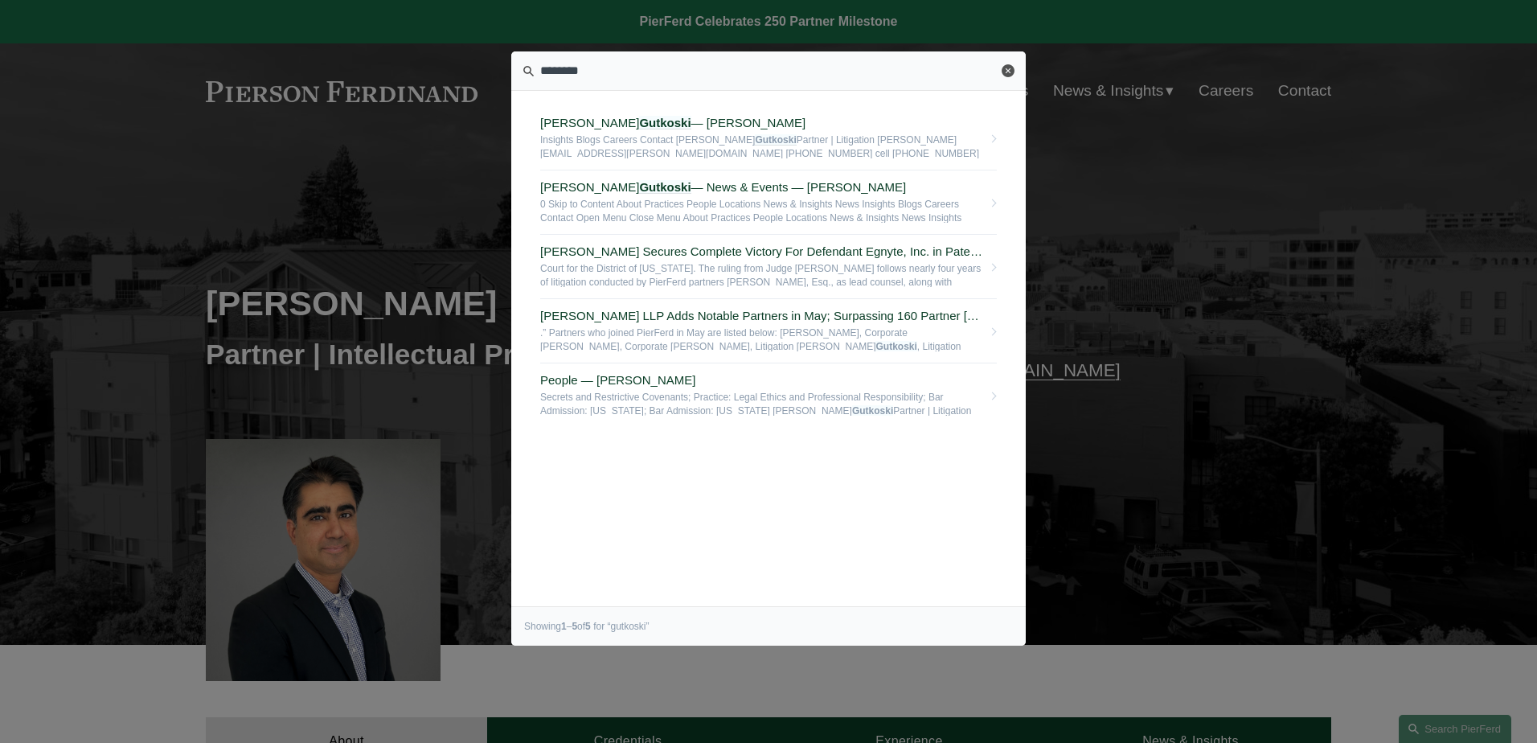
click at [1007, 72] on link "Close" at bounding box center [1008, 70] width 13 height 13
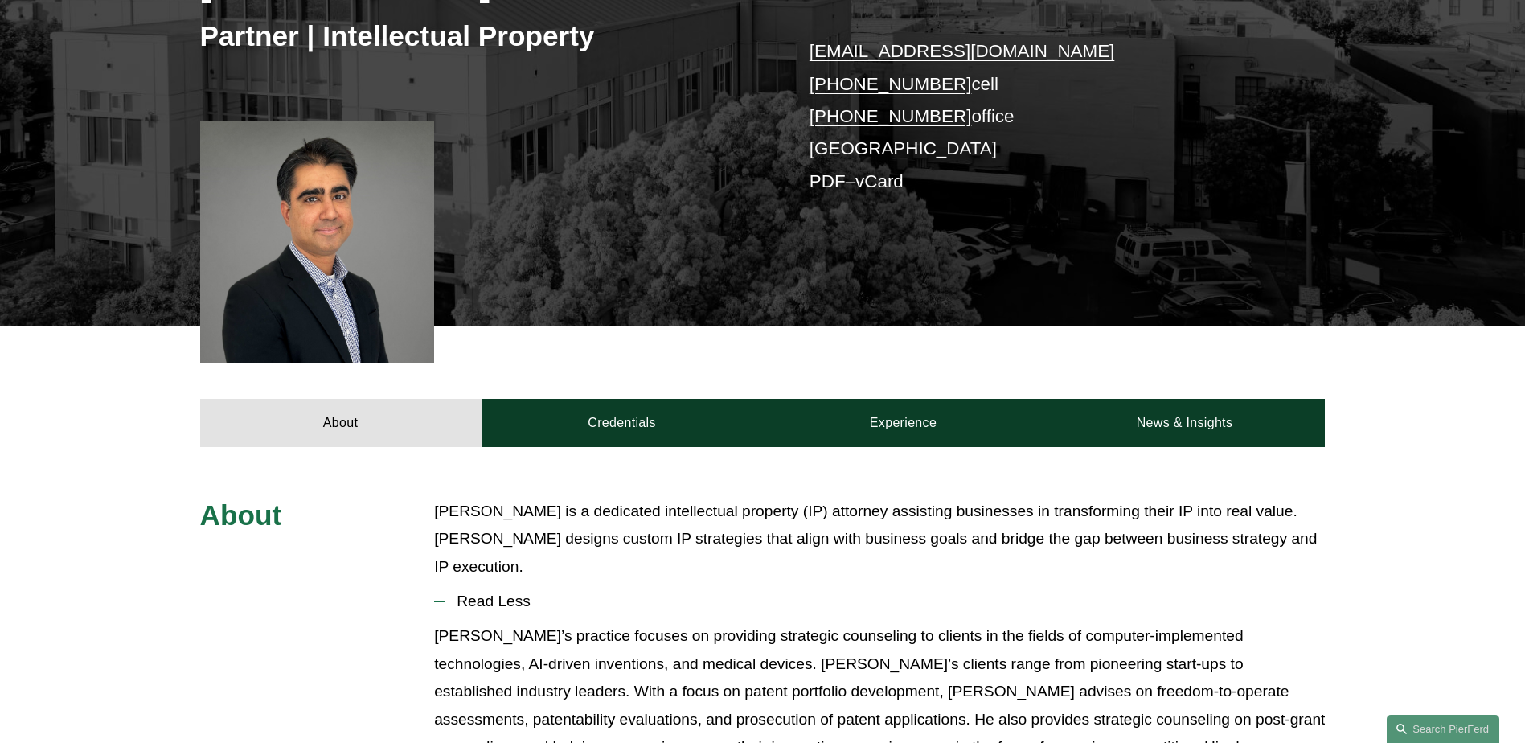
scroll to position [322, 0]
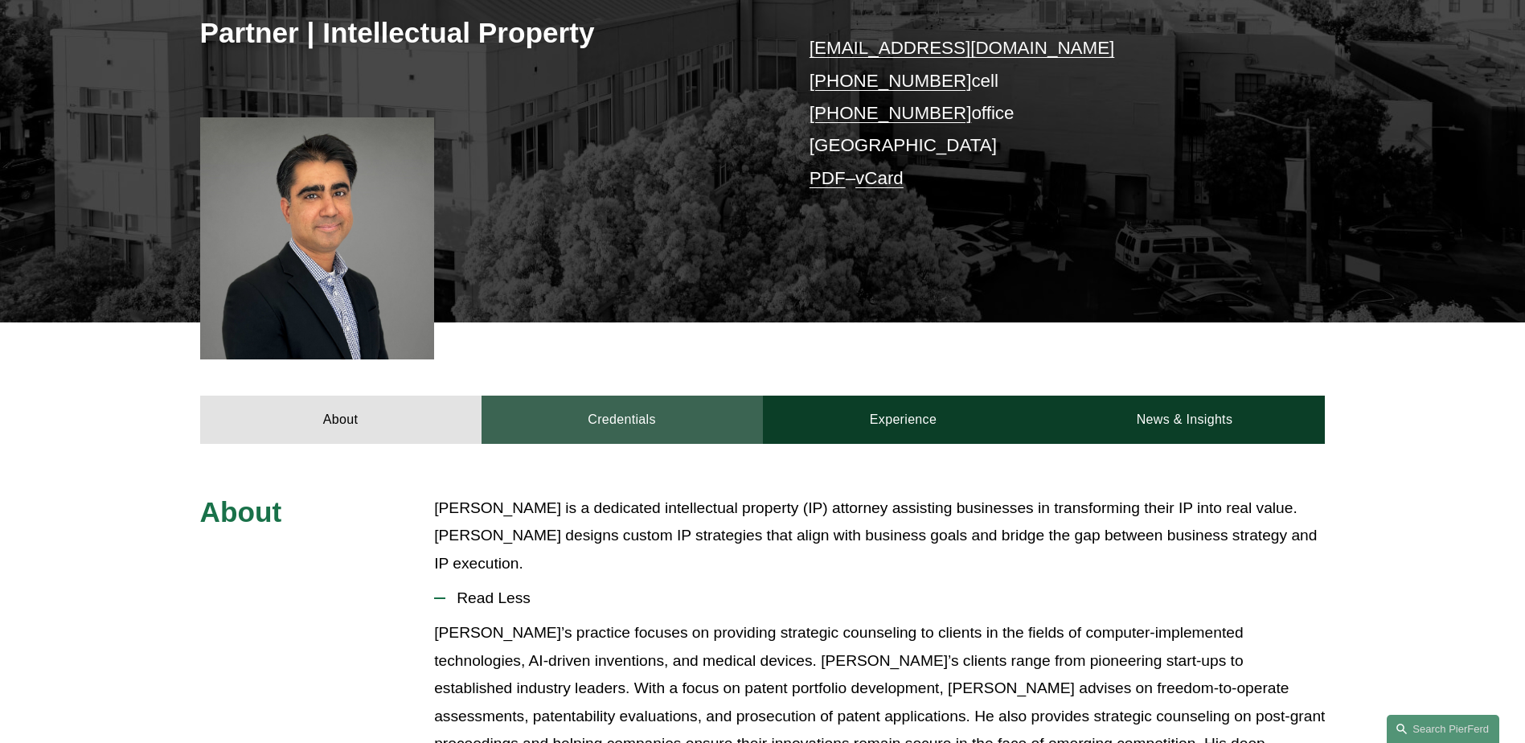
click at [587, 401] on link "Credentials" at bounding box center [622, 420] width 281 height 48
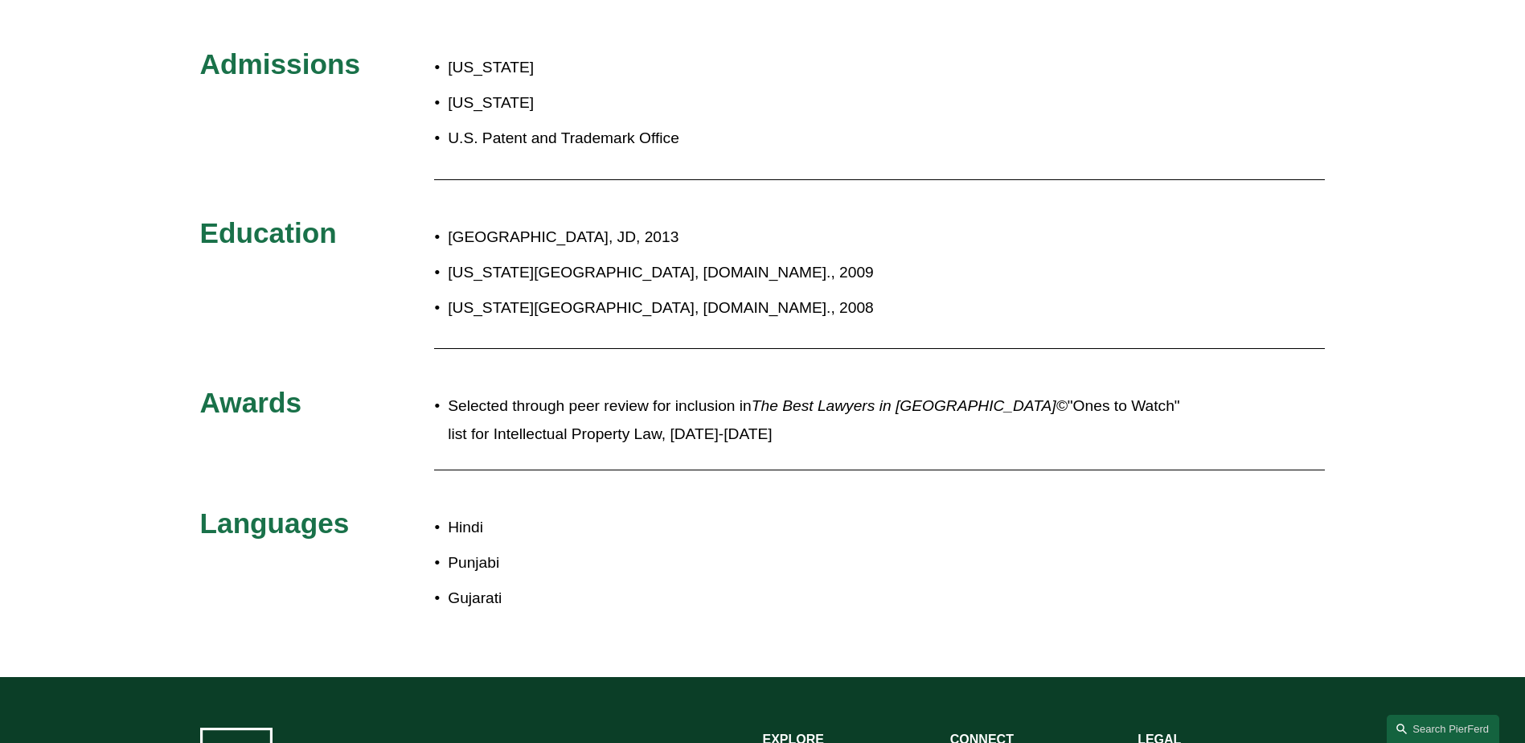
scroll to position [804, 0]
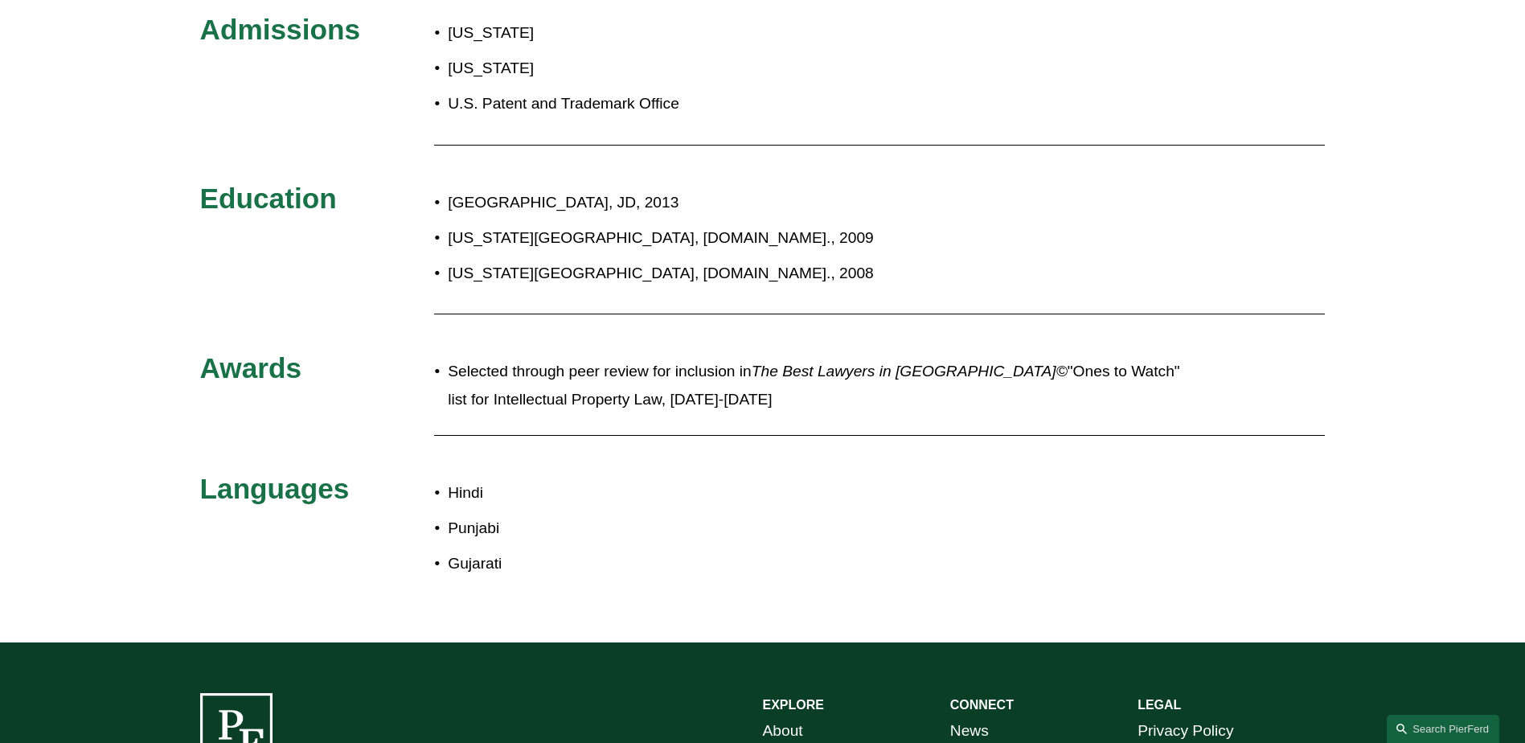
click at [1446, 728] on link "Search this site" at bounding box center [1443, 729] width 113 height 28
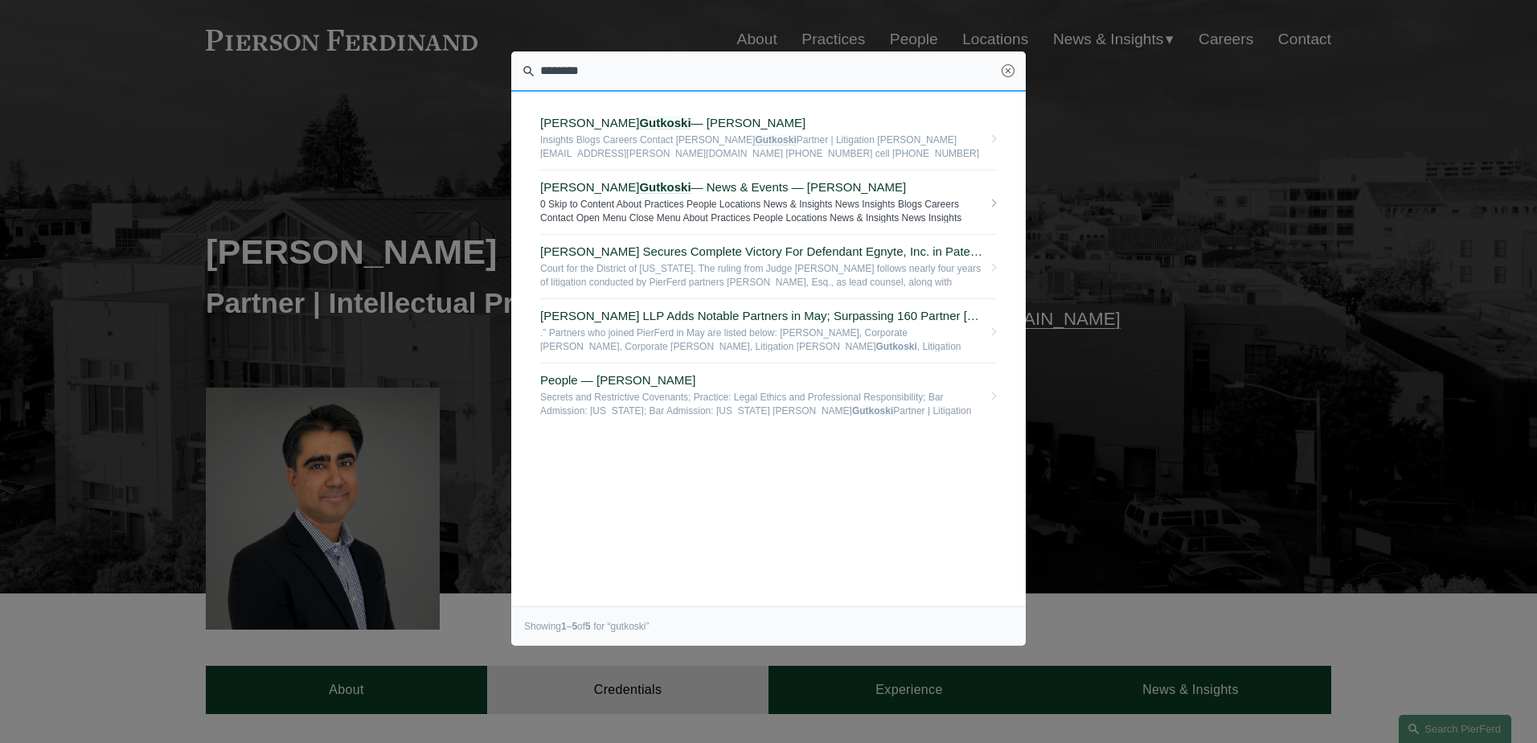
scroll to position [0, 0]
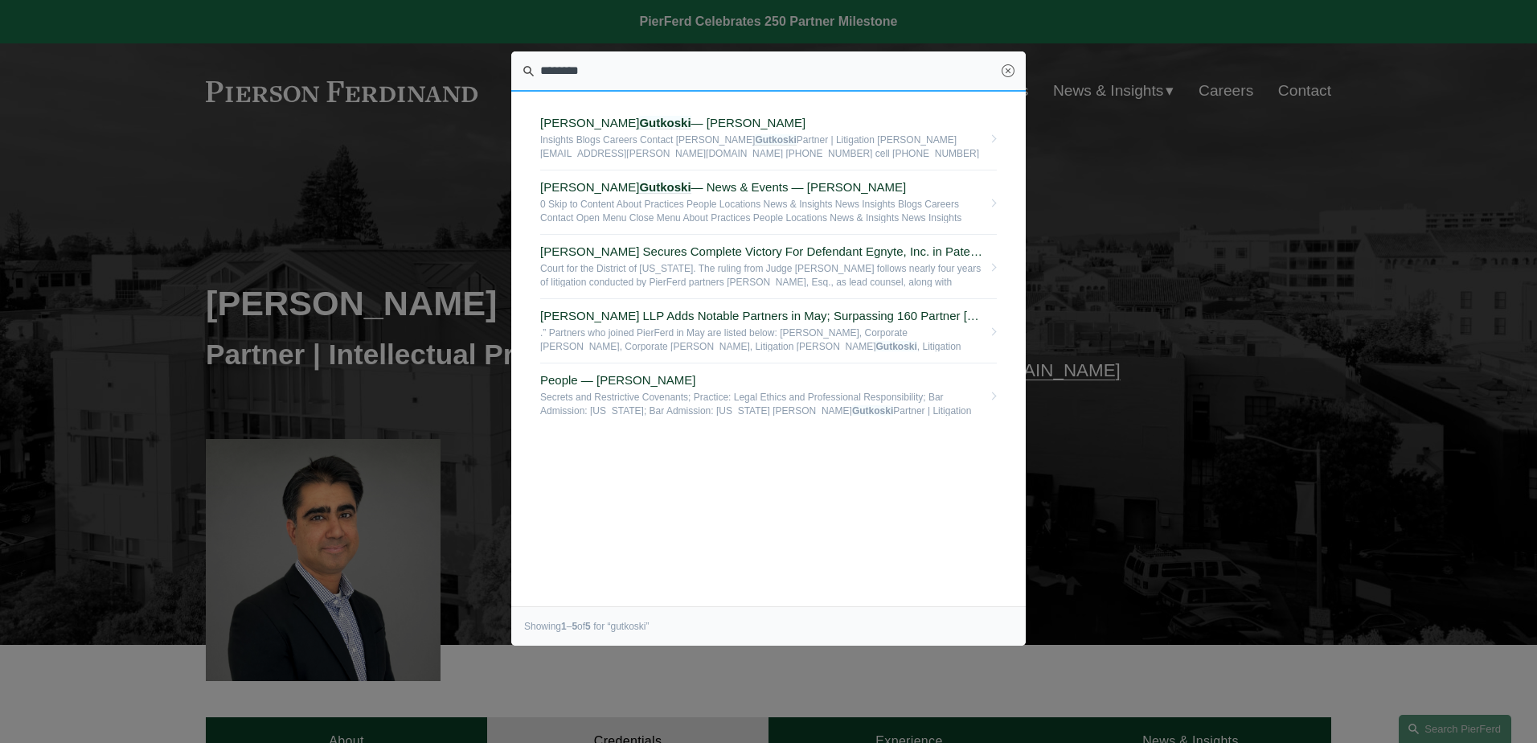
click at [597, 73] on input "********" at bounding box center [768, 71] width 515 height 40
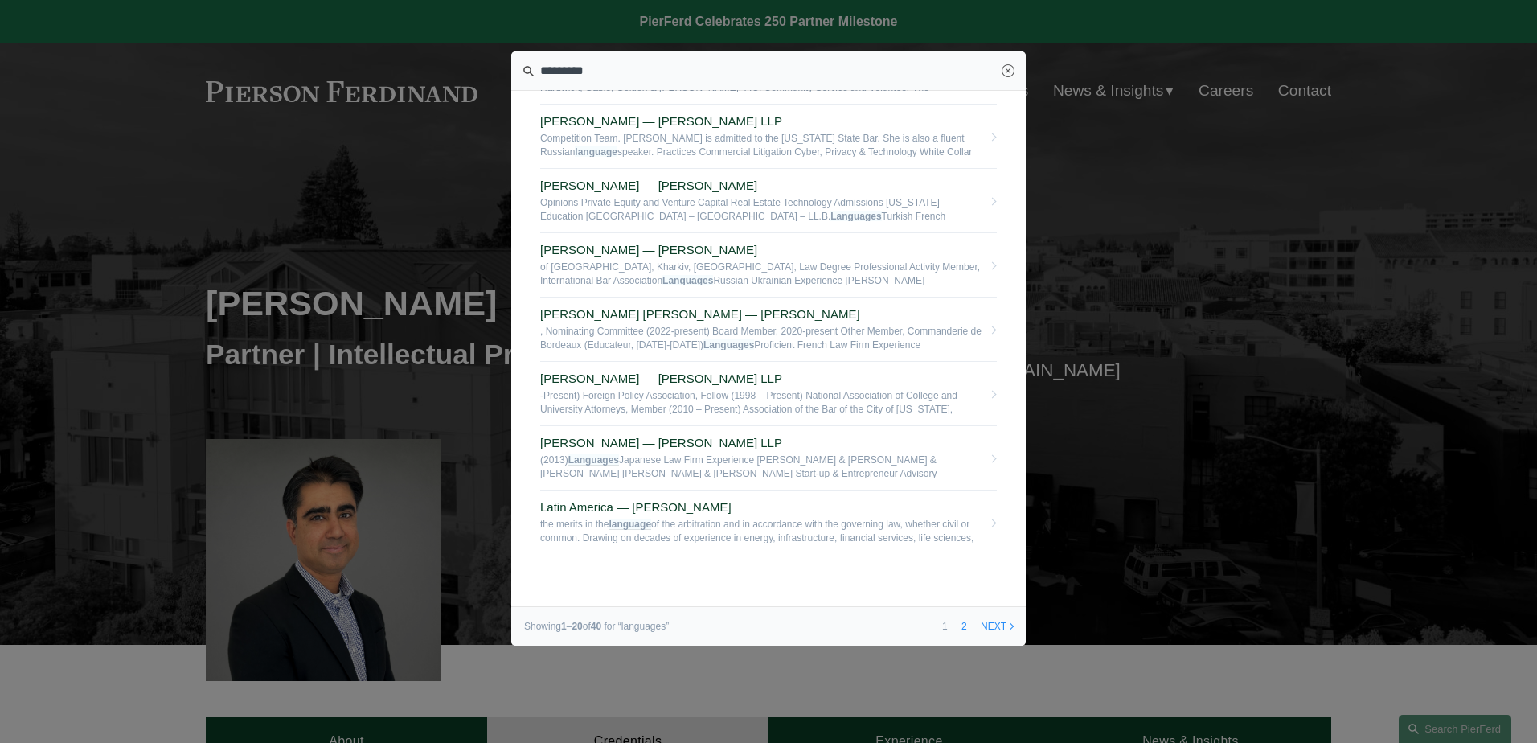
scroll to position [853, 0]
click at [963, 623] on link "2" at bounding box center [964, 626] width 17 height 39
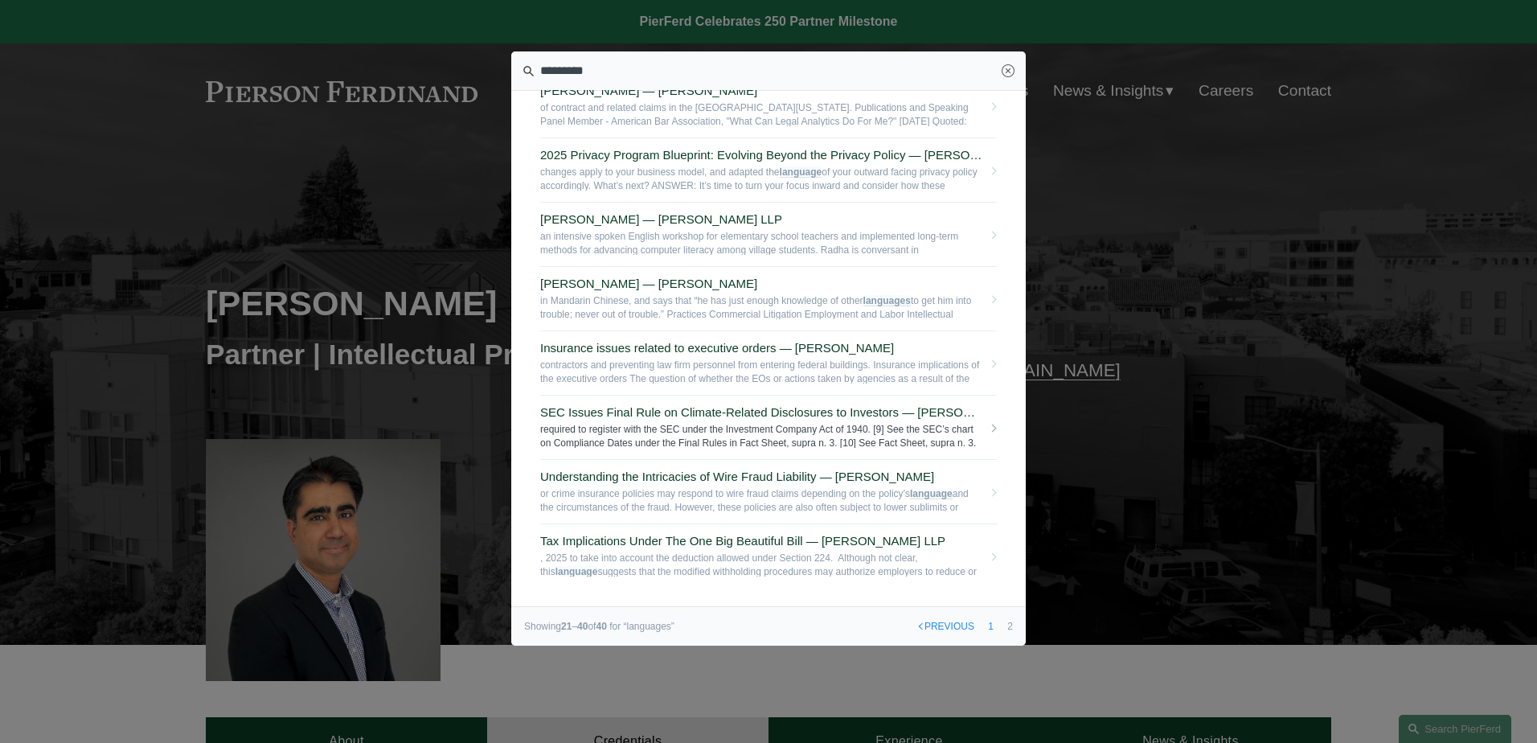
scroll to position [853, 0]
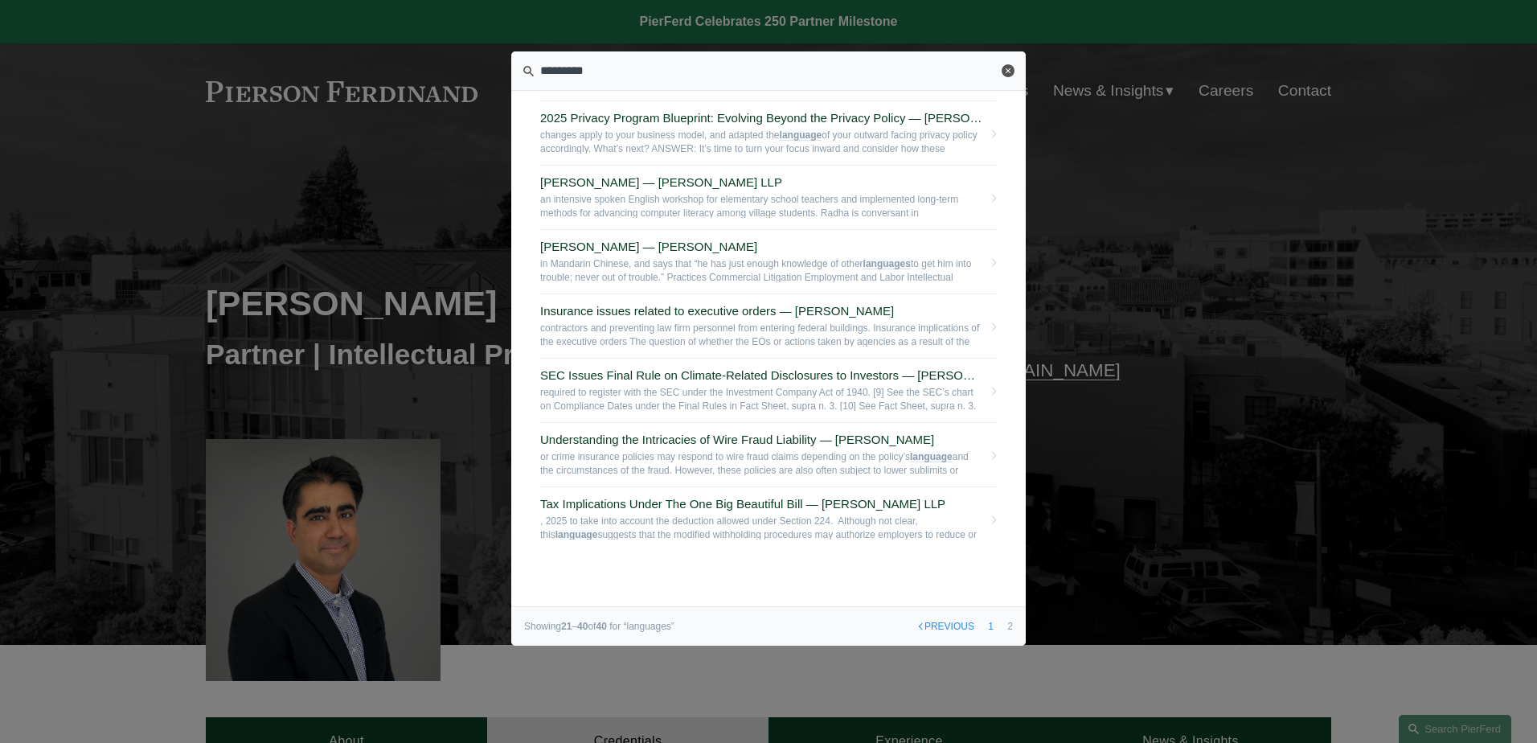
click at [1013, 76] on link "Close" at bounding box center [1008, 70] width 13 height 13
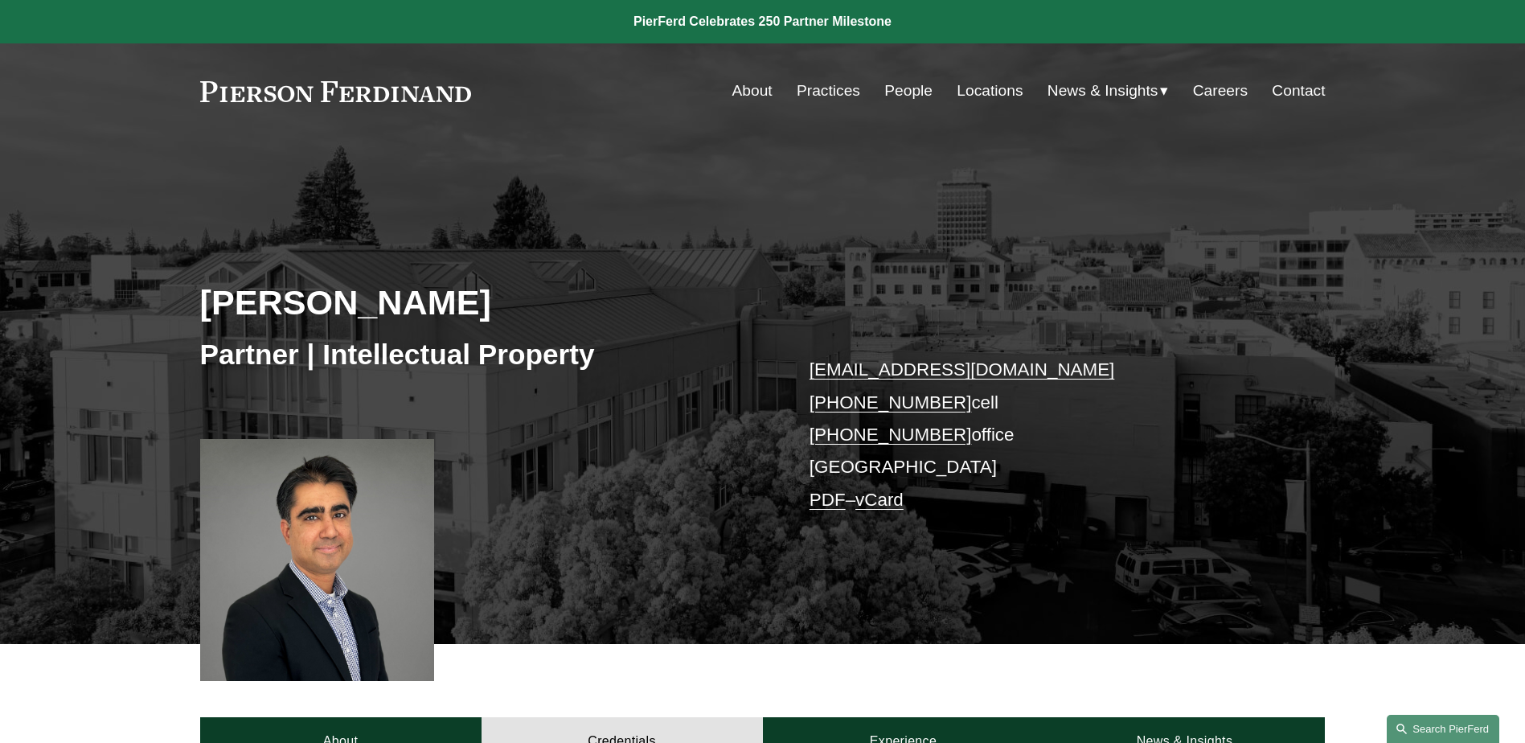
click at [1439, 736] on link "Search this site" at bounding box center [1443, 729] width 113 height 28
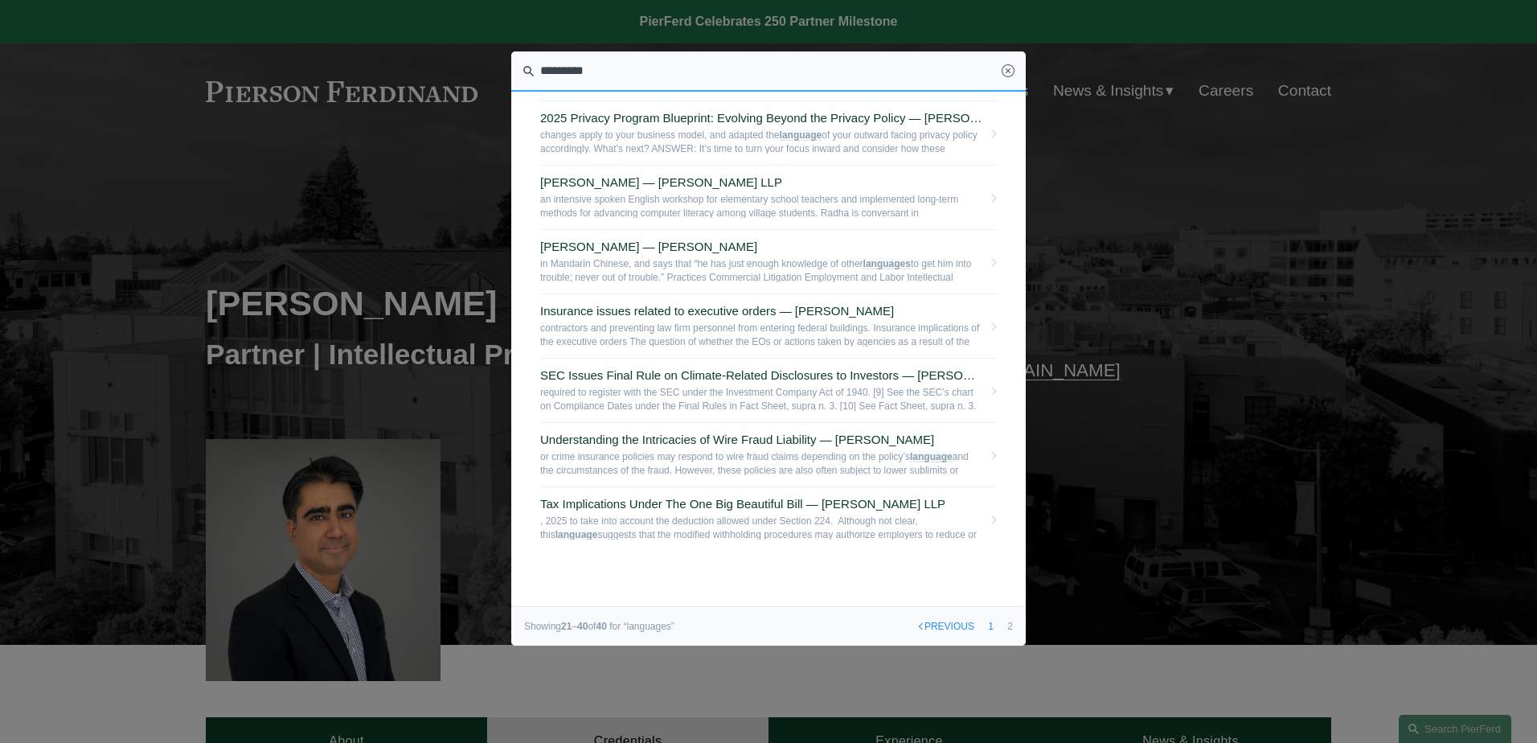
click at [574, 72] on input "*********" at bounding box center [768, 71] width 515 height 40
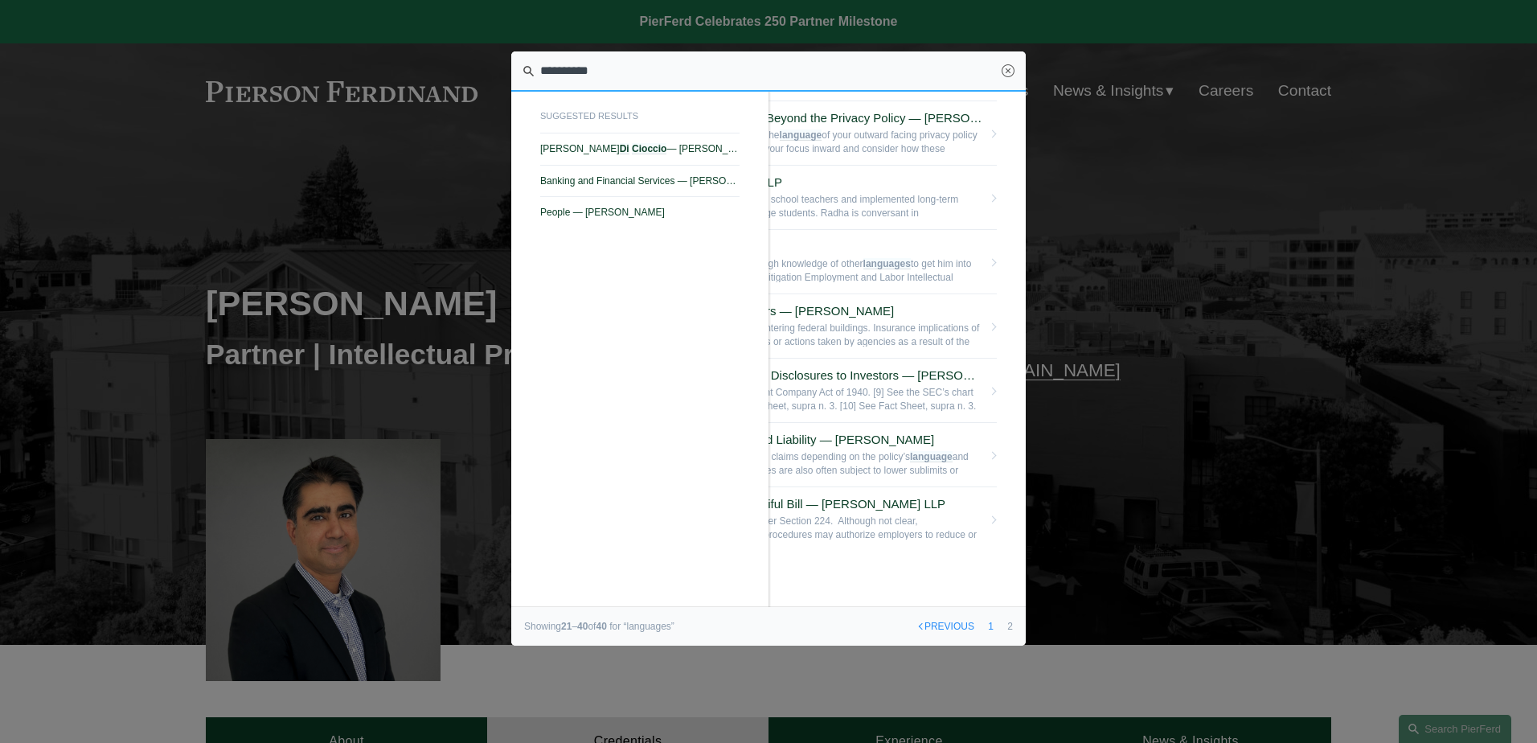
type input "**********"
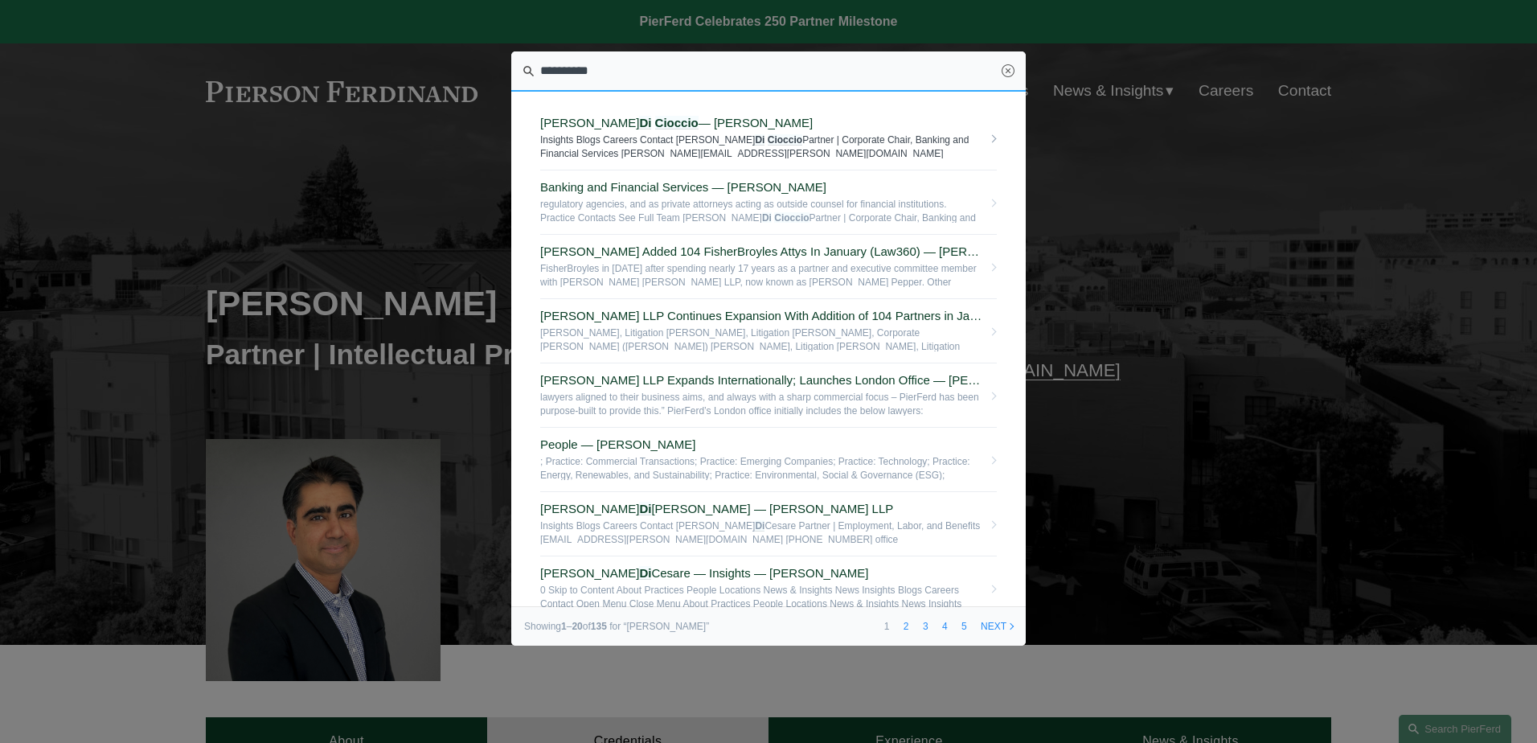
click at [586, 124] on span "Stephen J. Di Cioccio — Pierson Ferdinand LLP" at bounding box center [761, 123] width 442 height 14
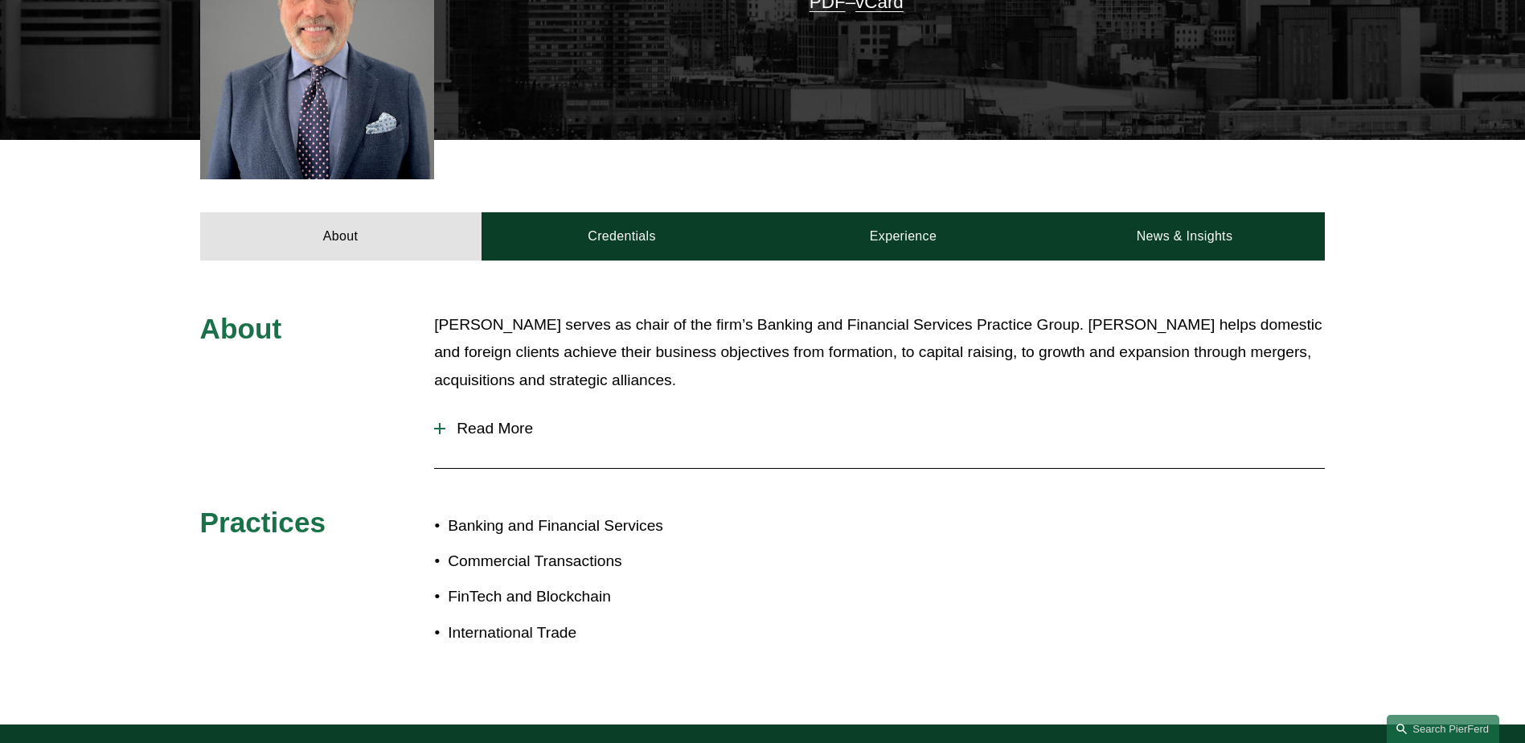
scroll to position [643, 0]
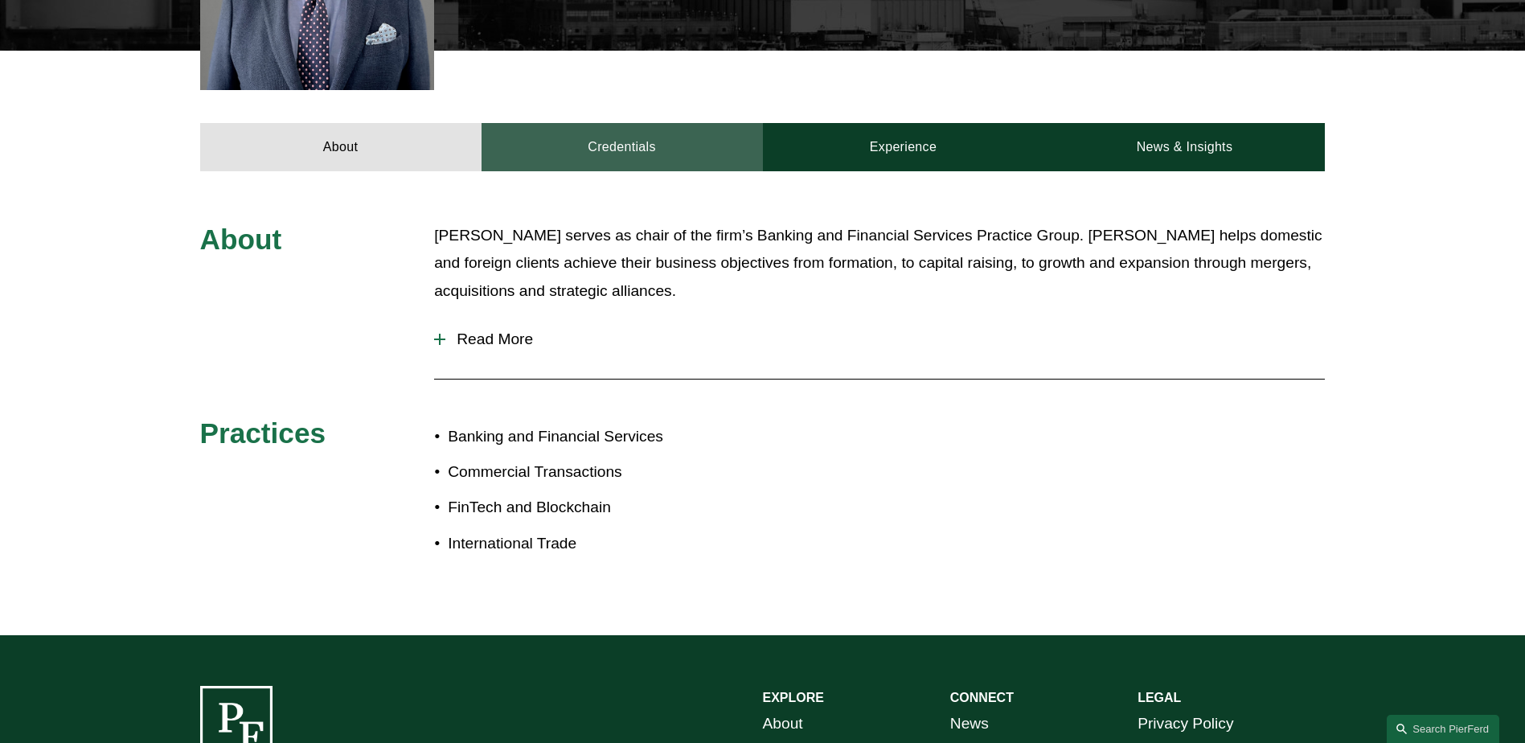
click at [593, 123] on link "Credentials" at bounding box center [622, 147] width 281 height 48
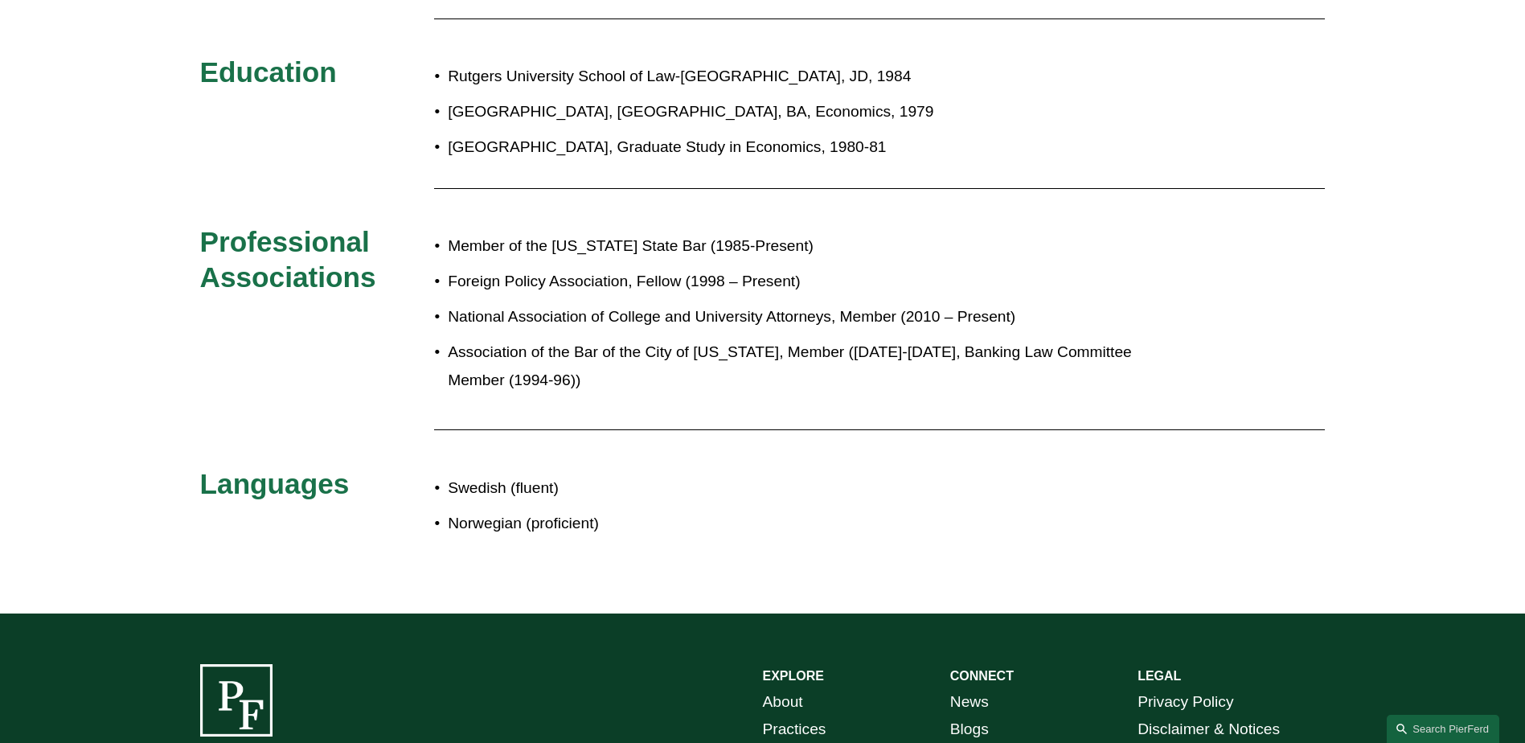
scroll to position [1126, 0]
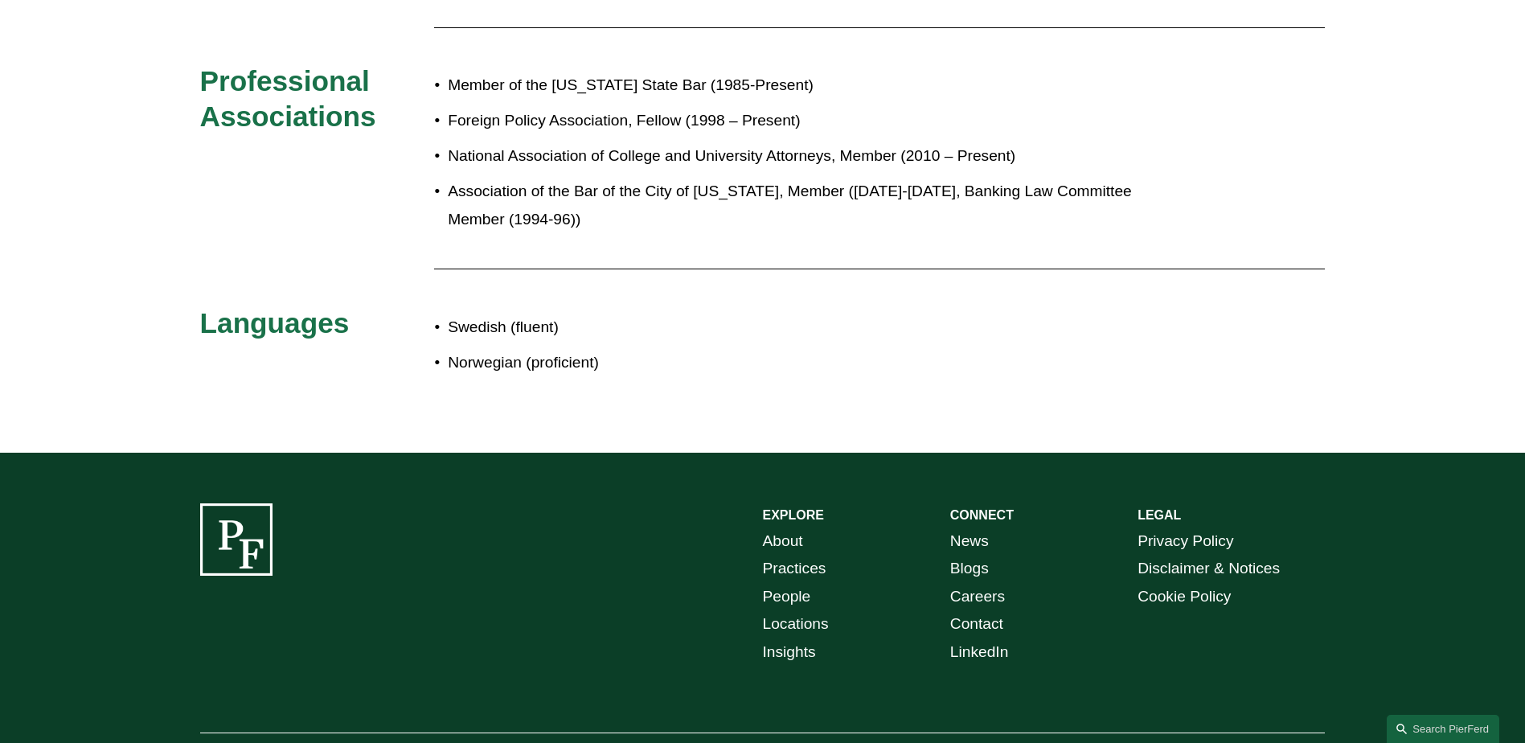
drag, startPoint x: 1425, startPoint y: 732, endPoint x: 1392, endPoint y: 706, distance: 42.9
click at [1425, 732] on link "Search this site" at bounding box center [1443, 729] width 113 height 28
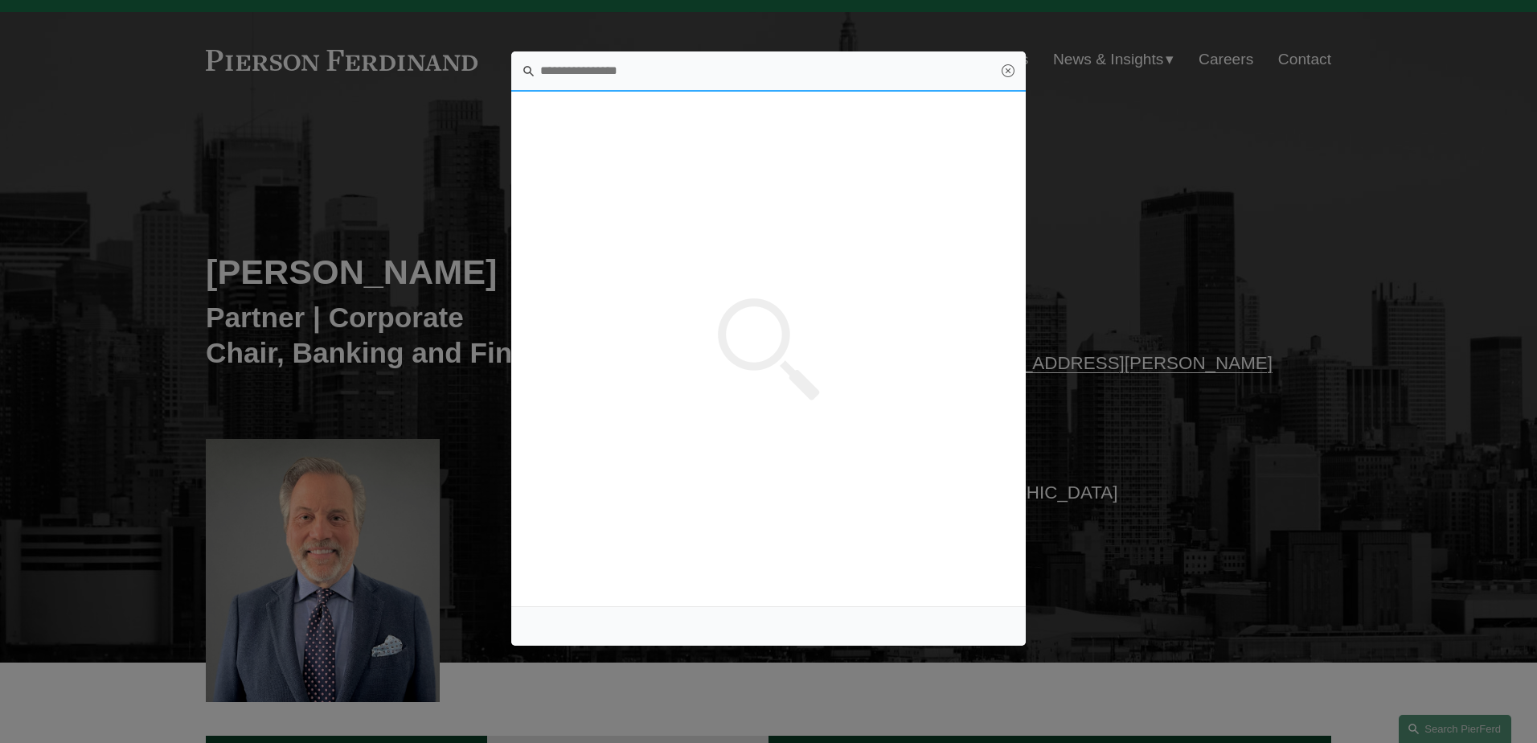
scroll to position [0, 0]
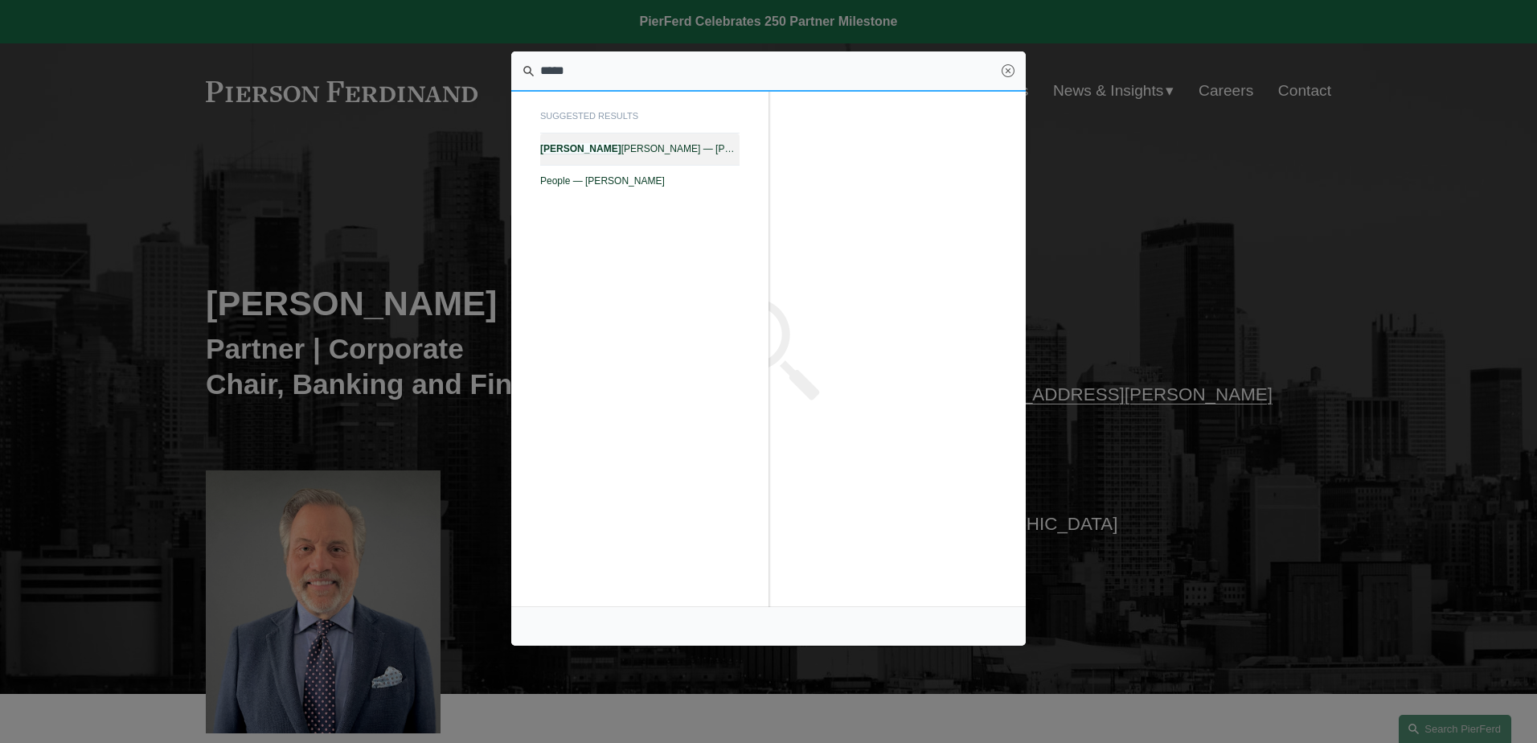
click at [563, 144] on em "Frank" at bounding box center [580, 148] width 81 height 11
type input "*****"
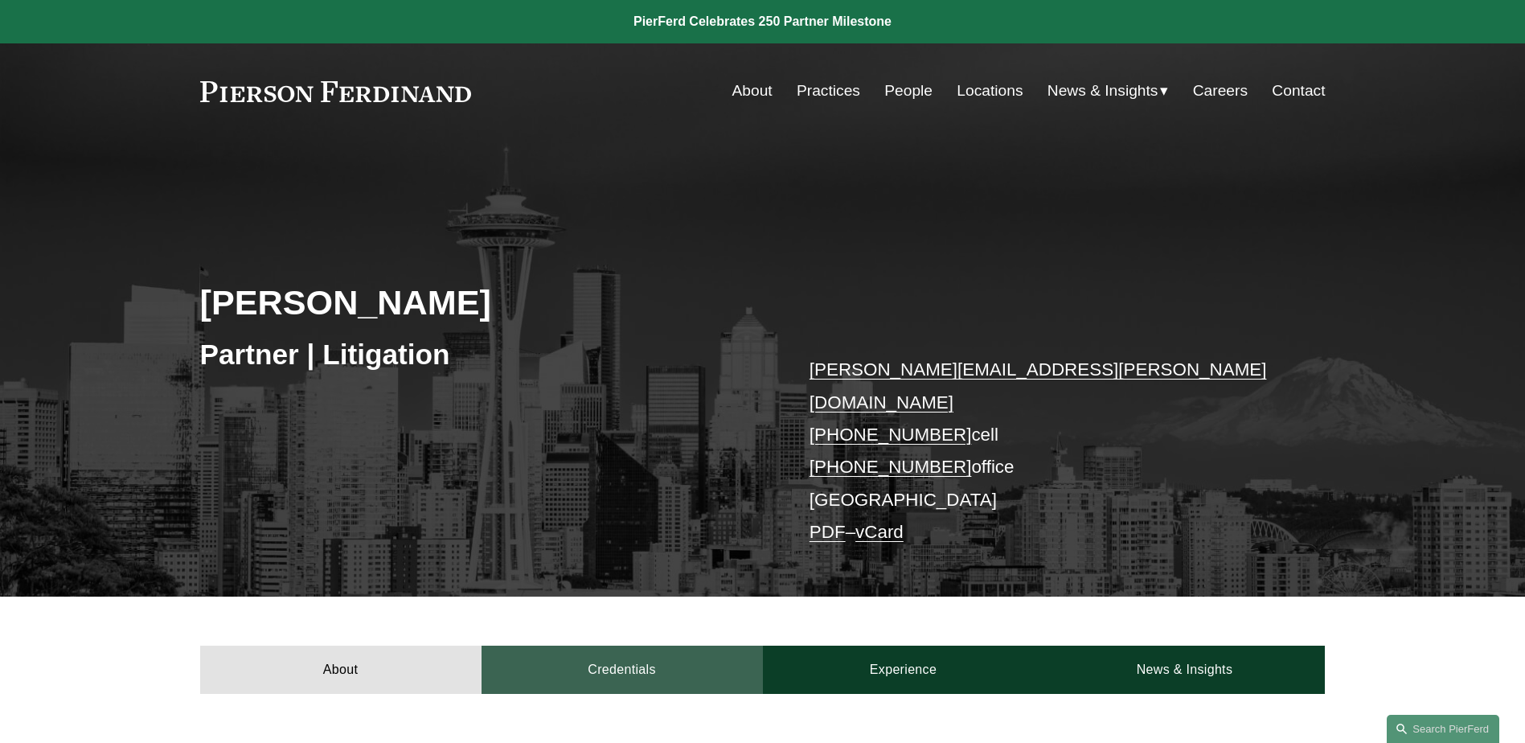
click at [627, 649] on link "Credentials" at bounding box center [622, 670] width 281 height 48
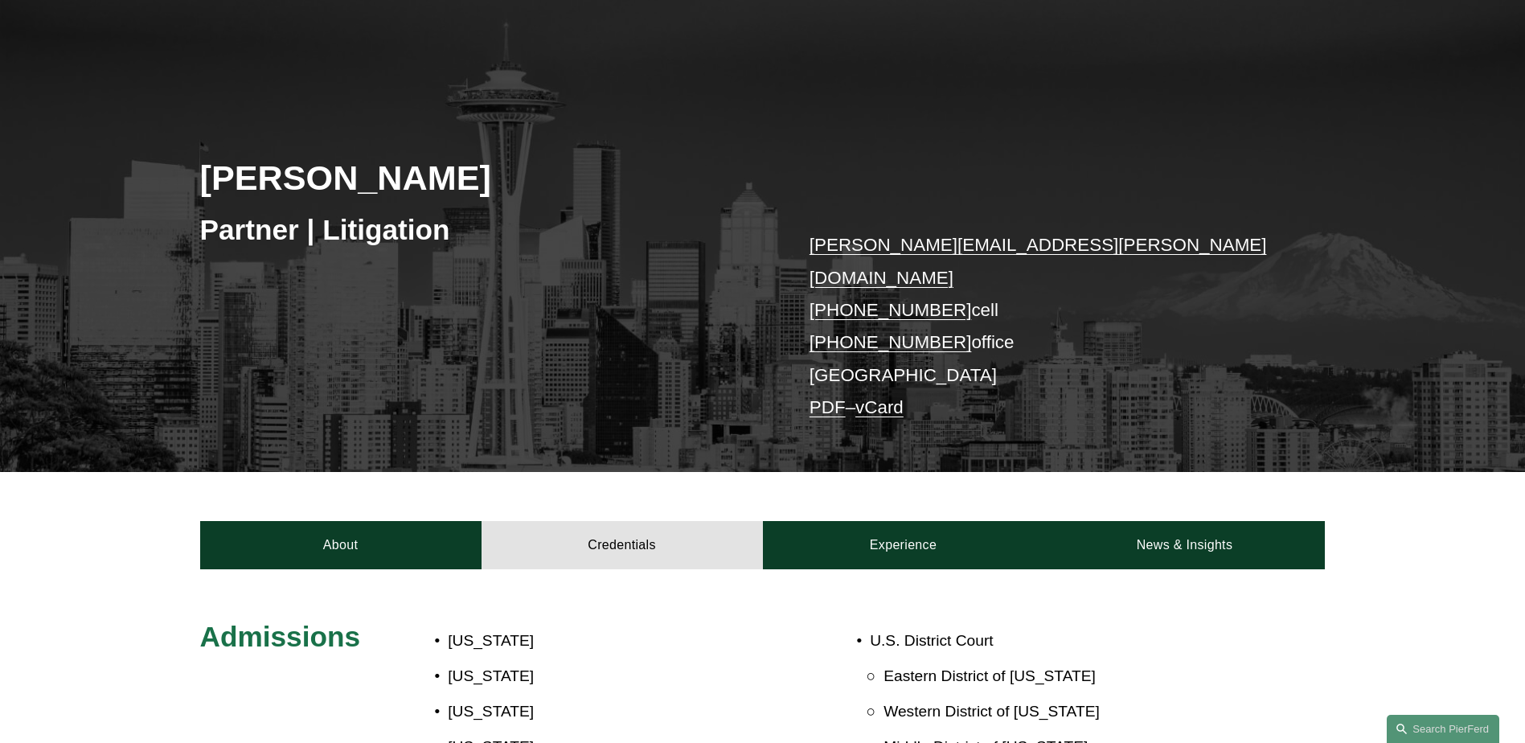
scroll to position [117, 0]
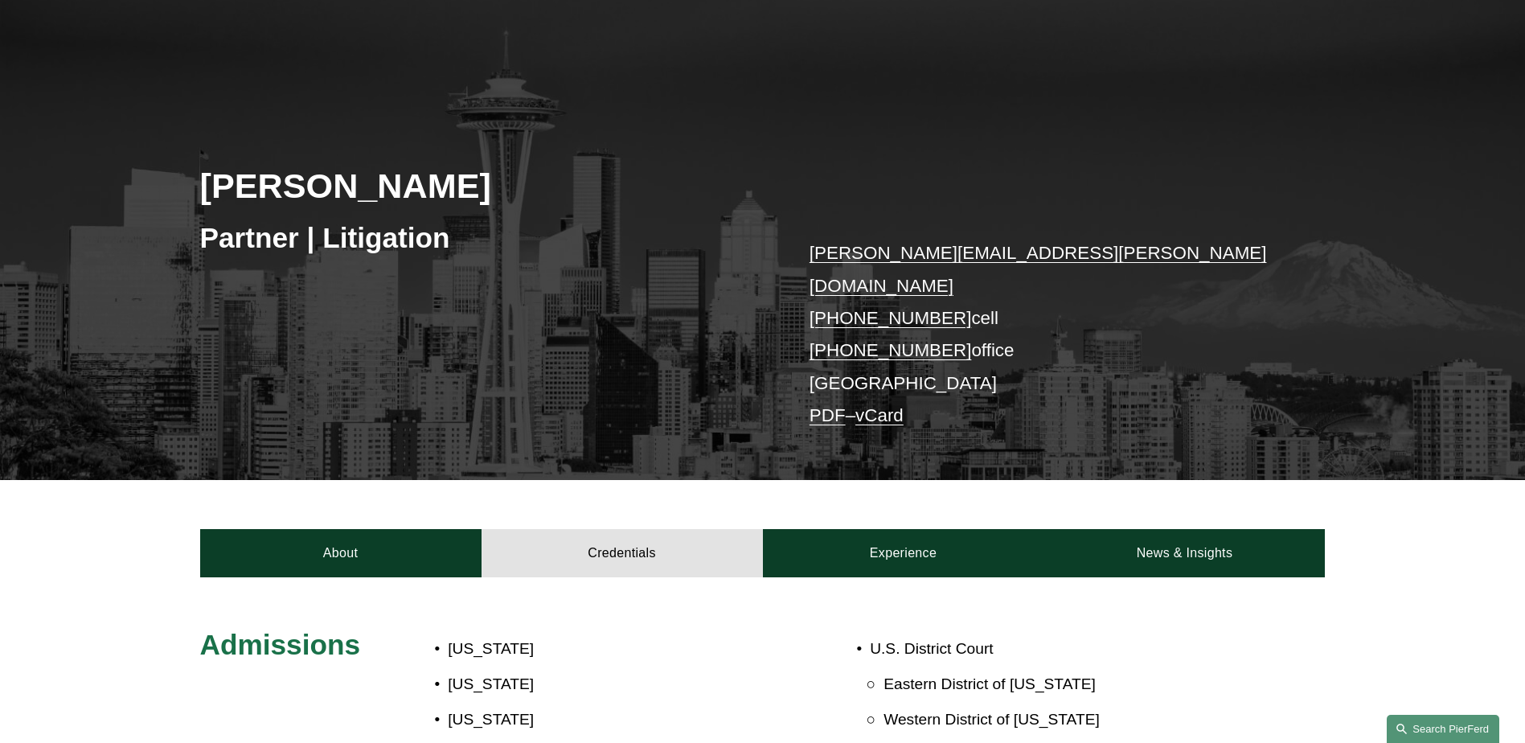
click at [1435, 734] on link "Search this site" at bounding box center [1443, 729] width 113 height 28
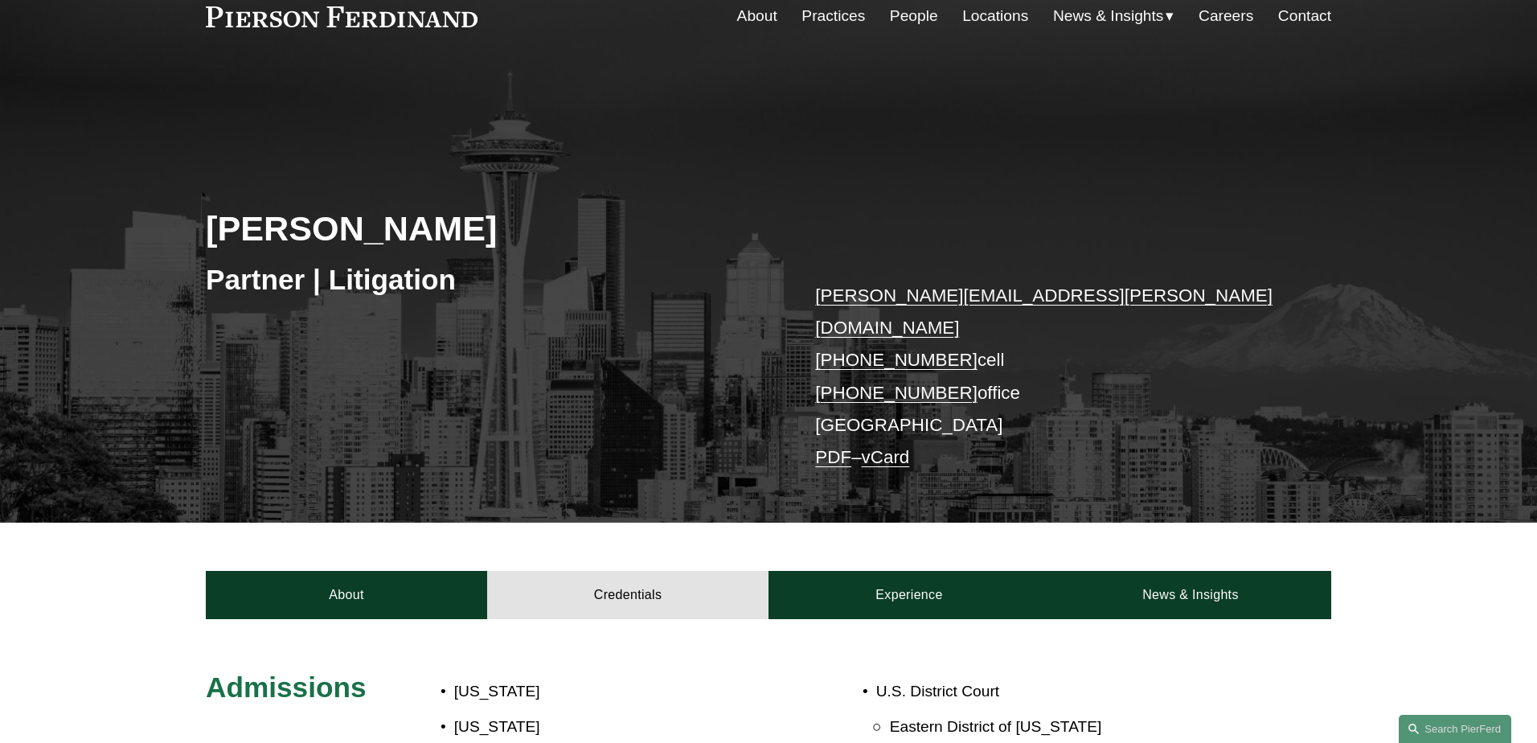
scroll to position [0, 0]
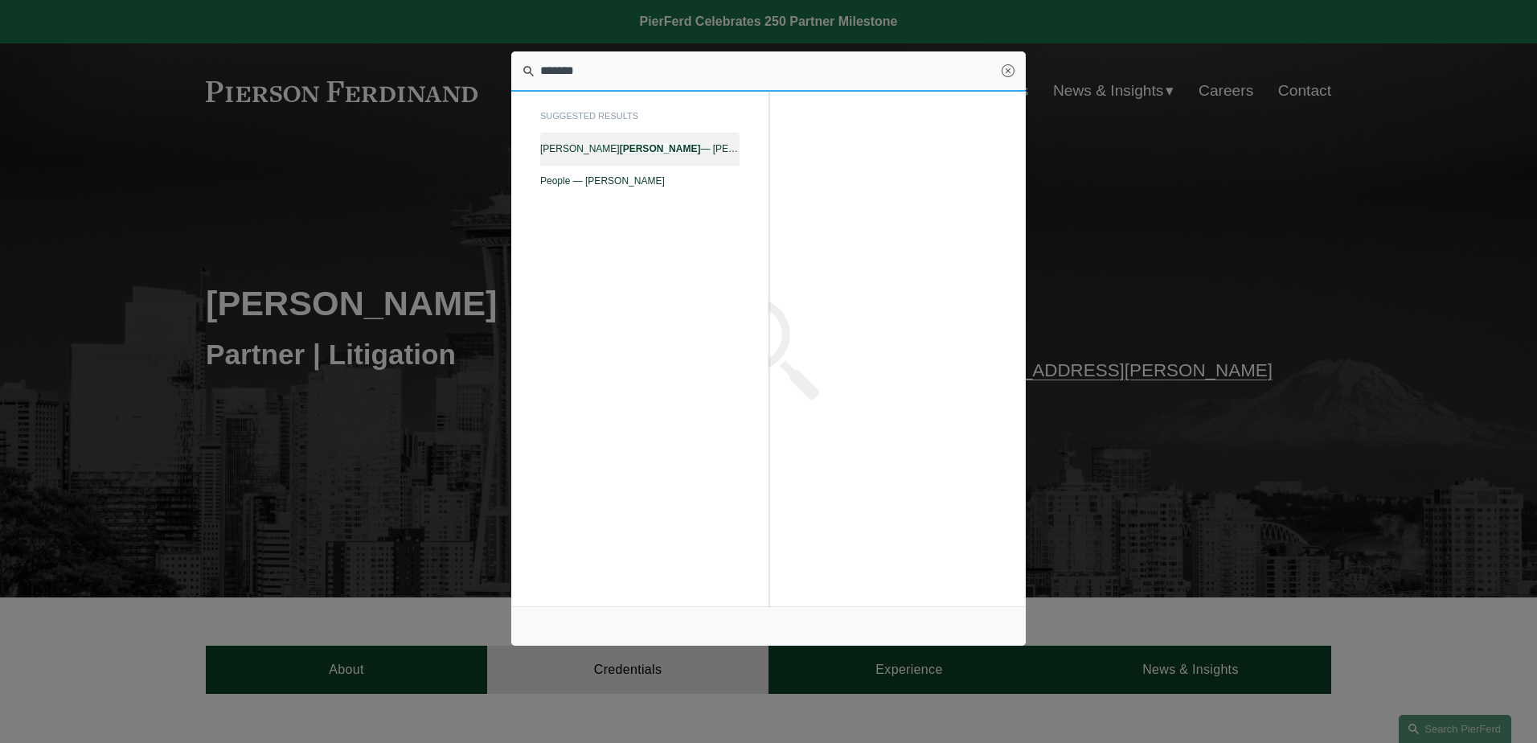
click at [712, 139] on link "Matthew S. Parrish — Pierson Ferdinand LLP" at bounding box center [639, 148] width 199 height 31
type input "*******"
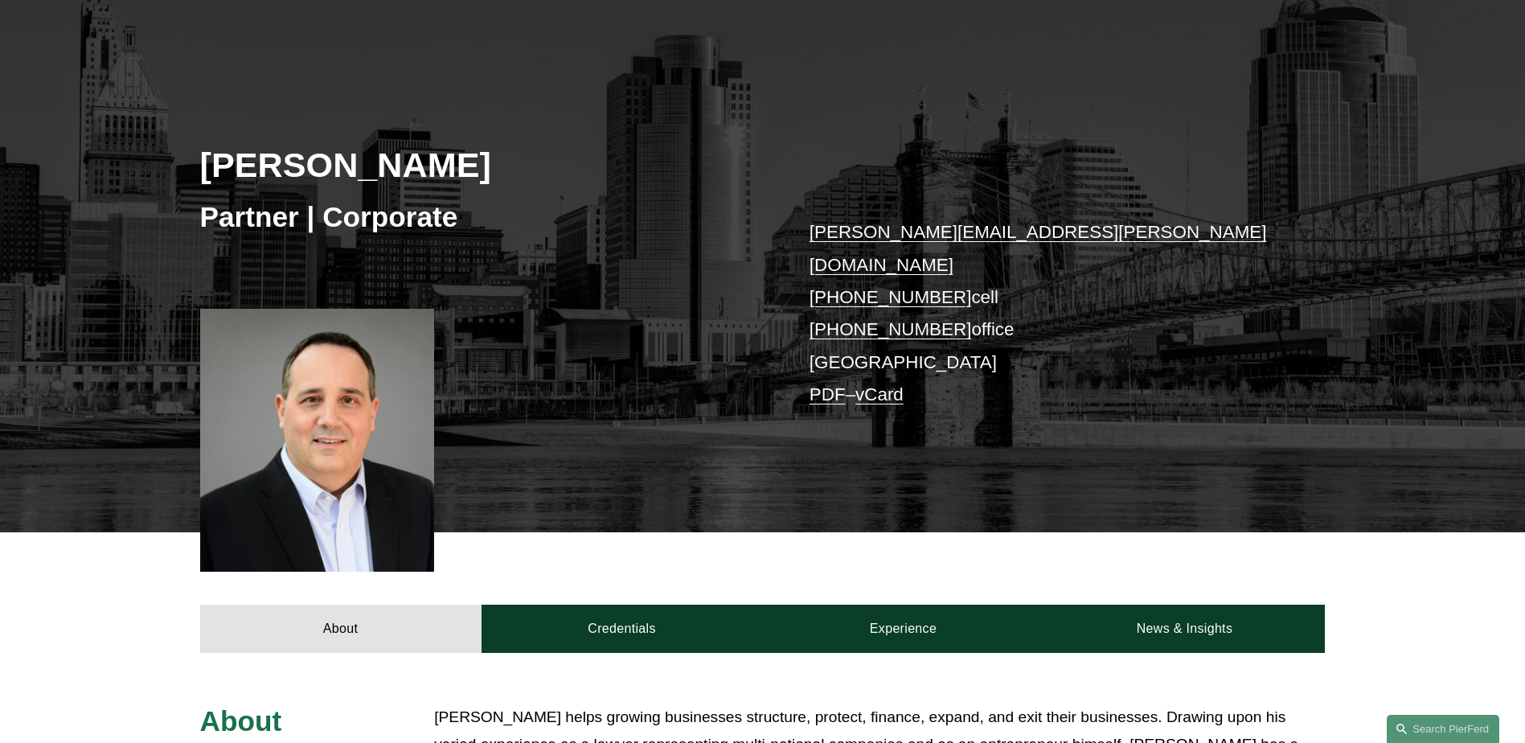
scroll to position [161, 0]
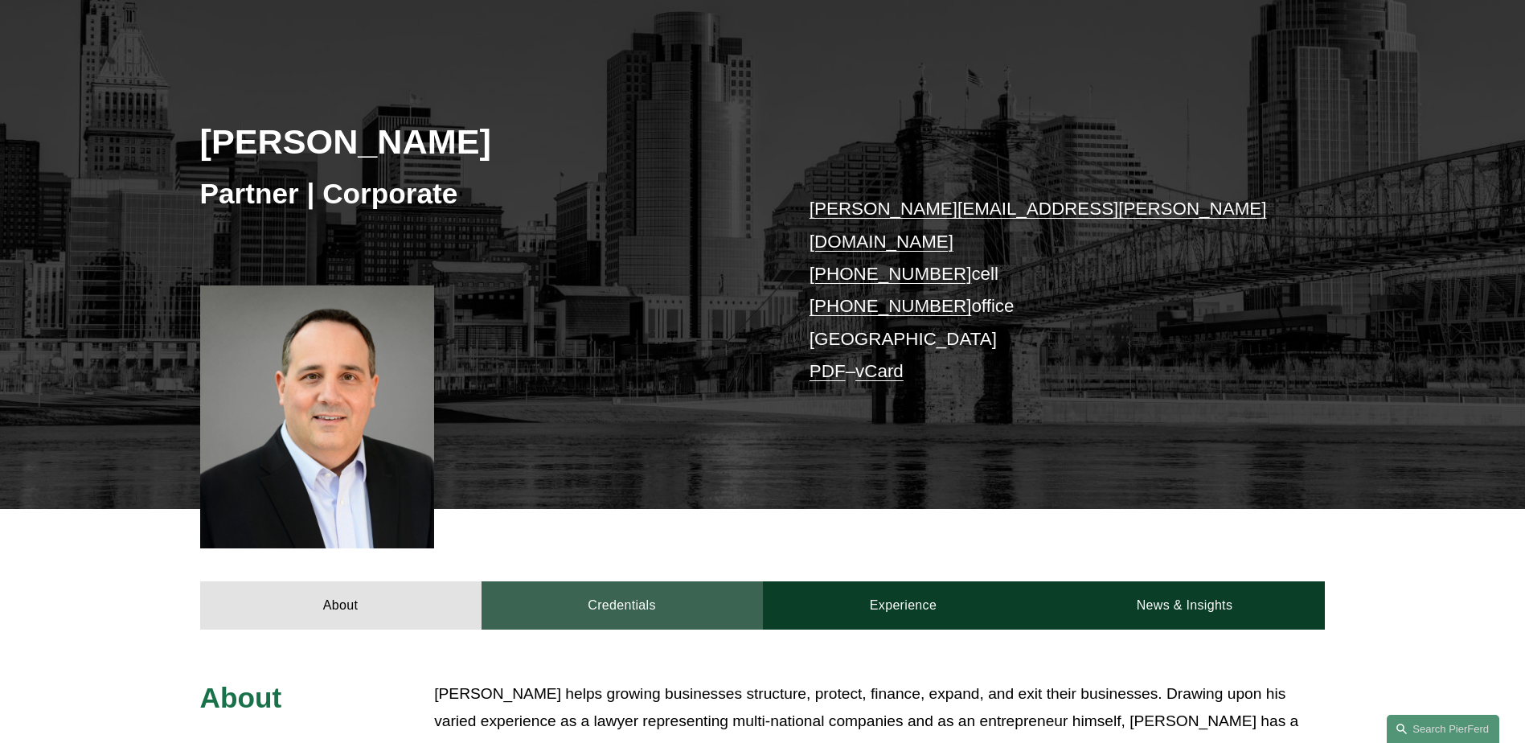
click at [624, 581] on link "Credentials" at bounding box center [622, 605] width 281 height 48
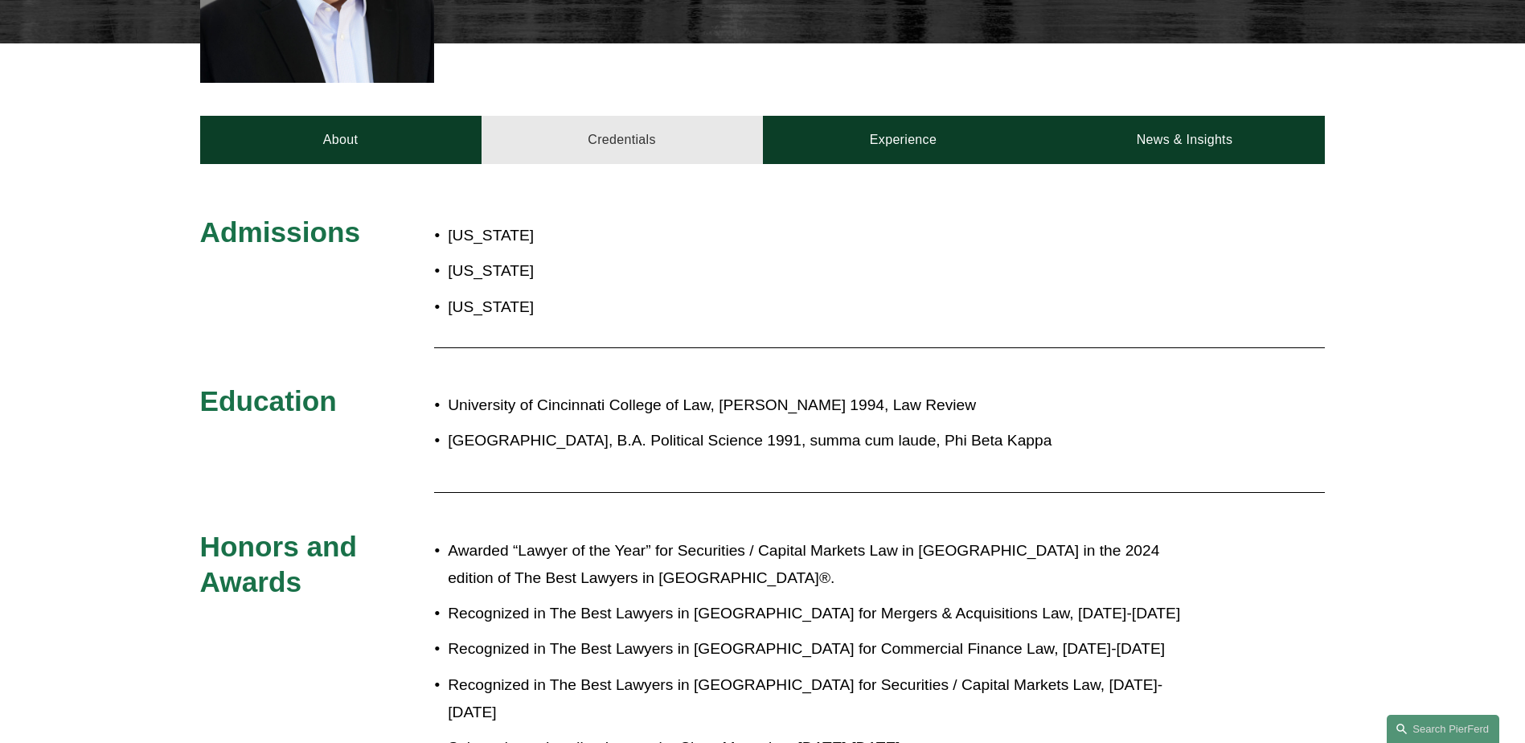
scroll to position [590, 0]
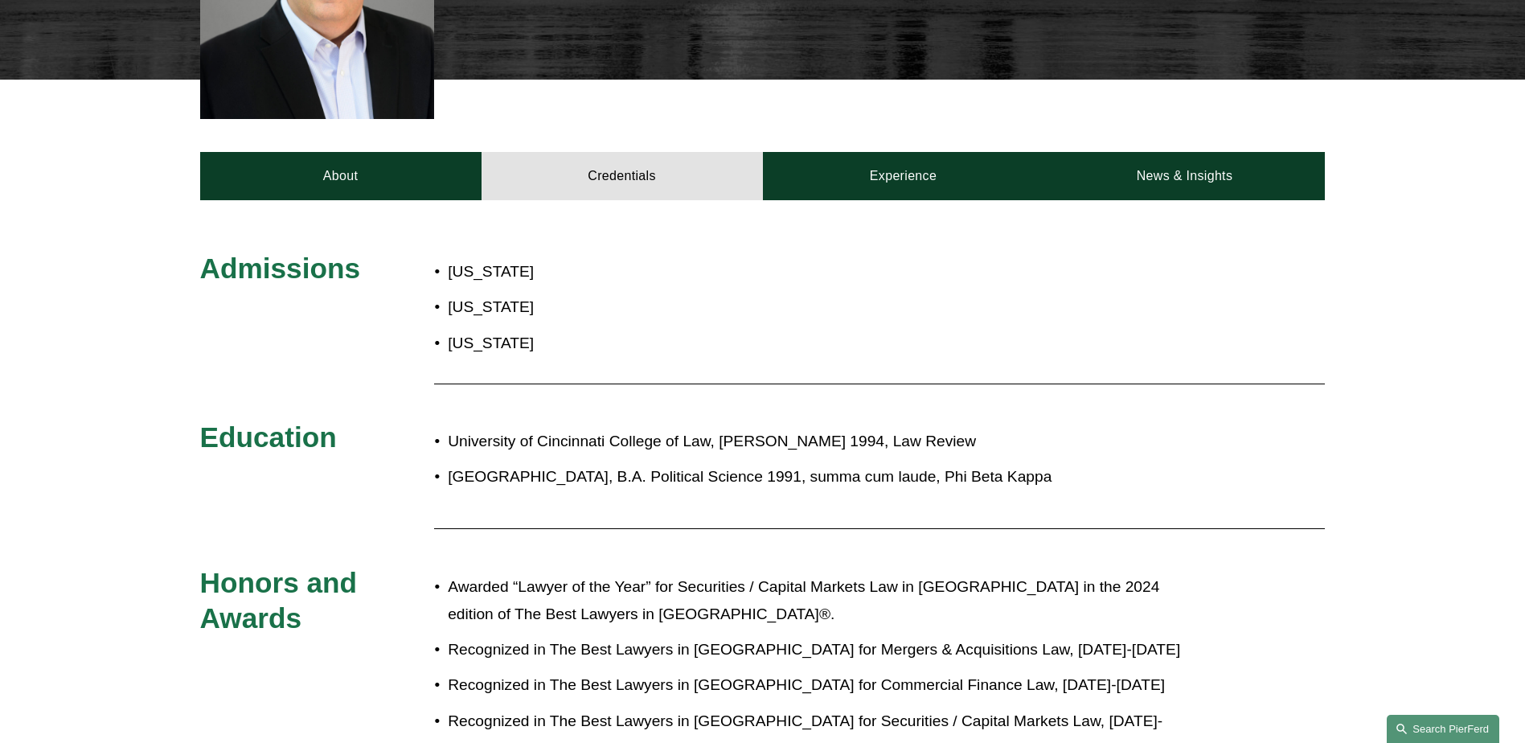
click at [1440, 722] on link "Search this site" at bounding box center [1443, 729] width 113 height 28
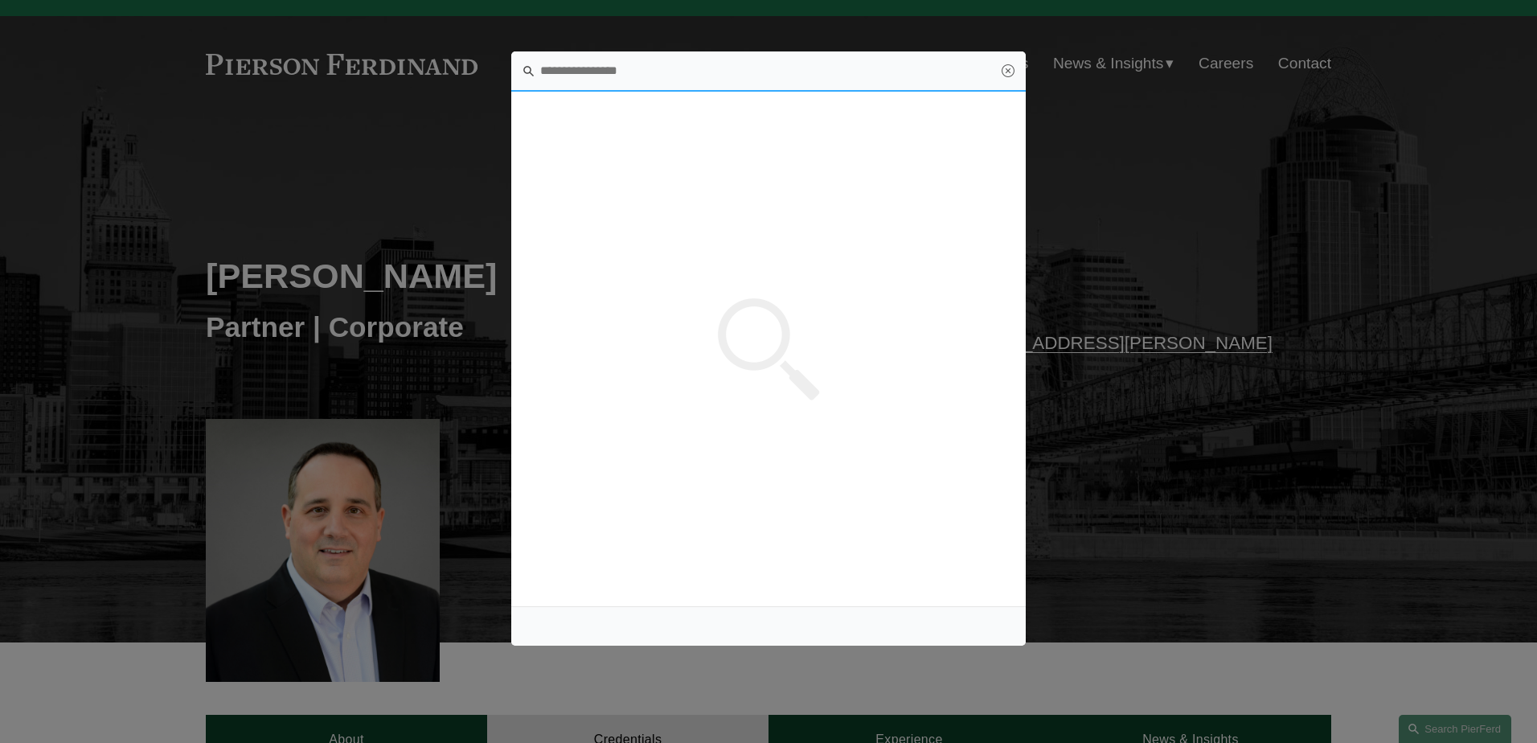
scroll to position [0, 0]
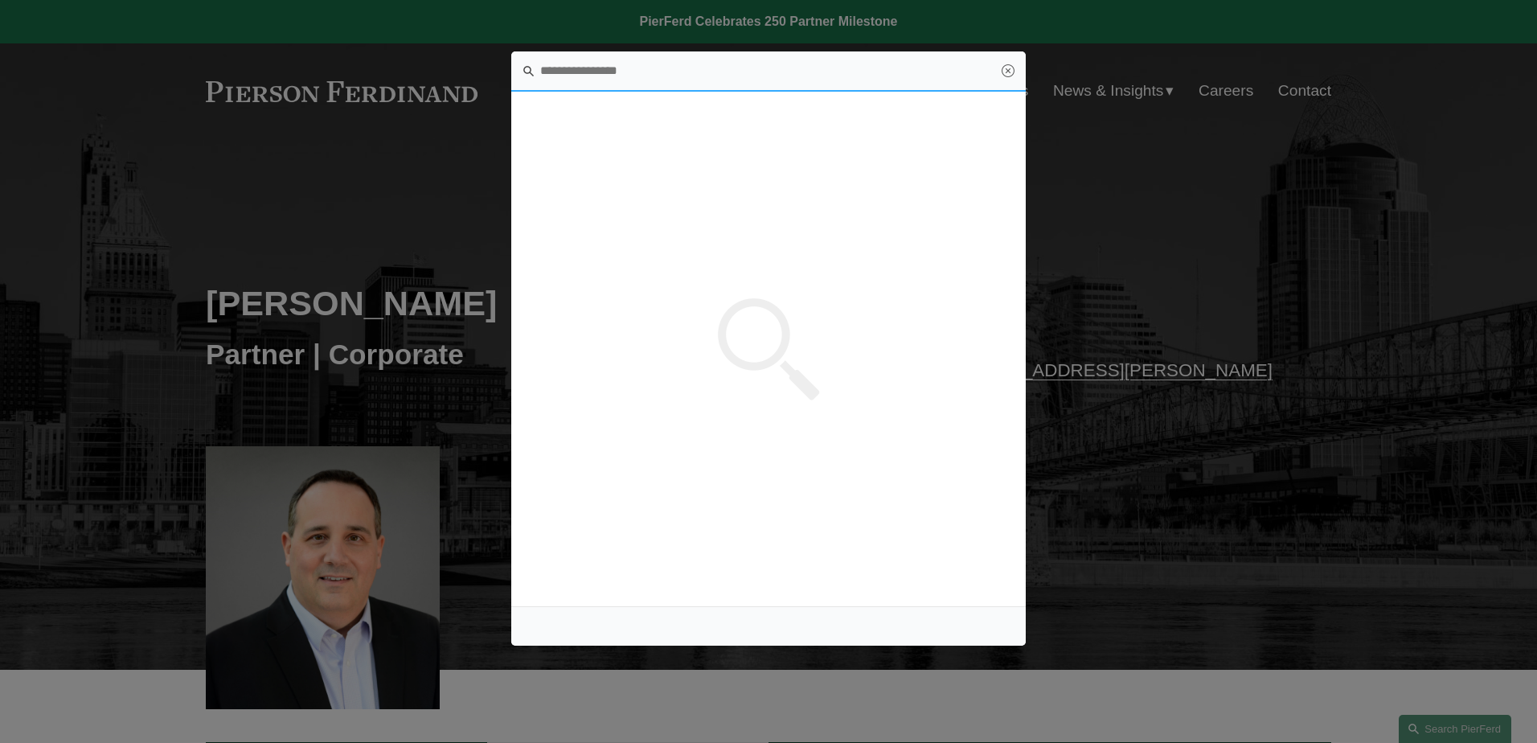
click at [609, 78] on input "Search this site" at bounding box center [768, 71] width 515 height 40
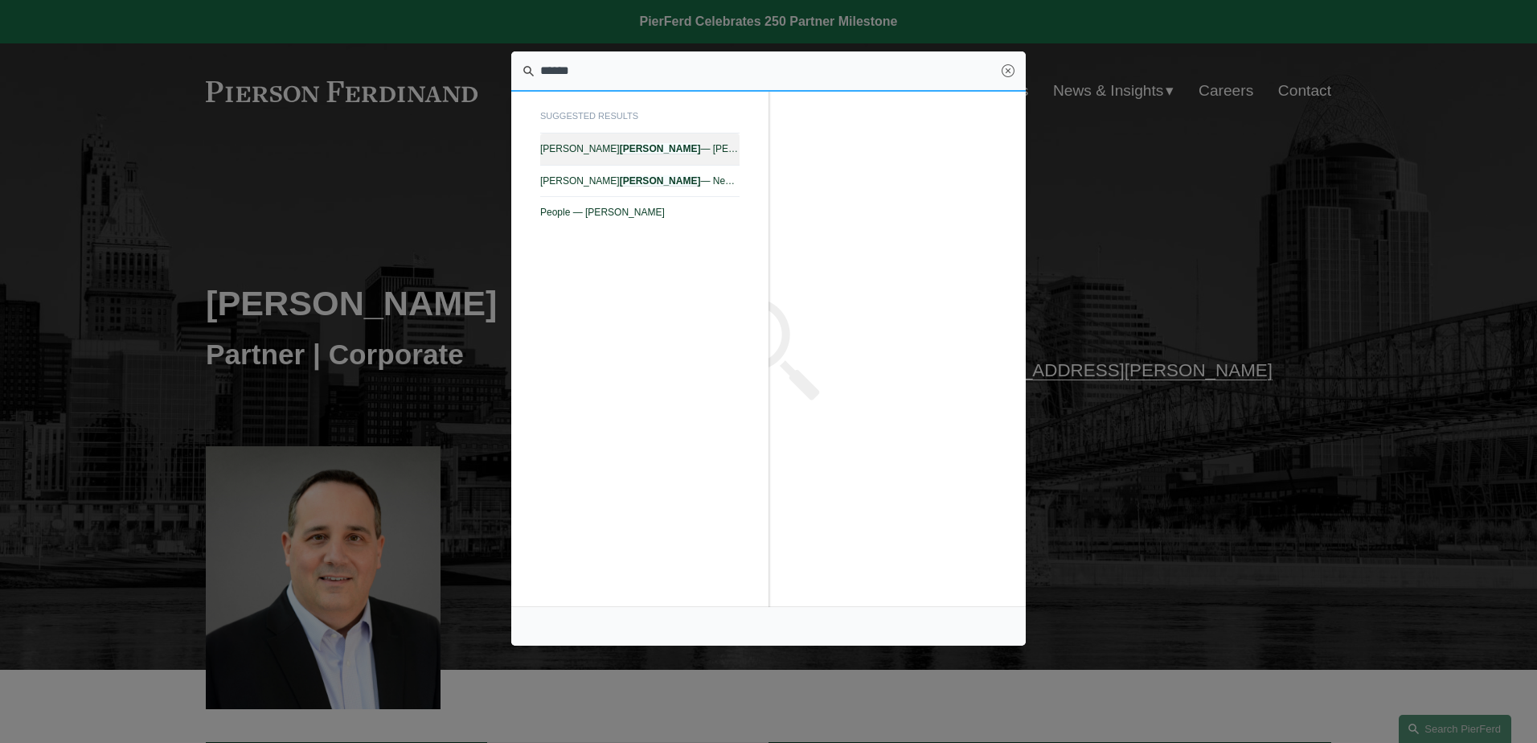
click at [628, 152] on span "David L. Pardue — Pierson Ferdinand LLP" at bounding box center [639, 148] width 199 height 11
type input "******"
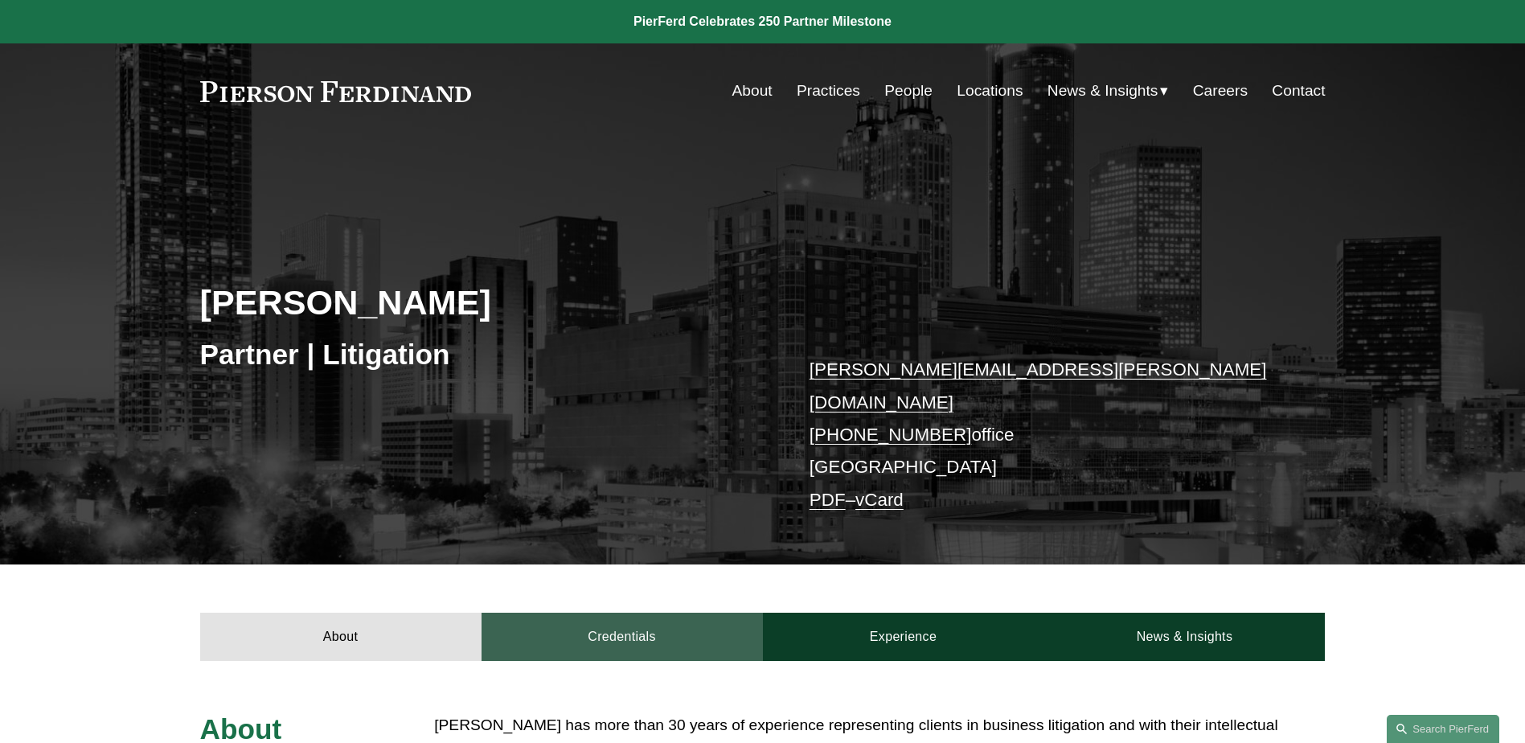
click at [613, 613] on link "Credentials" at bounding box center [622, 637] width 281 height 48
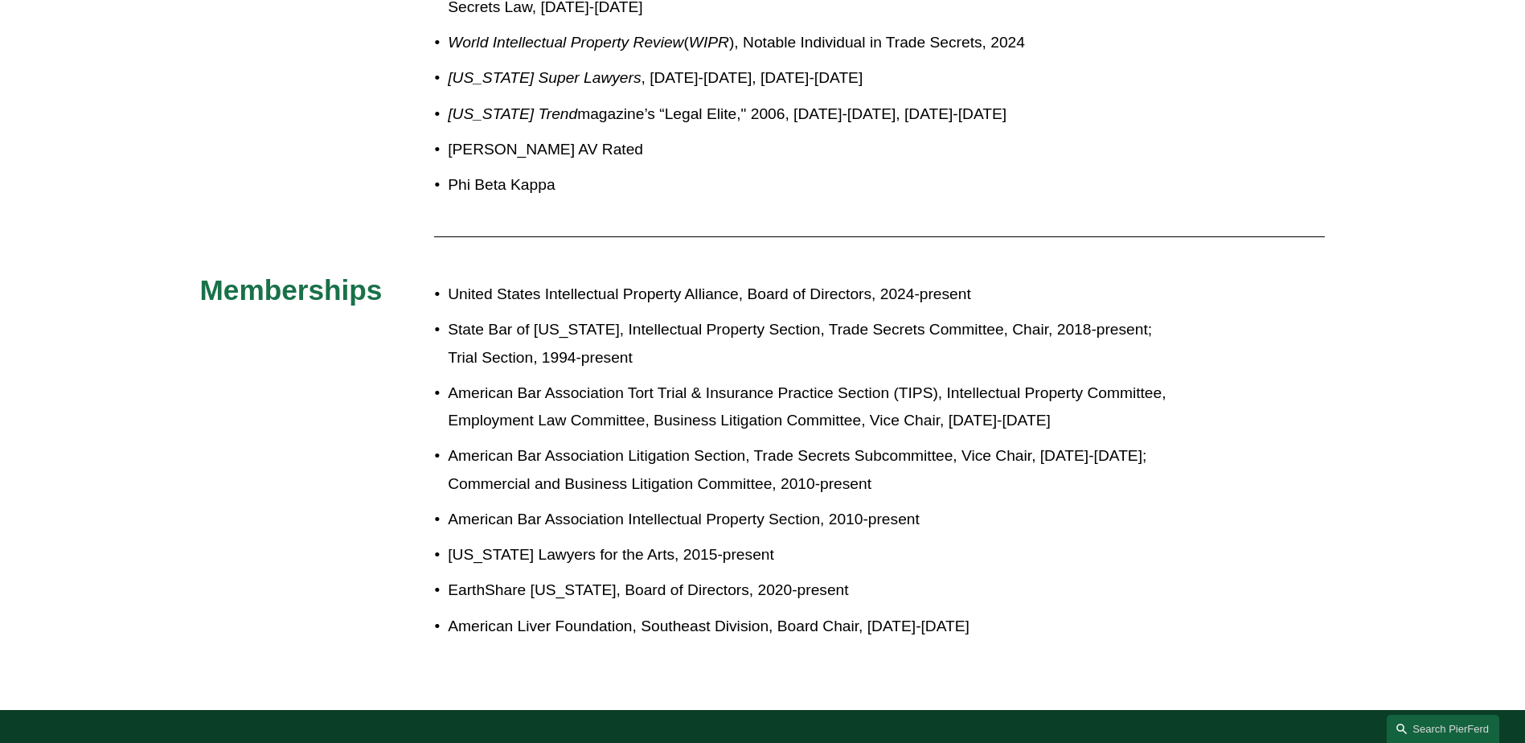
scroll to position [1126, 0]
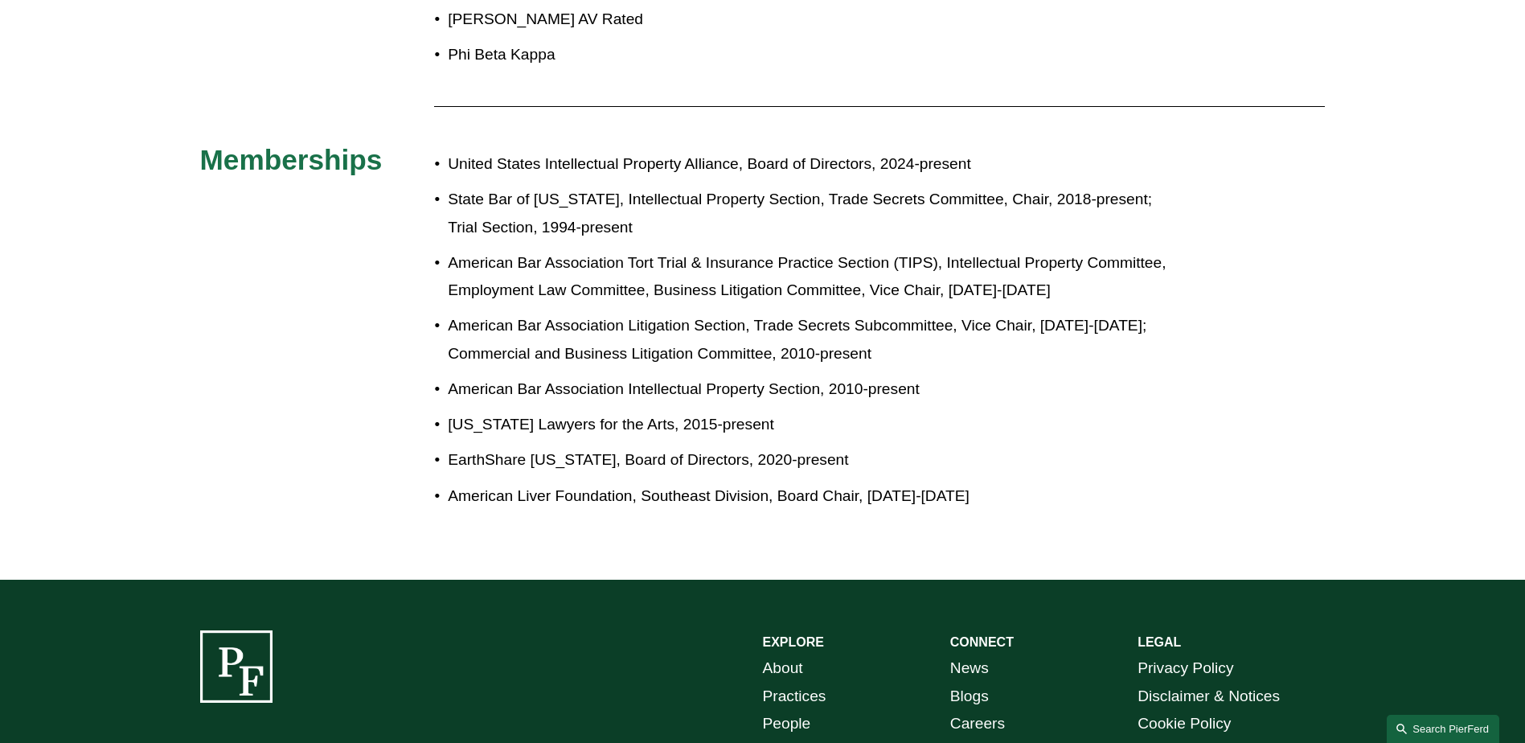
click at [1430, 734] on link "Search this site" at bounding box center [1443, 729] width 113 height 28
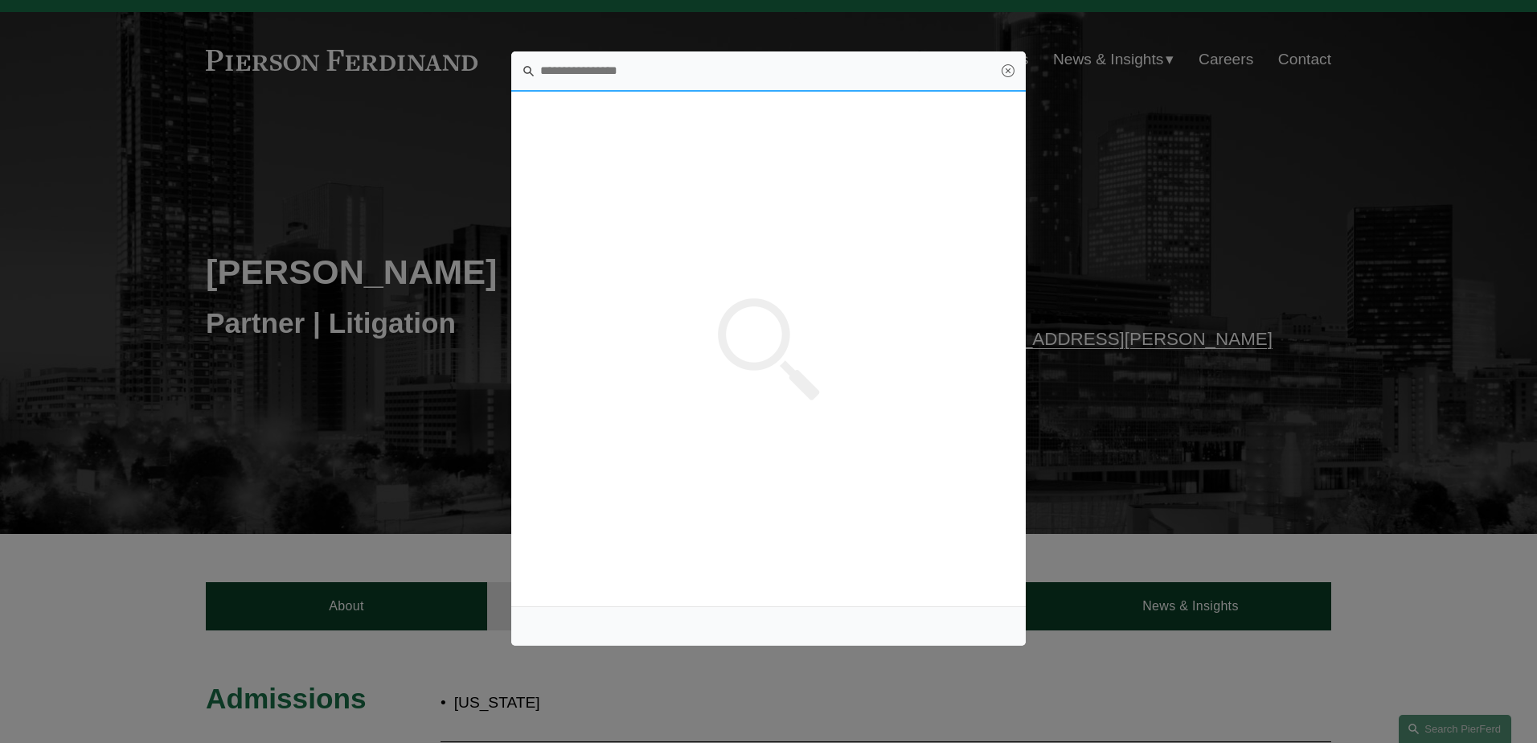
scroll to position [0, 0]
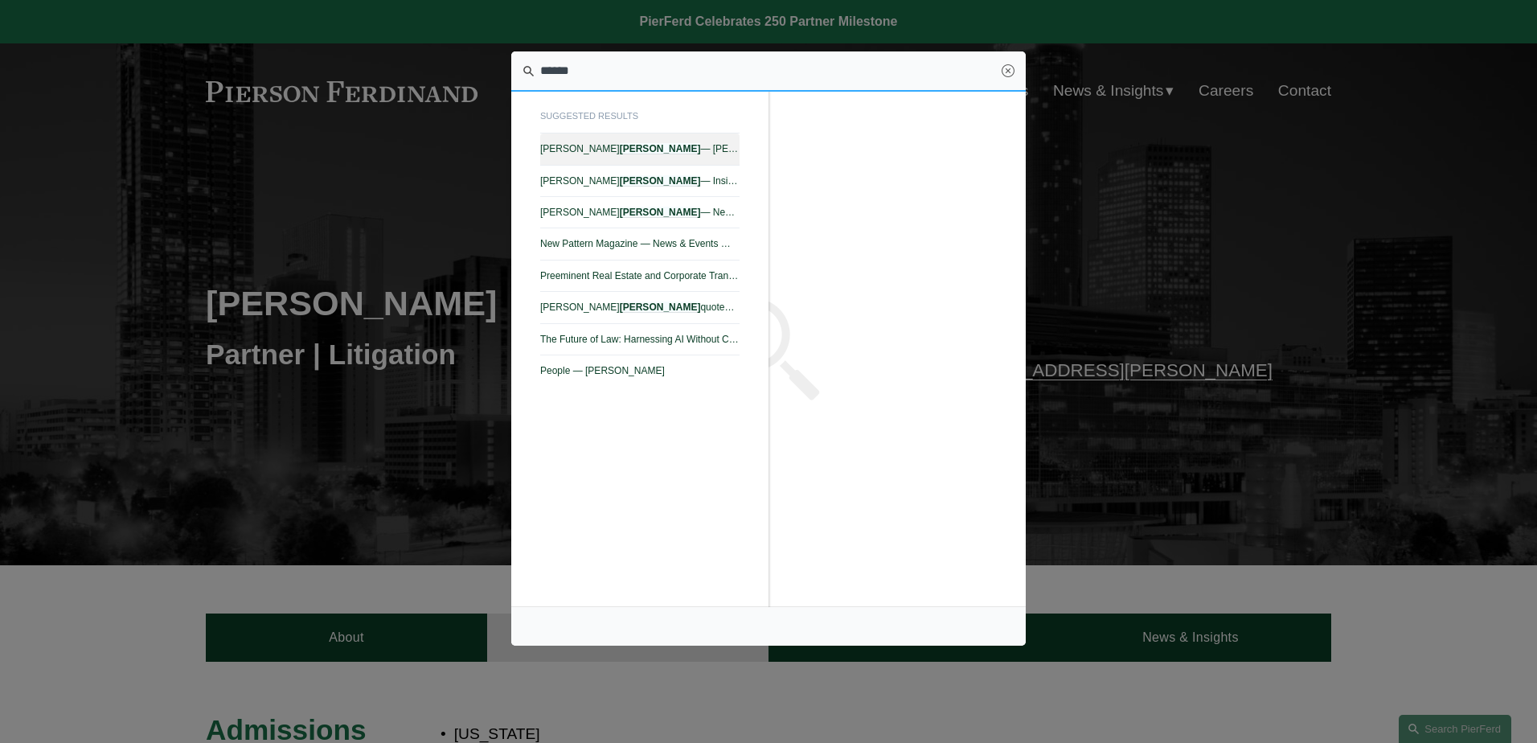
click at [620, 151] on em "[PERSON_NAME]" at bounding box center [660, 148] width 81 height 11
type input "******"
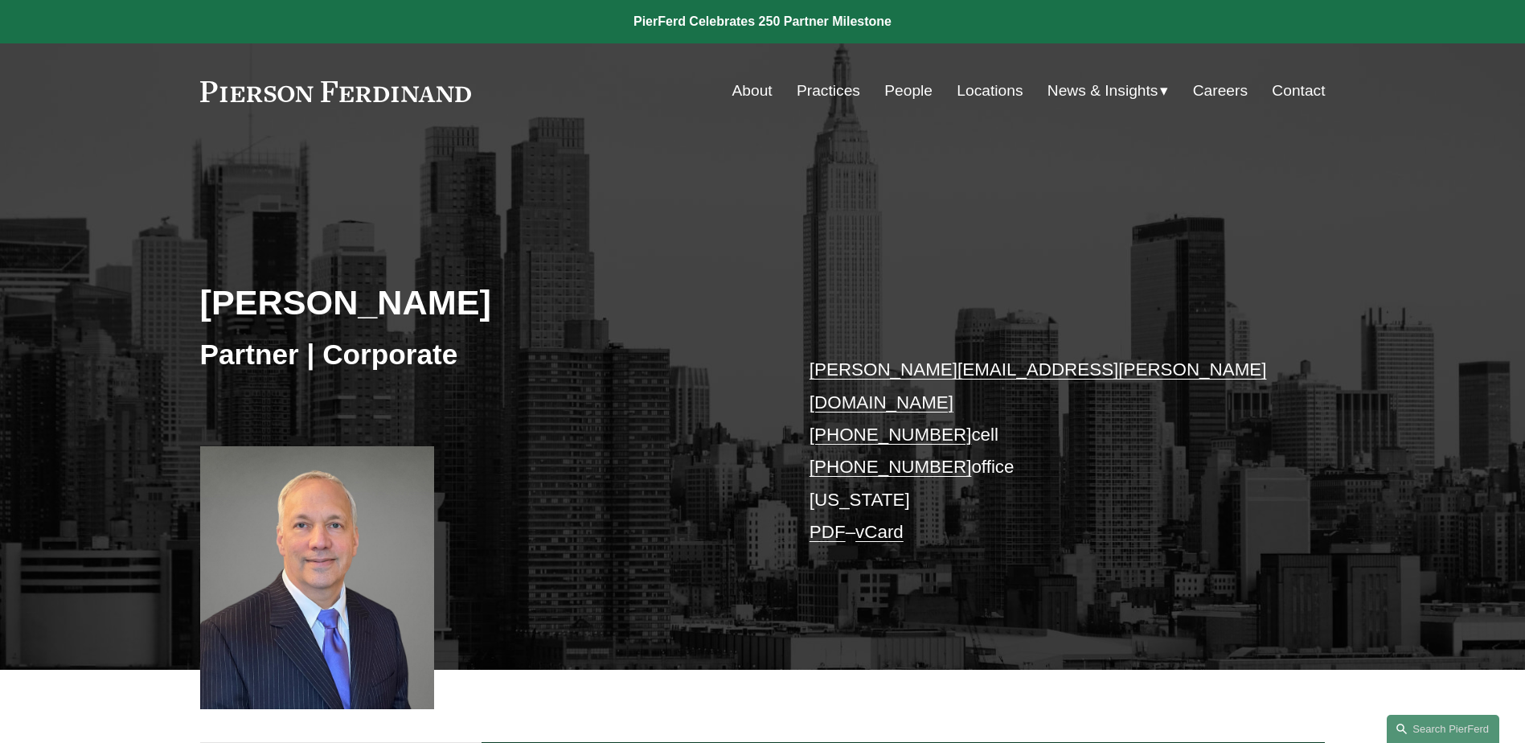
scroll to position [161, 0]
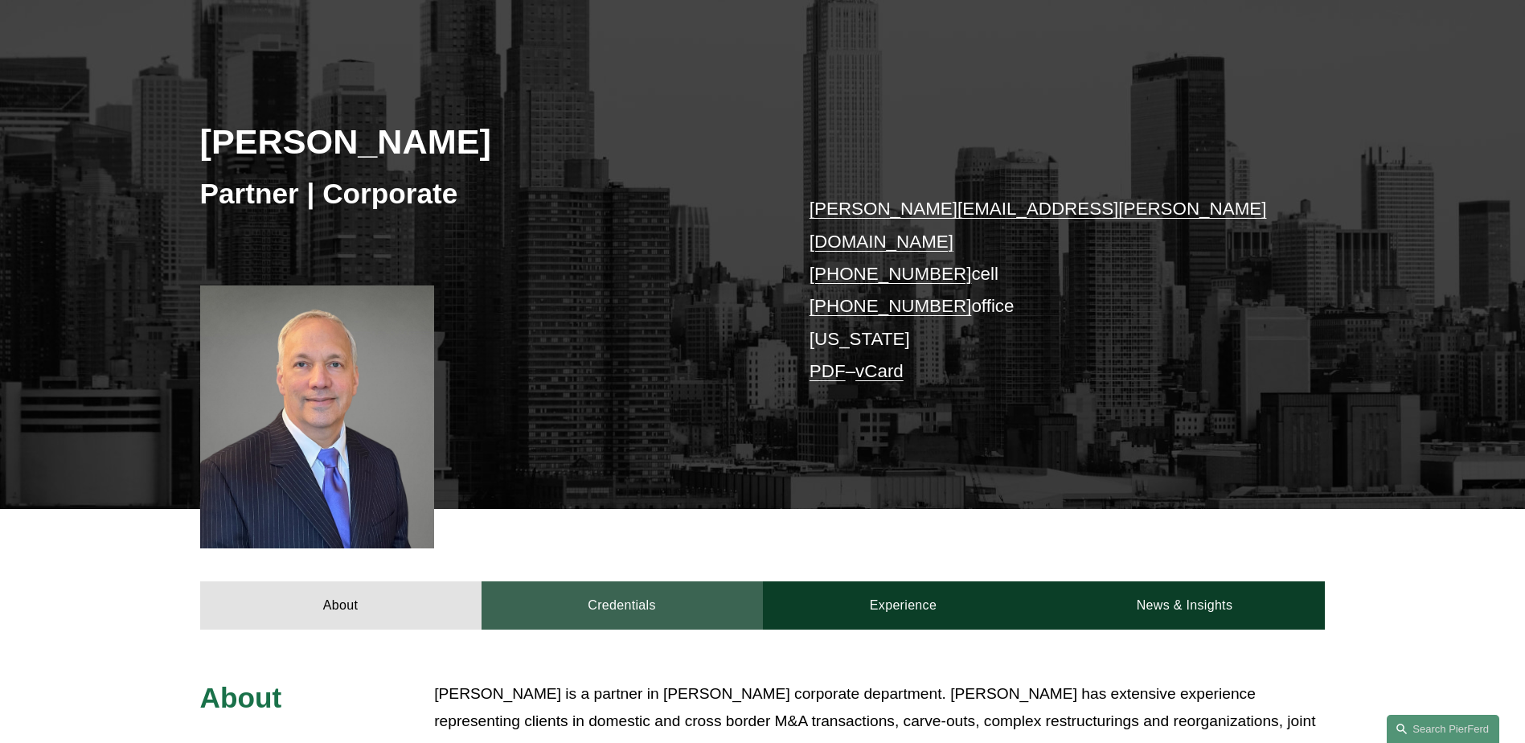
click at [595, 581] on link "Credentials" at bounding box center [622, 605] width 281 height 48
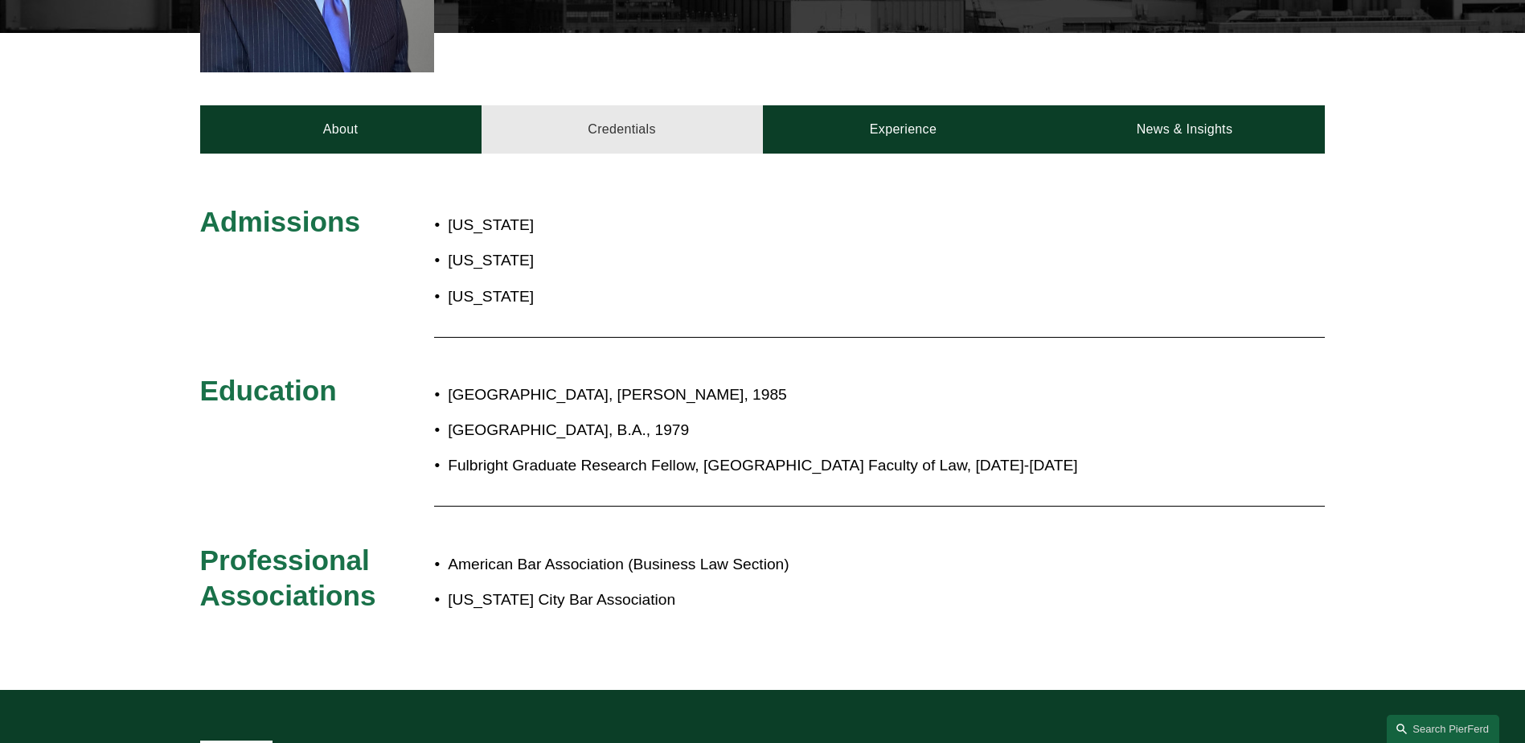
scroll to position [605, 0]
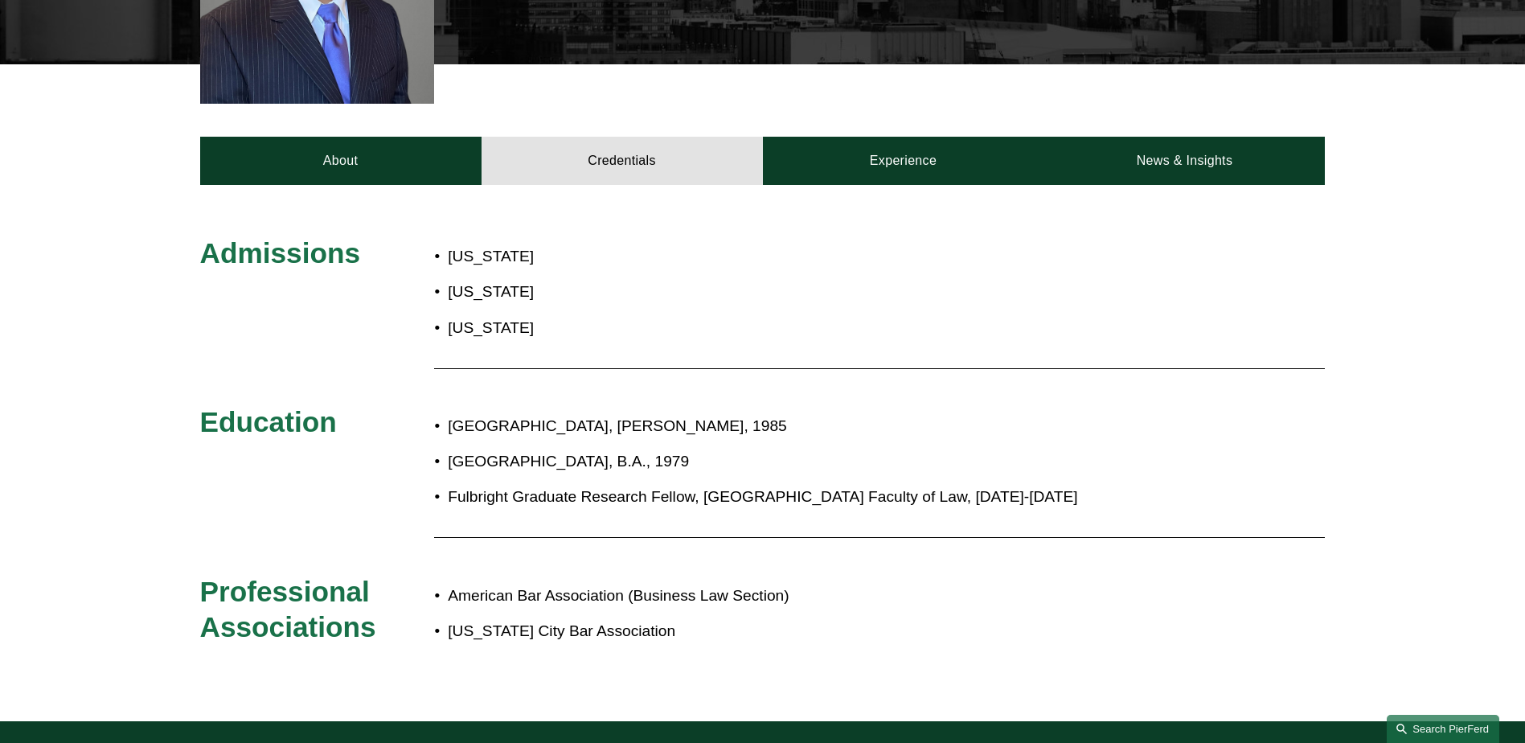
click at [1455, 724] on link "Search this site" at bounding box center [1443, 729] width 113 height 28
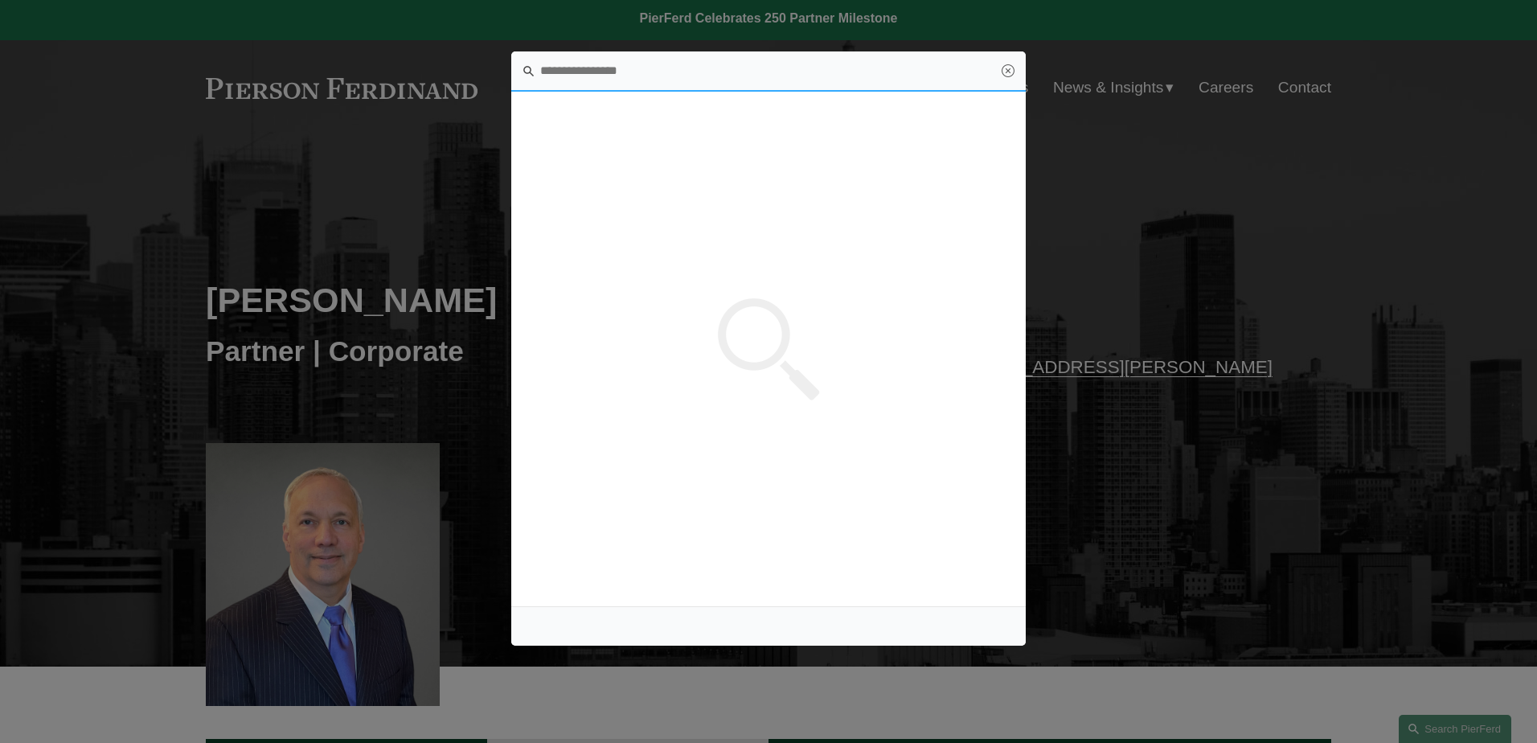
scroll to position [0, 0]
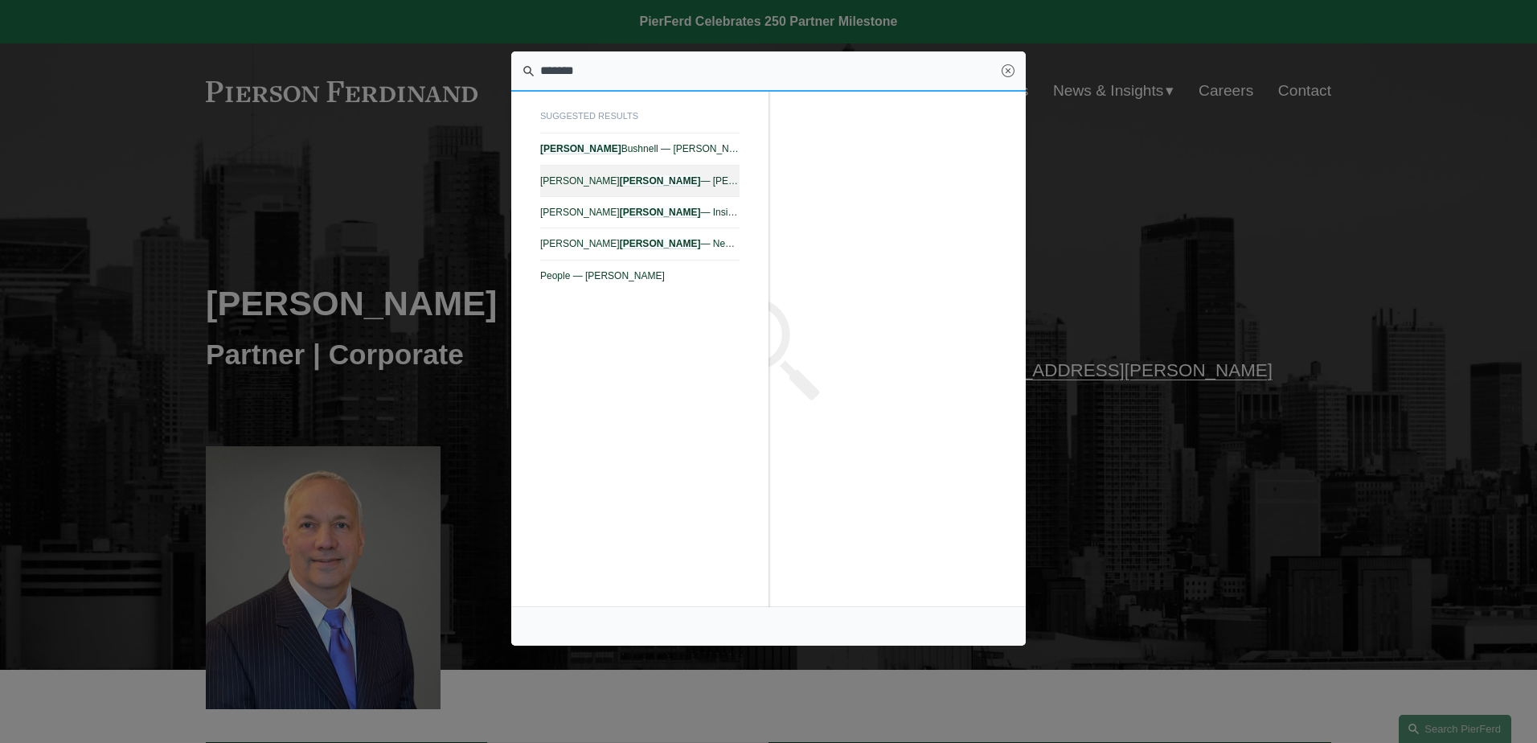
click at [594, 187] on link "Tom C. Vincent — Pierson Ferdinand LLP" at bounding box center [639, 181] width 199 height 31
type input "*******"
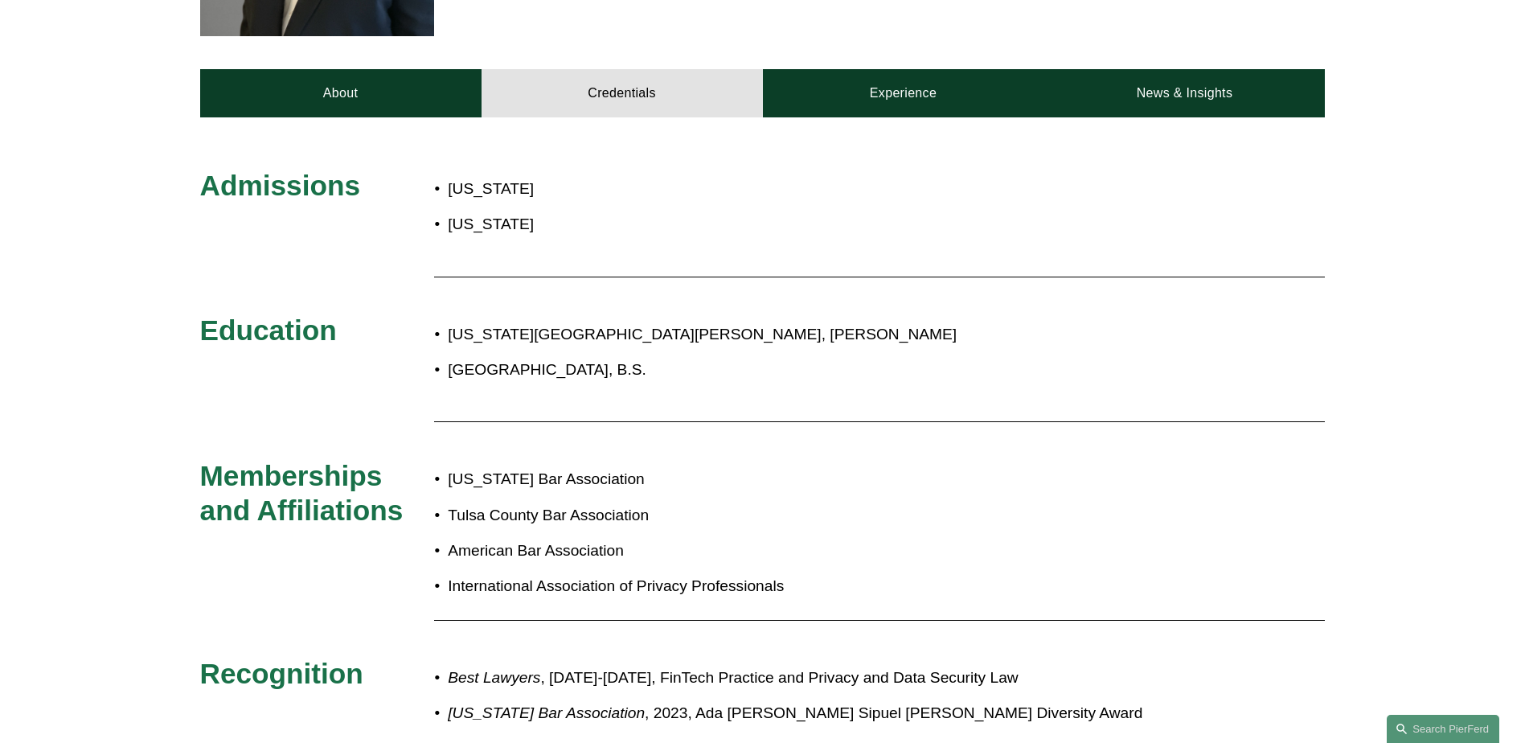
scroll to position [804, 0]
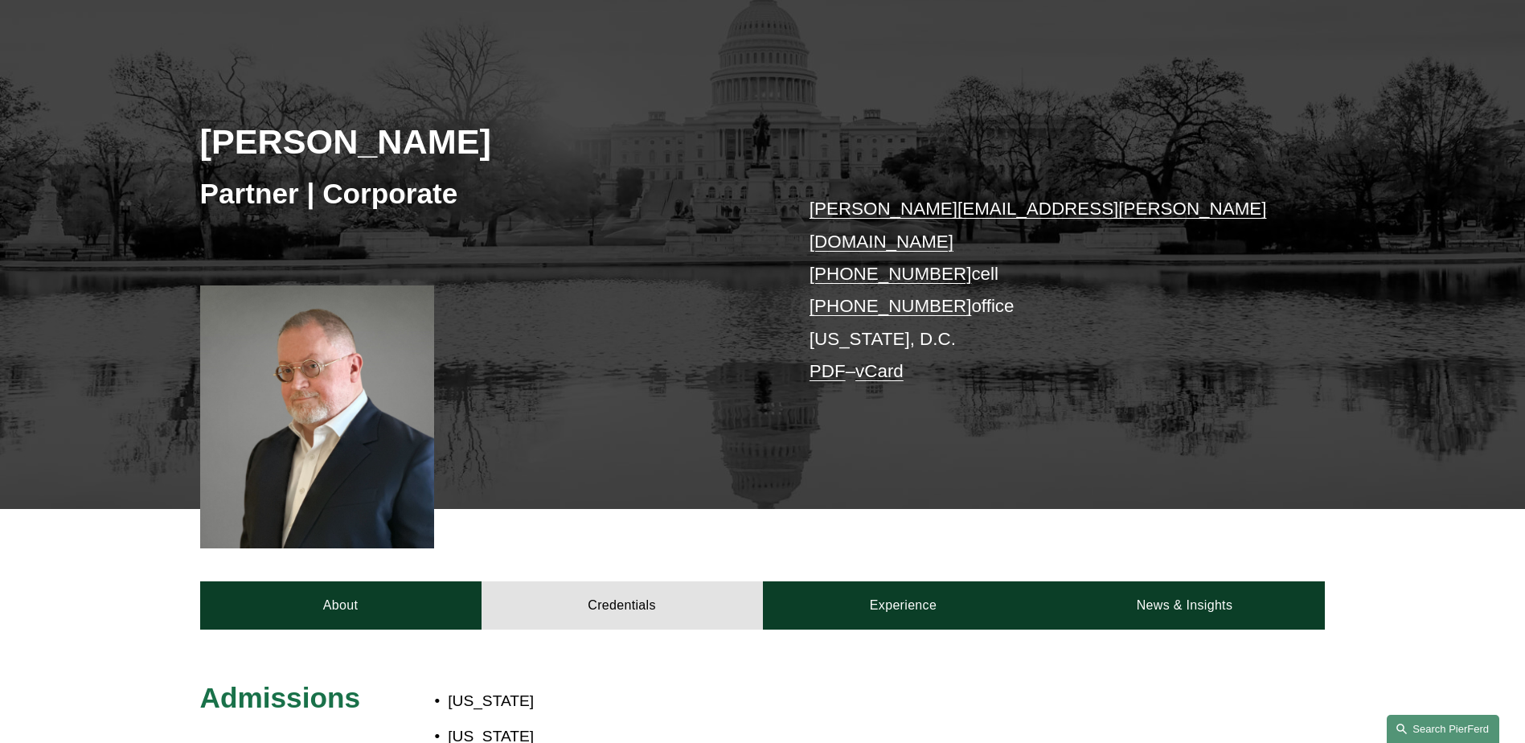
click at [1448, 725] on link "Search this site" at bounding box center [1443, 729] width 113 height 28
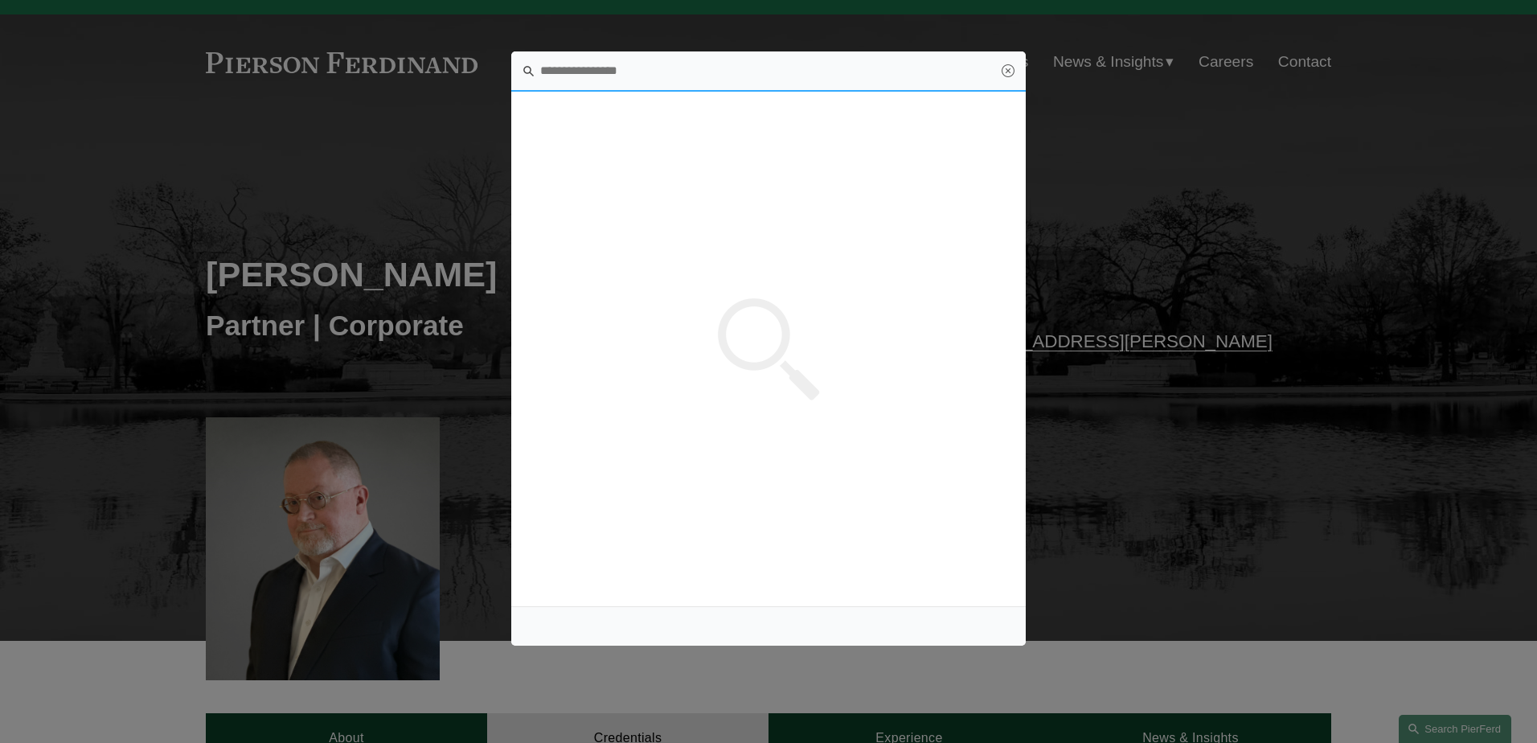
scroll to position [0, 0]
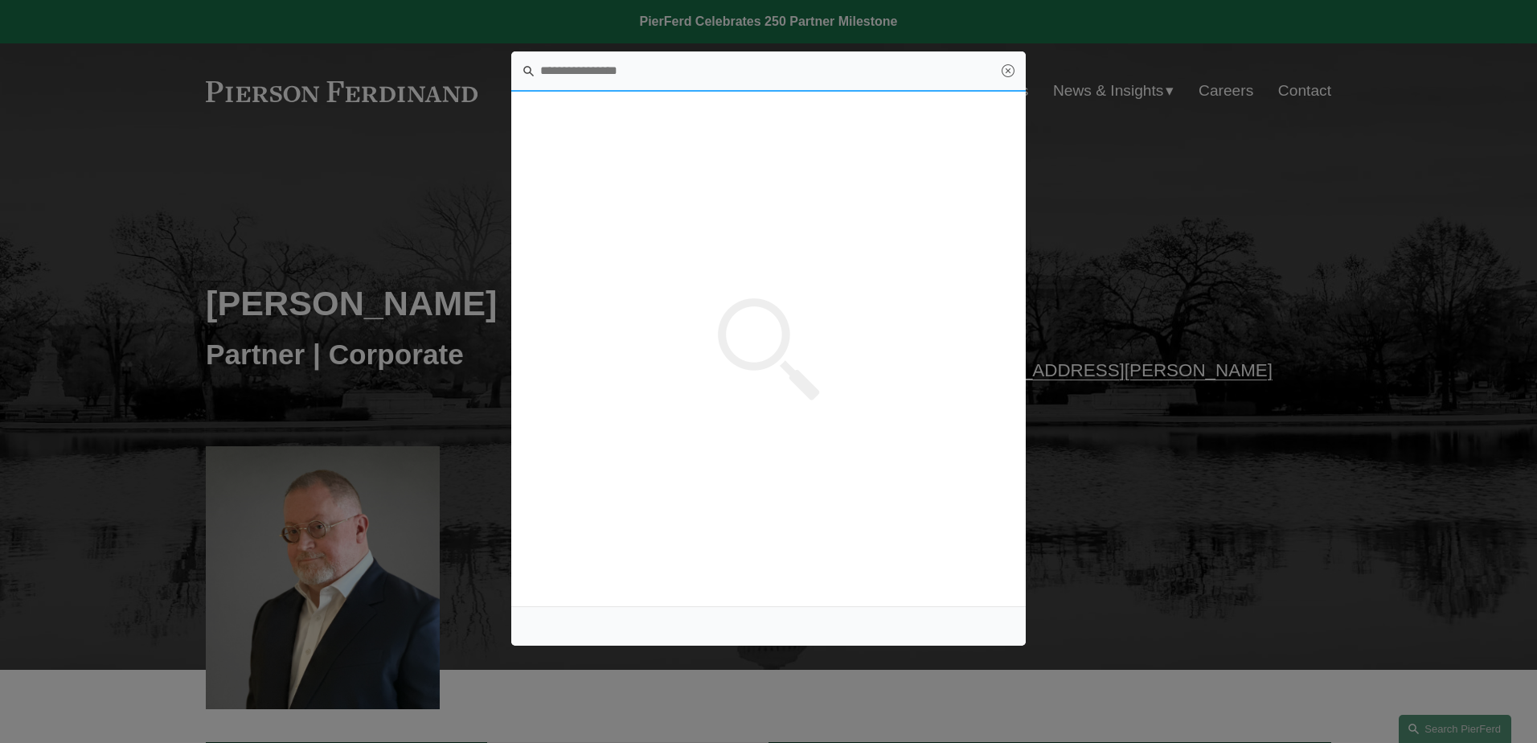
click at [569, 66] on input "Search this site" at bounding box center [768, 71] width 515 height 40
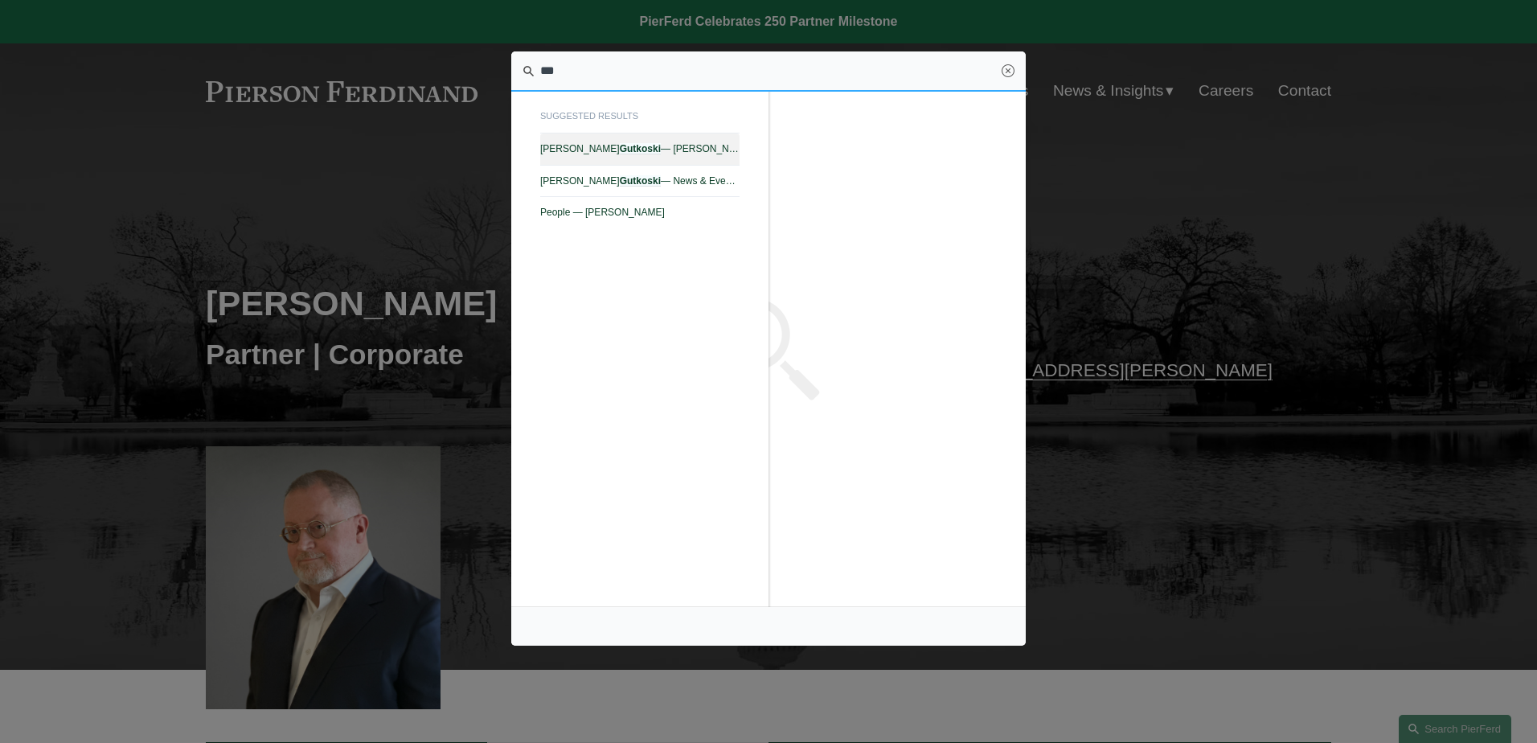
click at [620, 147] on em "Gutkoski" at bounding box center [640, 148] width 41 height 11
type input "***"
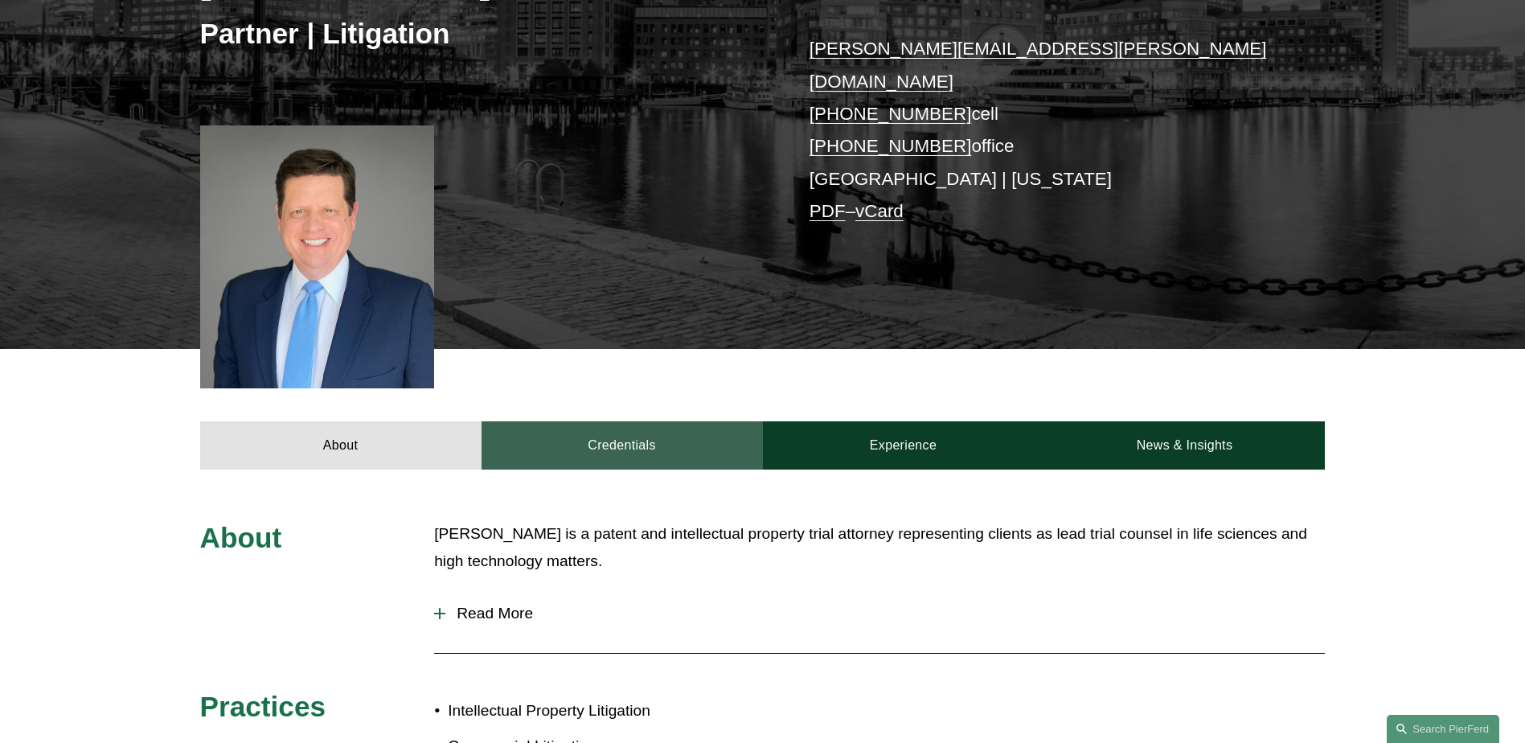
scroll to position [322, 0]
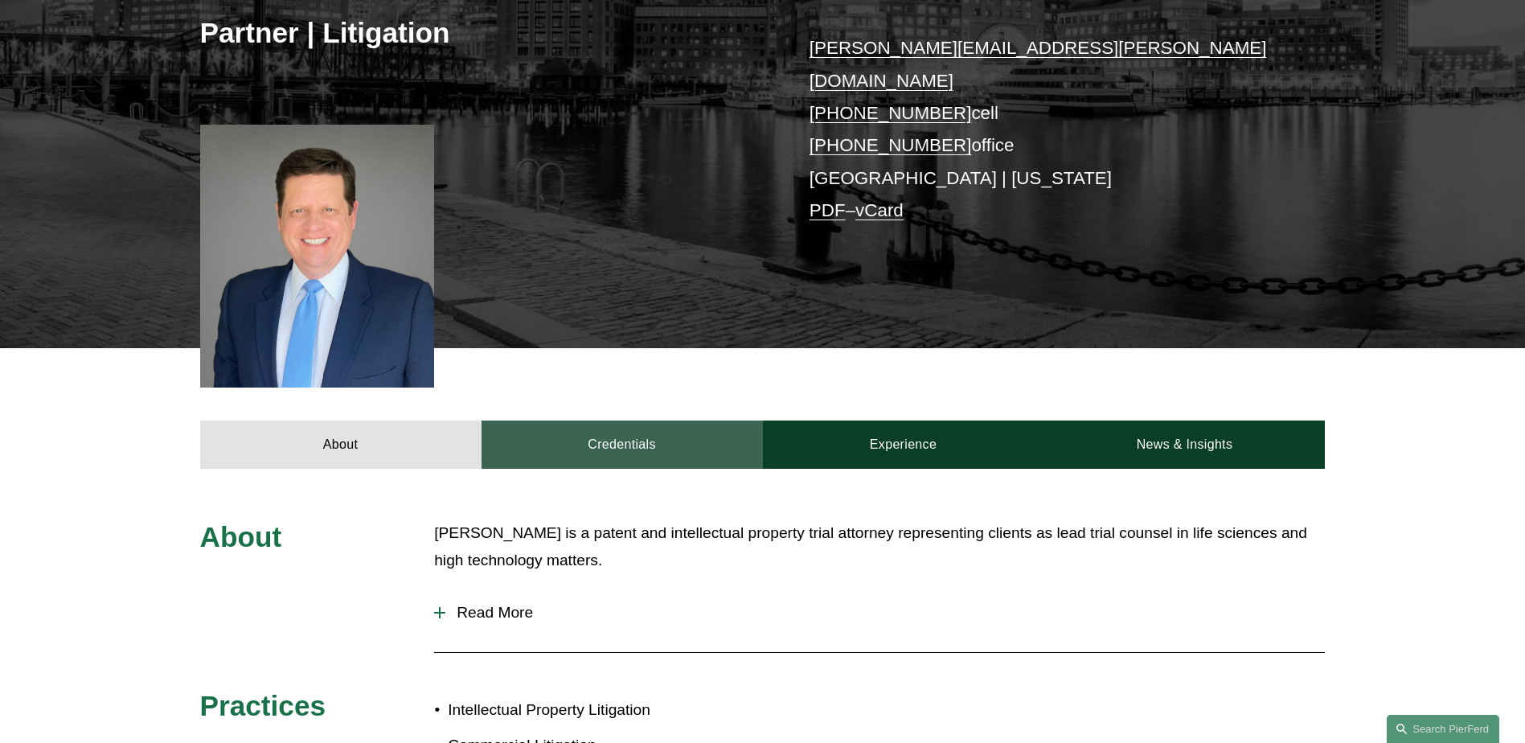
click at [615, 420] on link "Credentials" at bounding box center [622, 444] width 281 height 48
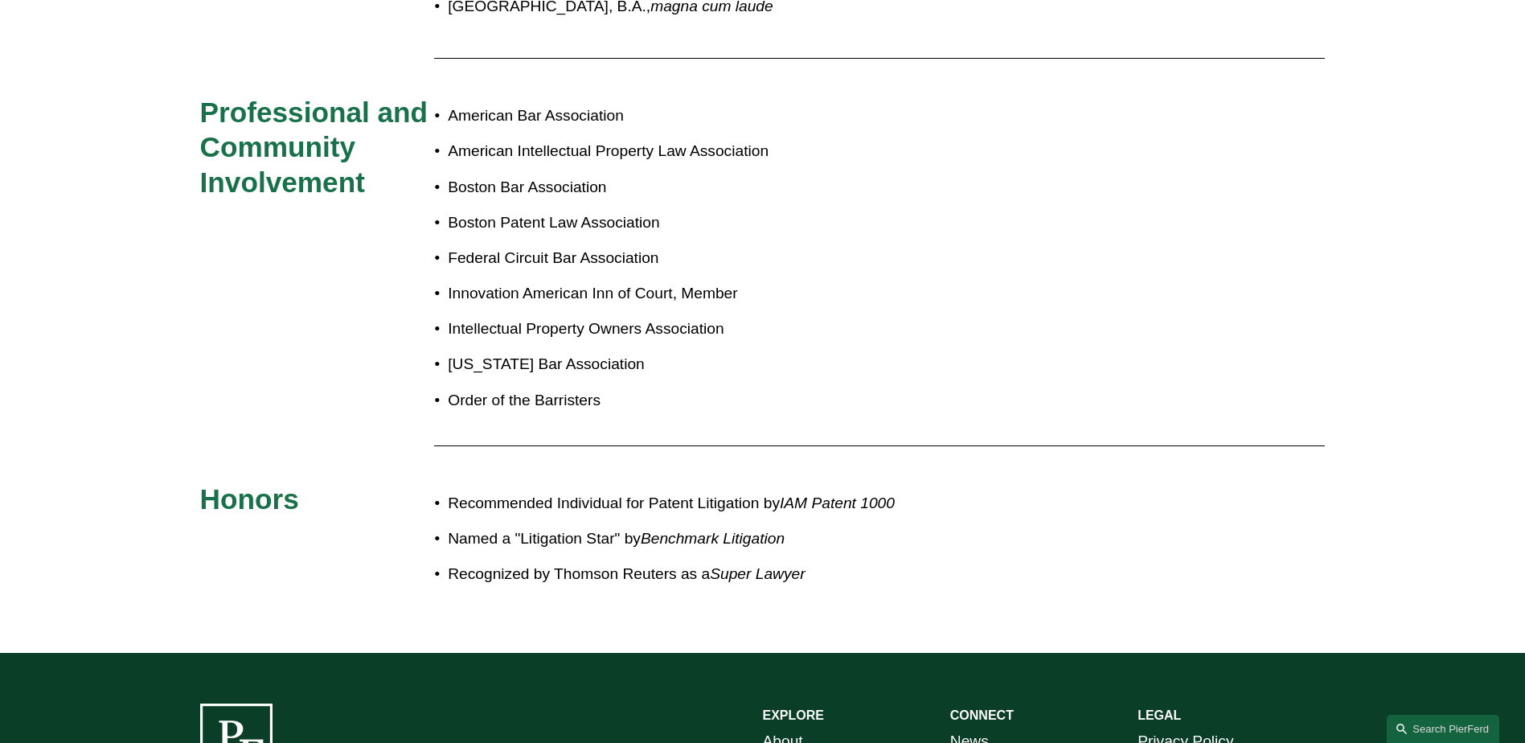
scroll to position [1286, 0]
